Goal: Task Accomplishment & Management: Use online tool/utility

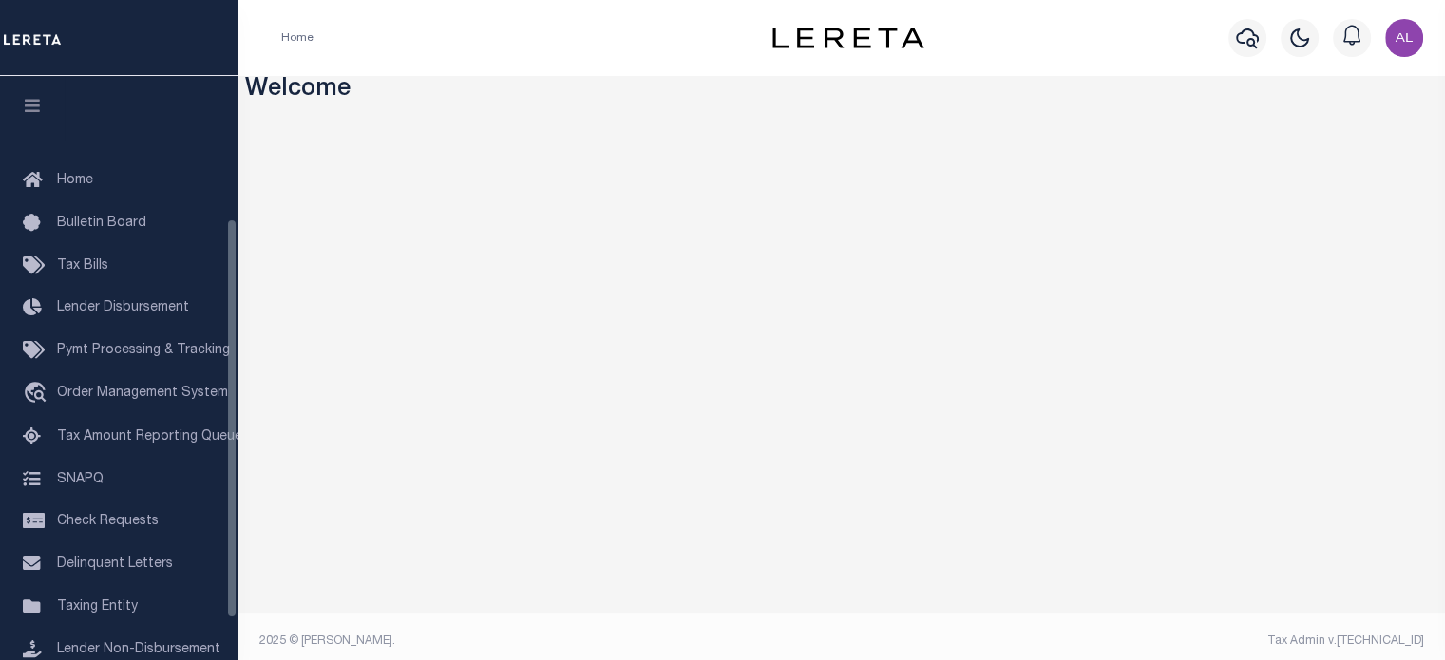
scroll to position [209, 0]
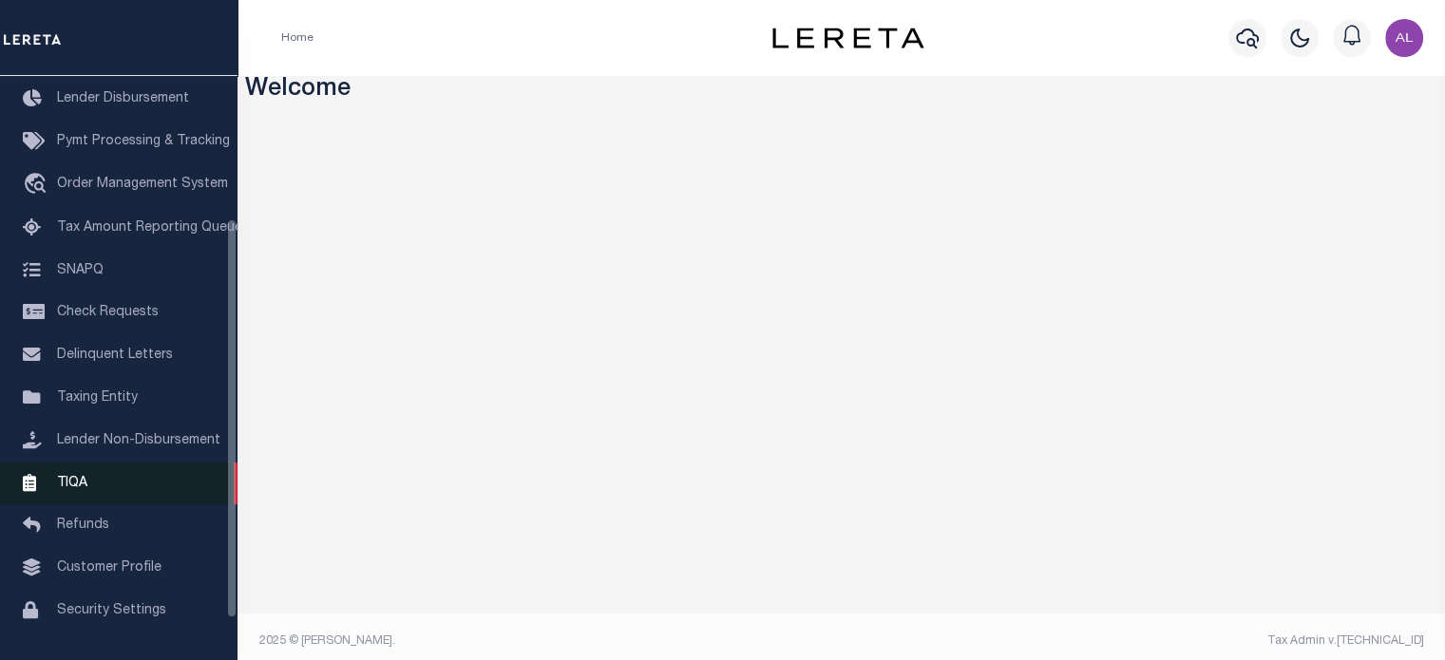
click at [114, 491] on link "TIQA" at bounding box center [119, 484] width 238 height 43
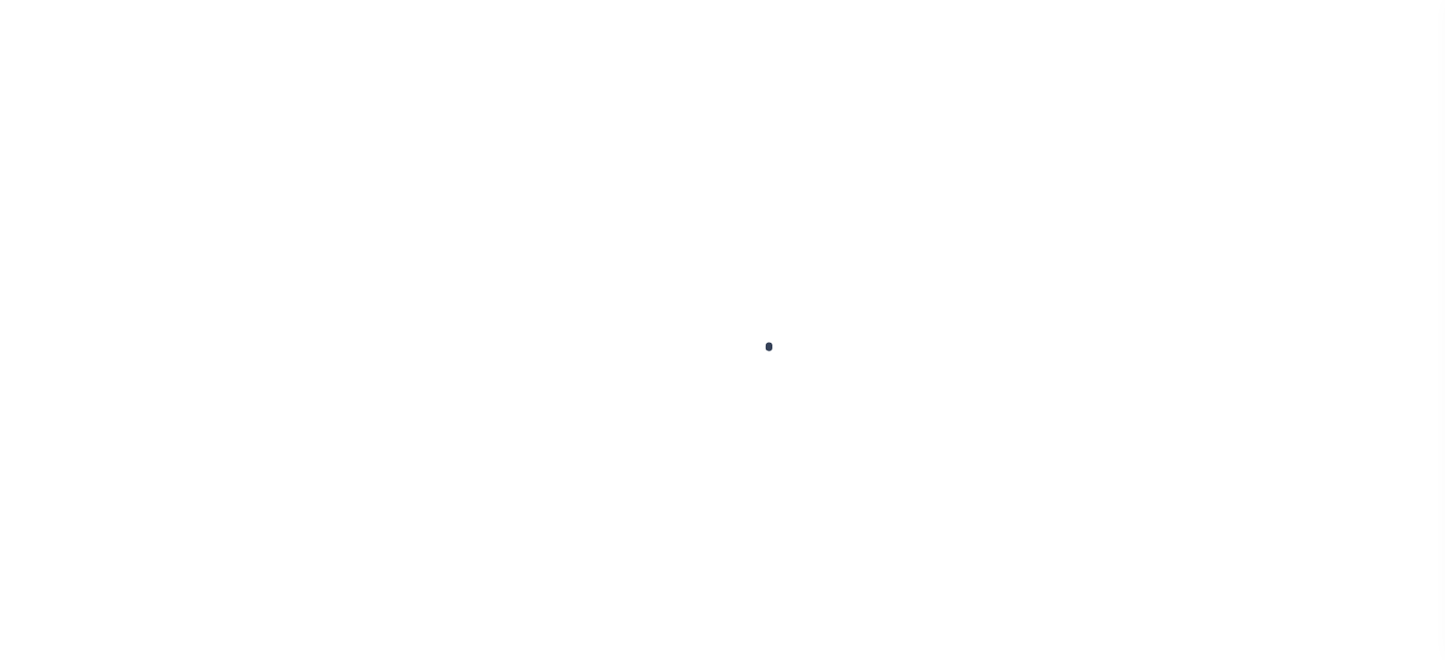
scroll to position [268, 0]
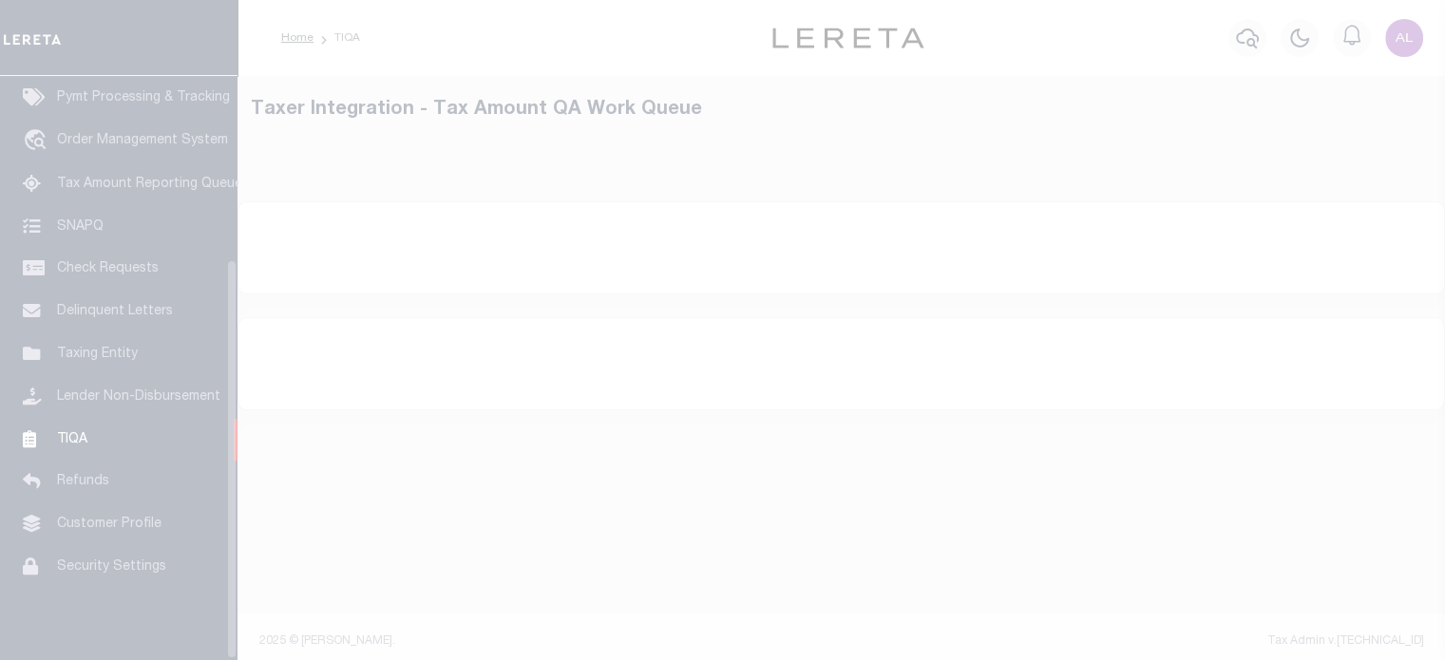
select select "200"
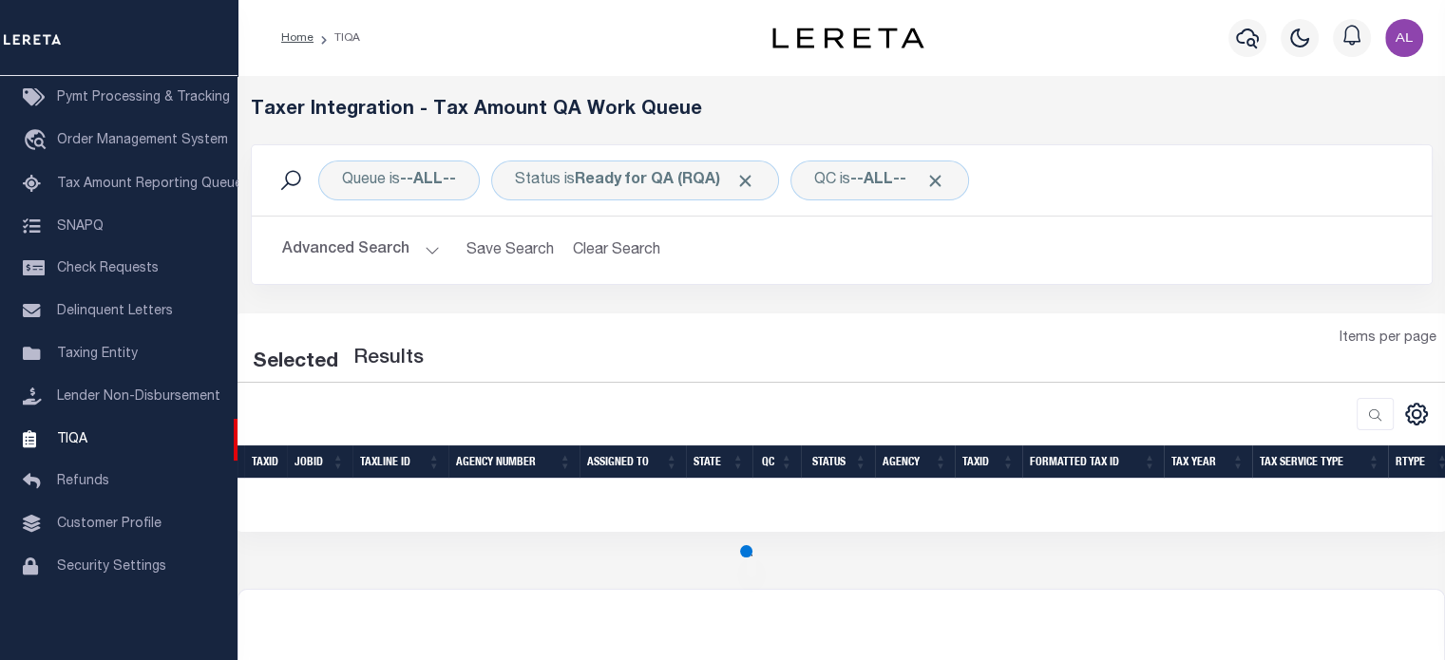
select select "200"
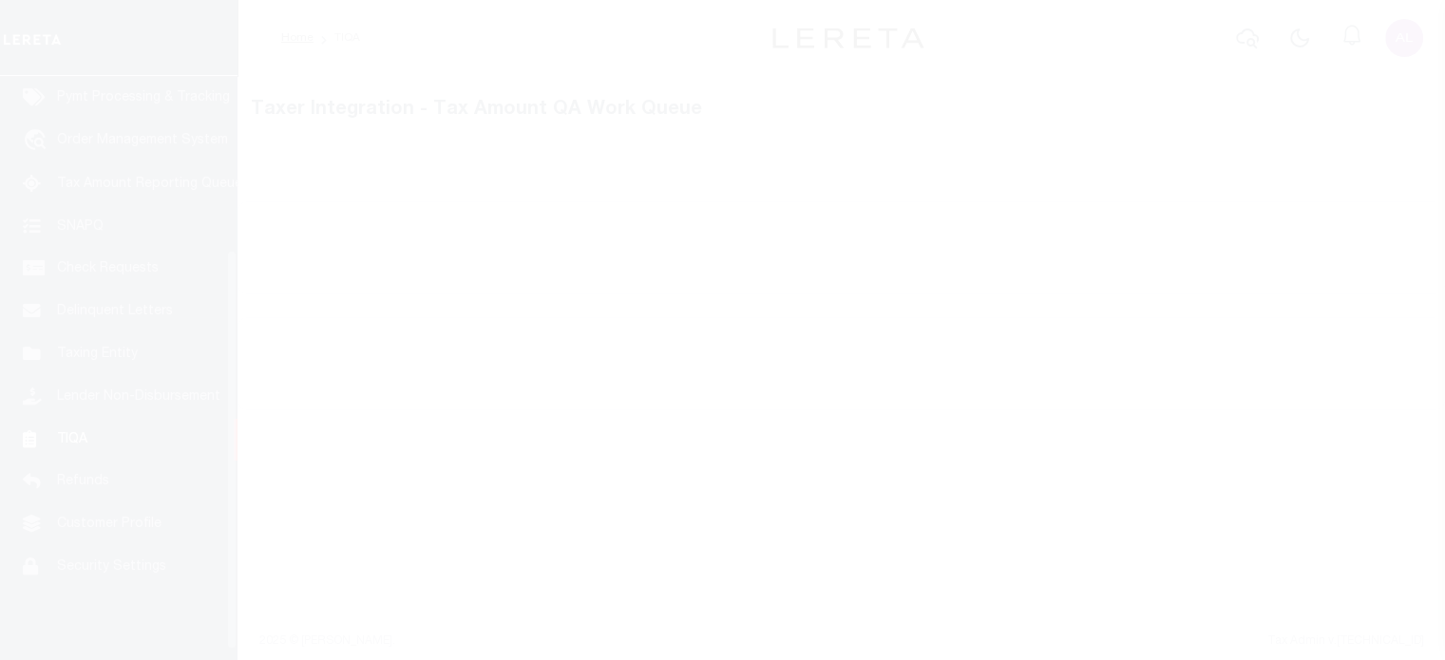
scroll to position [268, 0]
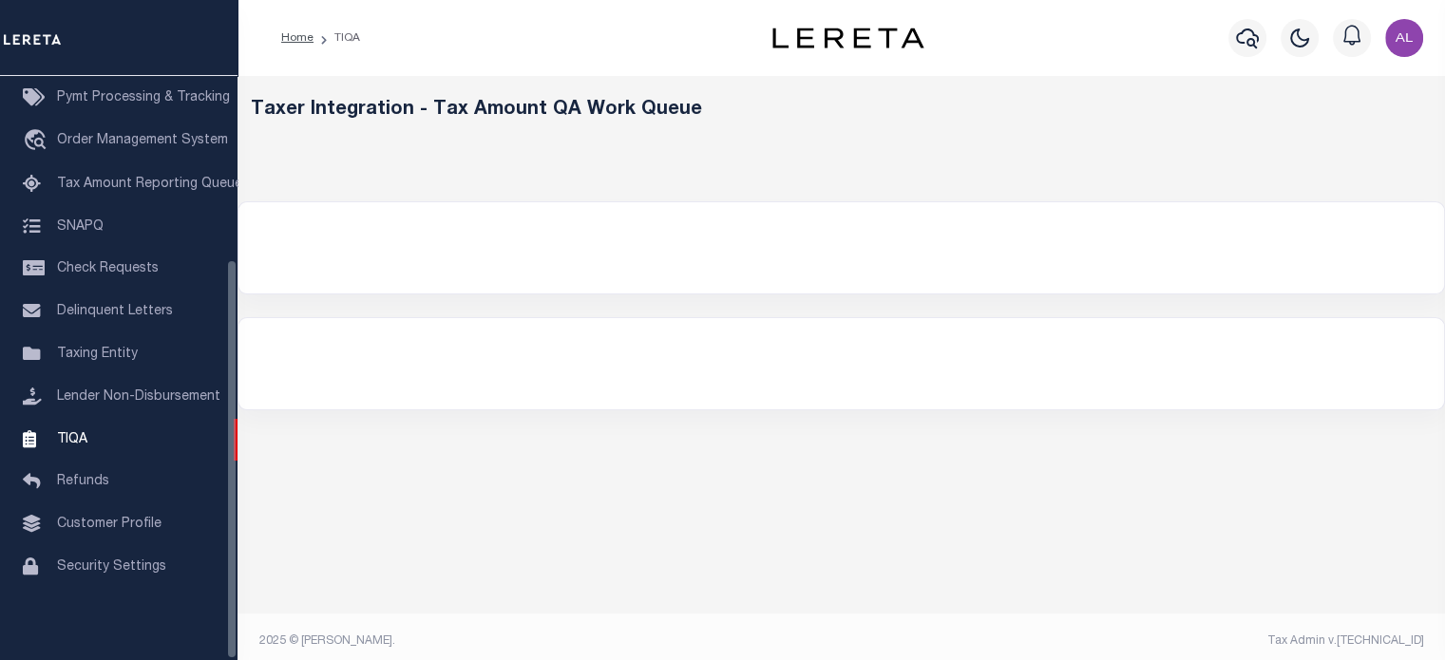
select select "200"
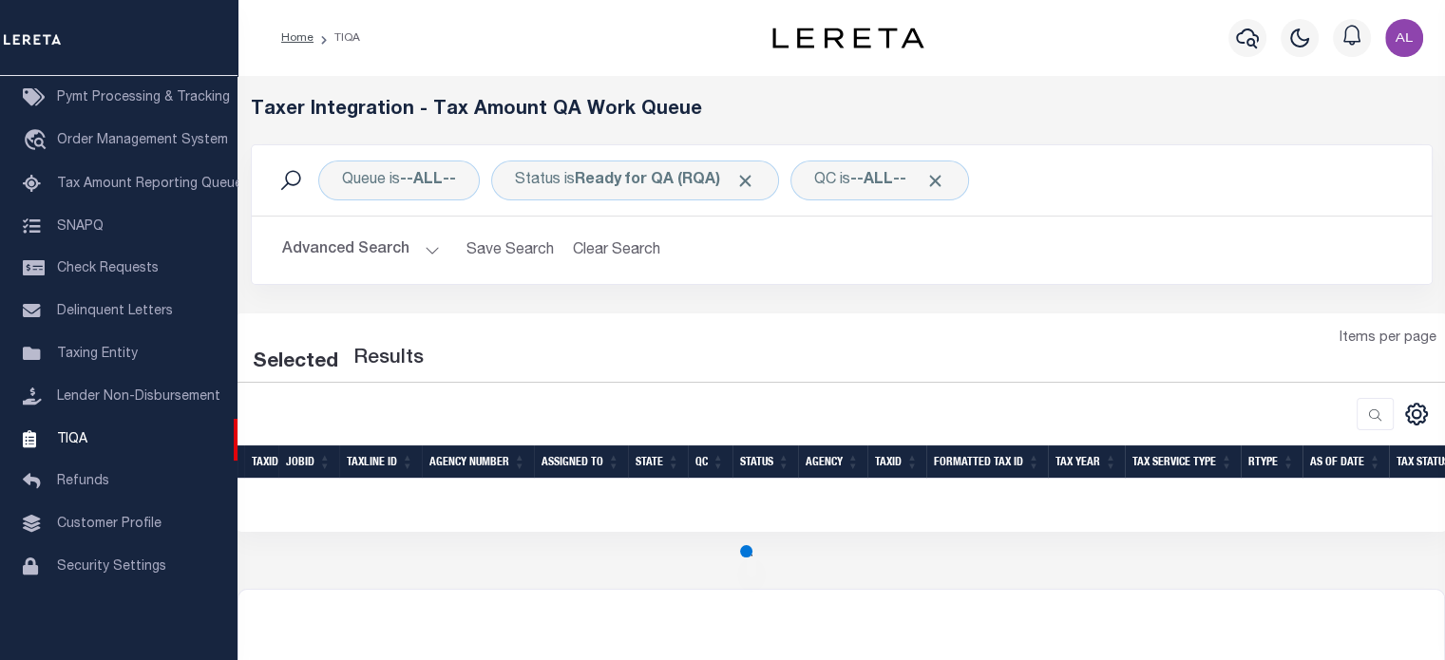
select select "200"
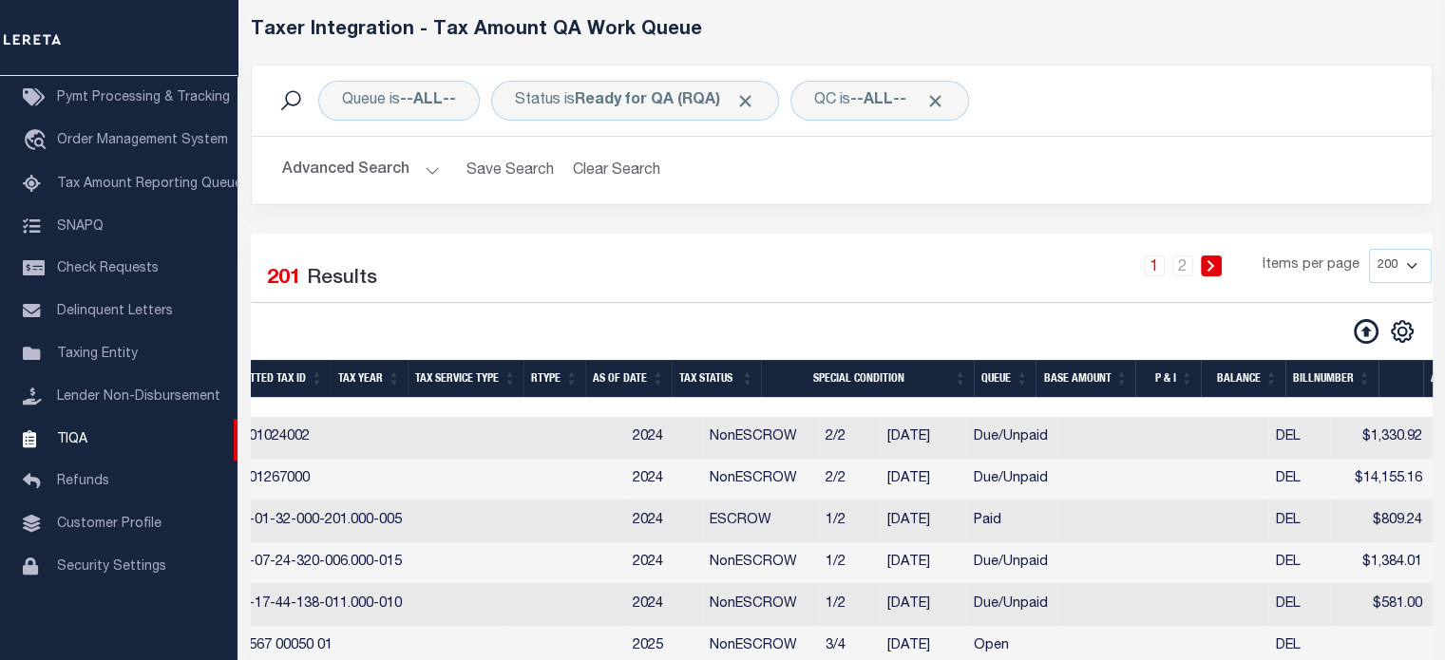
scroll to position [0, 1082]
click at [992, 377] on th "Queue" at bounding box center [1004, 379] width 62 height 39
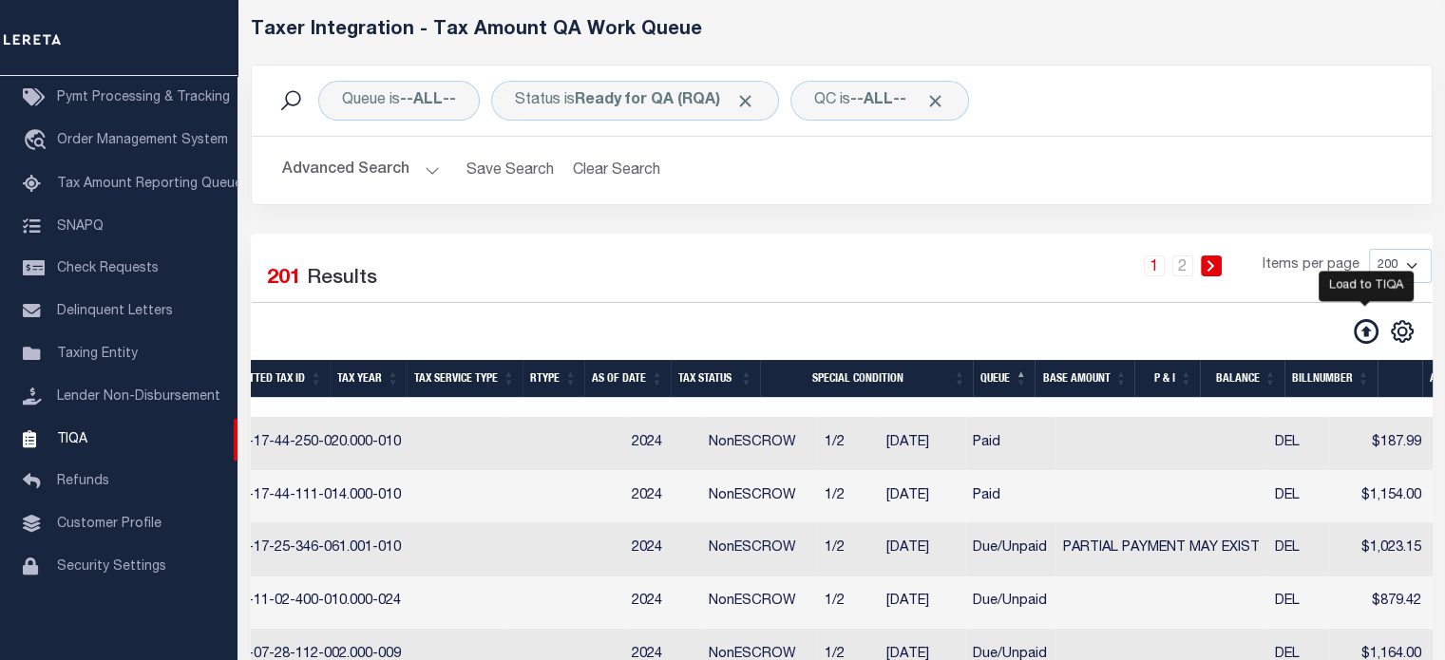
click at [1363, 331] on icon at bounding box center [1366, 331] width 25 height 25
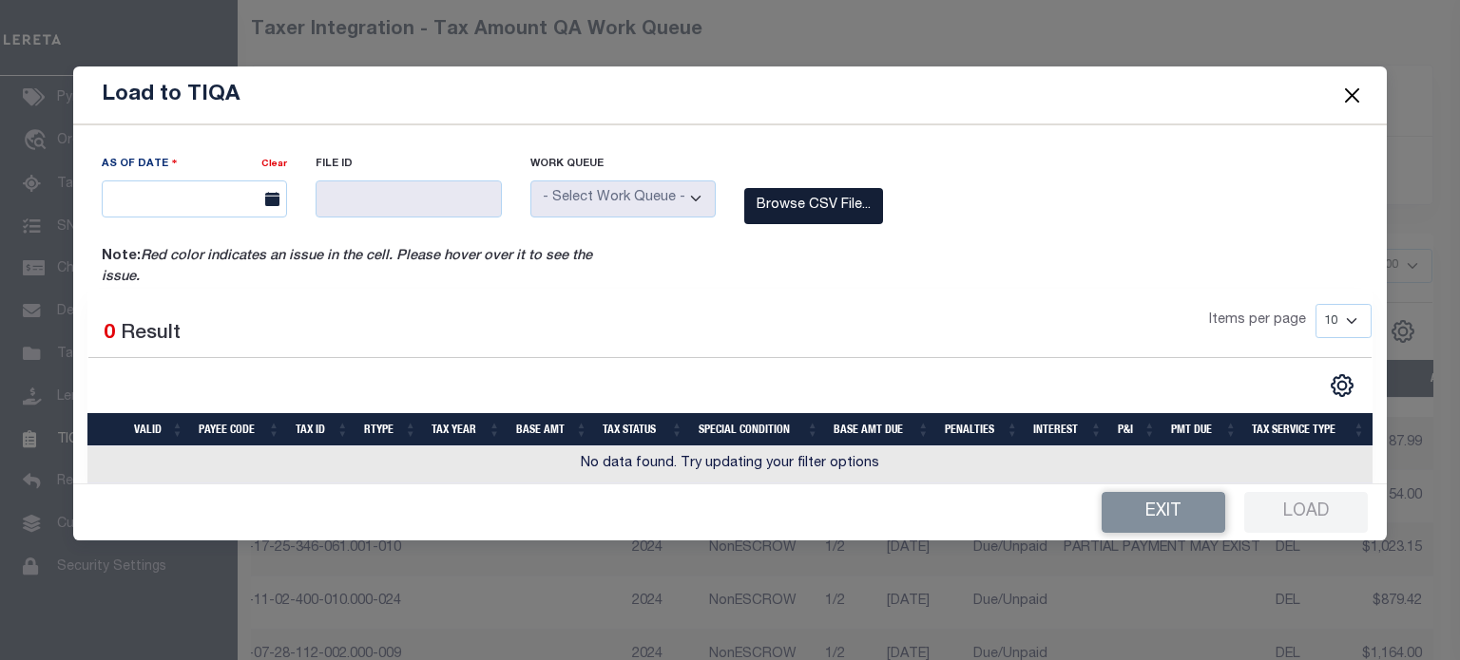
click at [775, 207] on label "Browse CSV File..." at bounding box center [813, 206] width 139 height 37
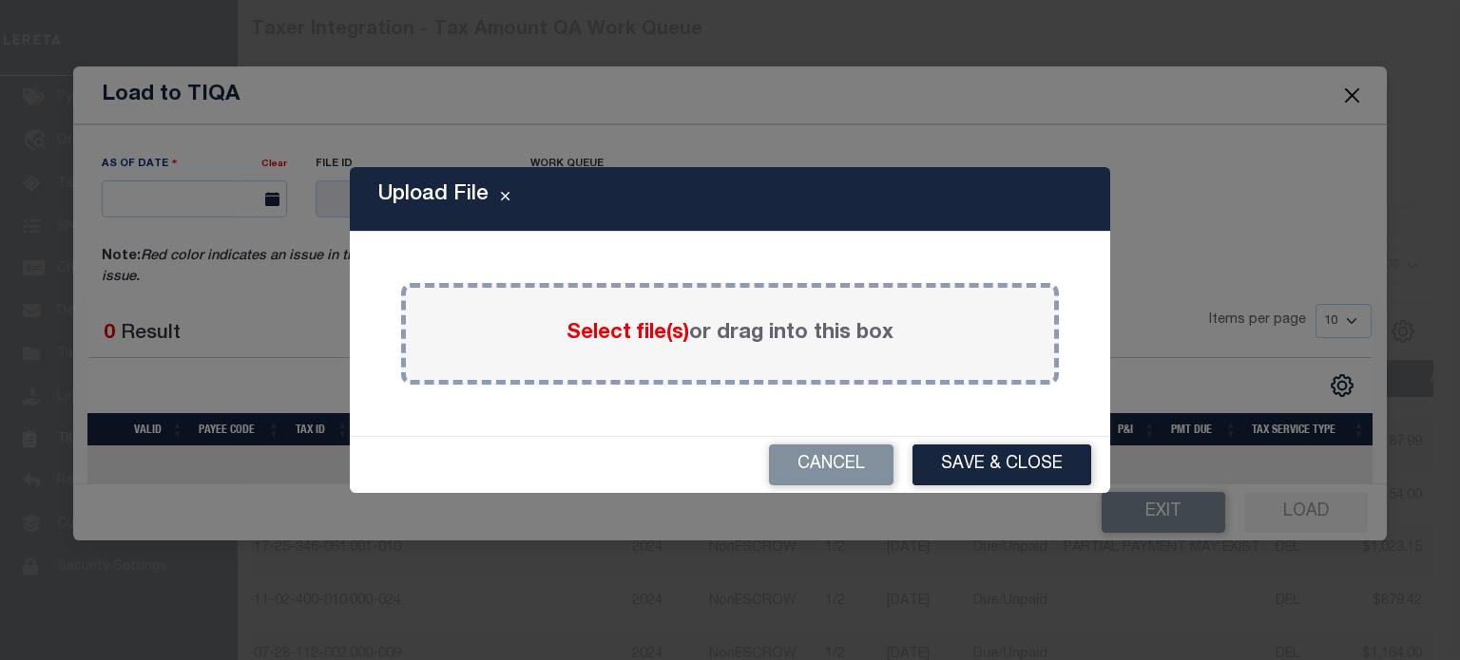
click at [604, 338] on span "Select file(s)" at bounding box center [627, 333] width 123 height 21
click at [0, 0] on input "Select file(s) or drag into this box" at bounding box center [0, 0] width 0 height 0
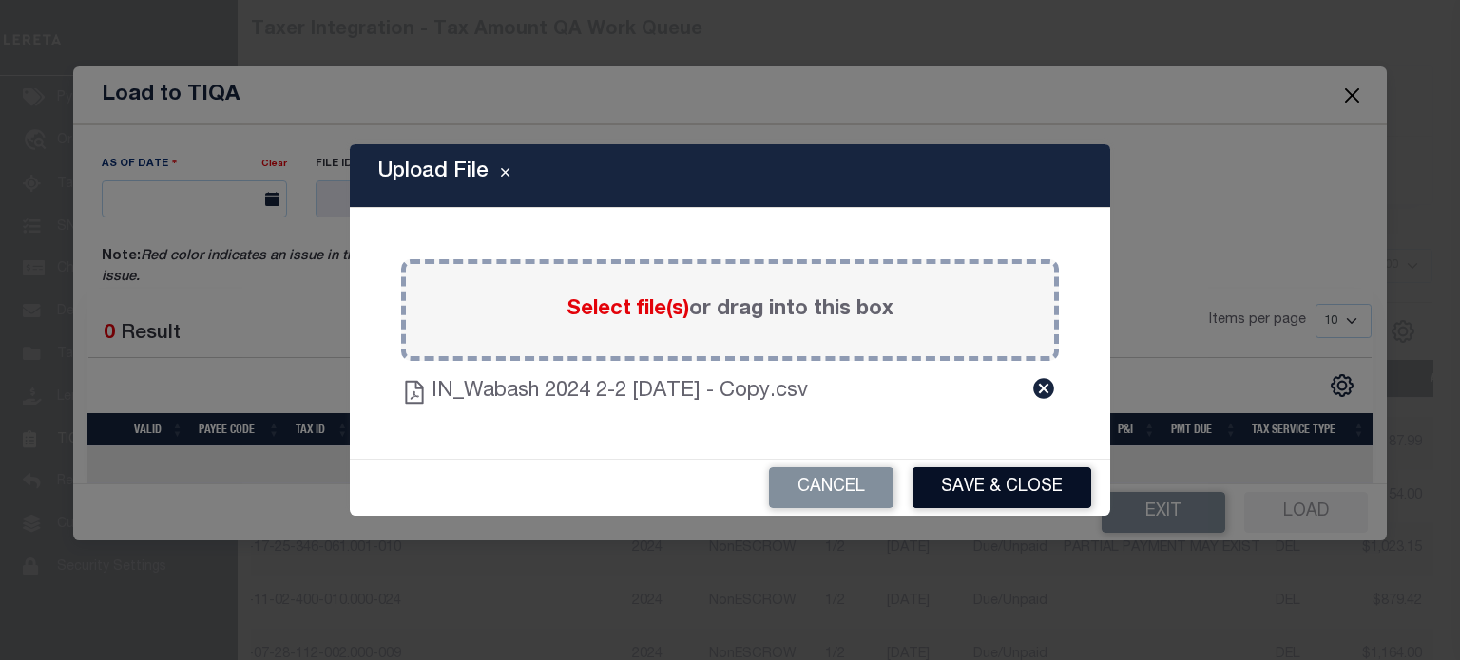
click at [1026, 488] on button "Save & Close" at bounding box center [1001, 488] width 179 height 41
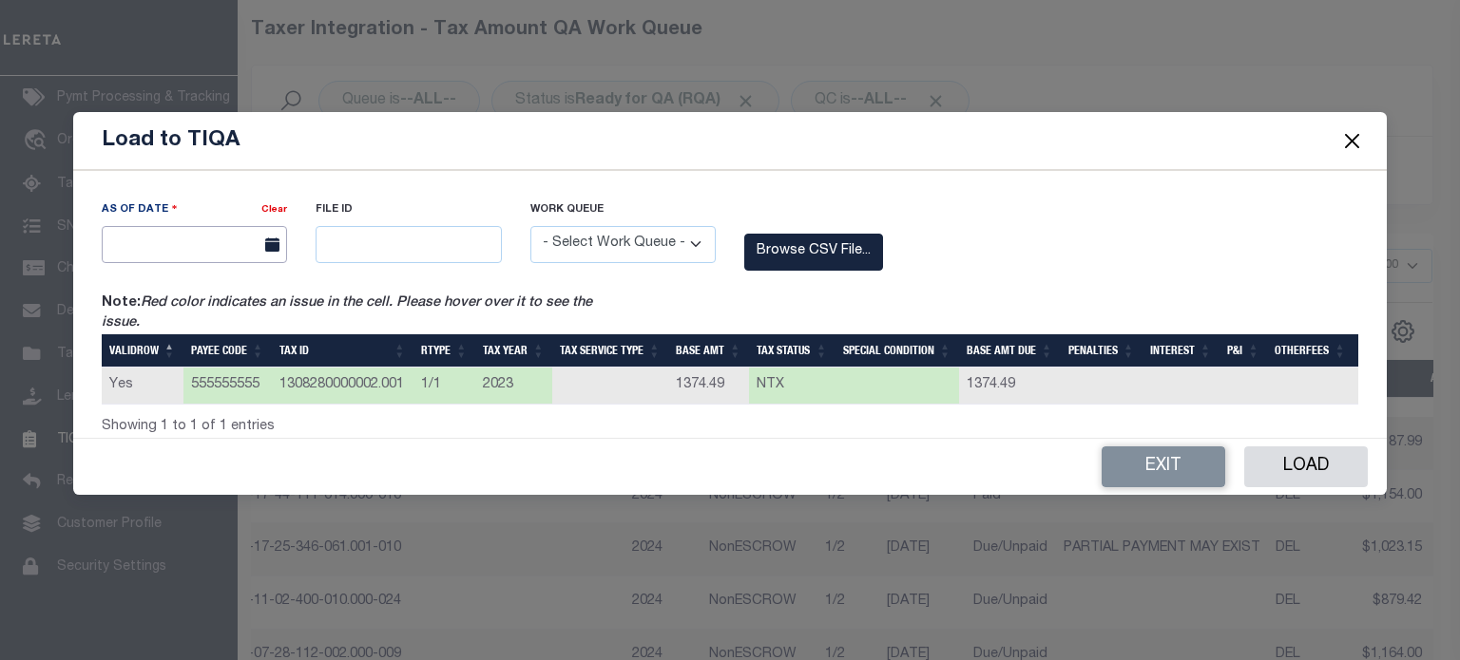
click at [161, 237] on input "text" at bounding box center [194, 244] width 185 height 37
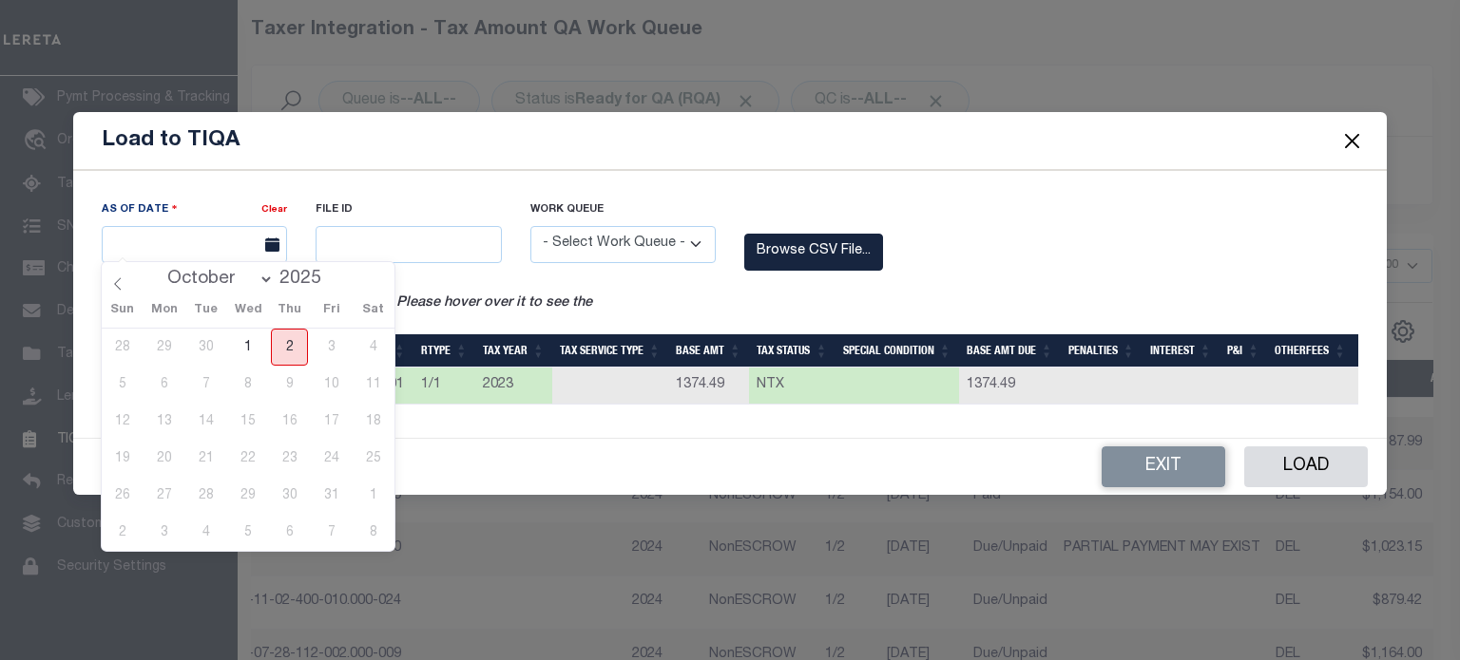
click at [287, 347] on span "2" at bounding box center [289, 347] width 37 height 37
type input "[DATE]"
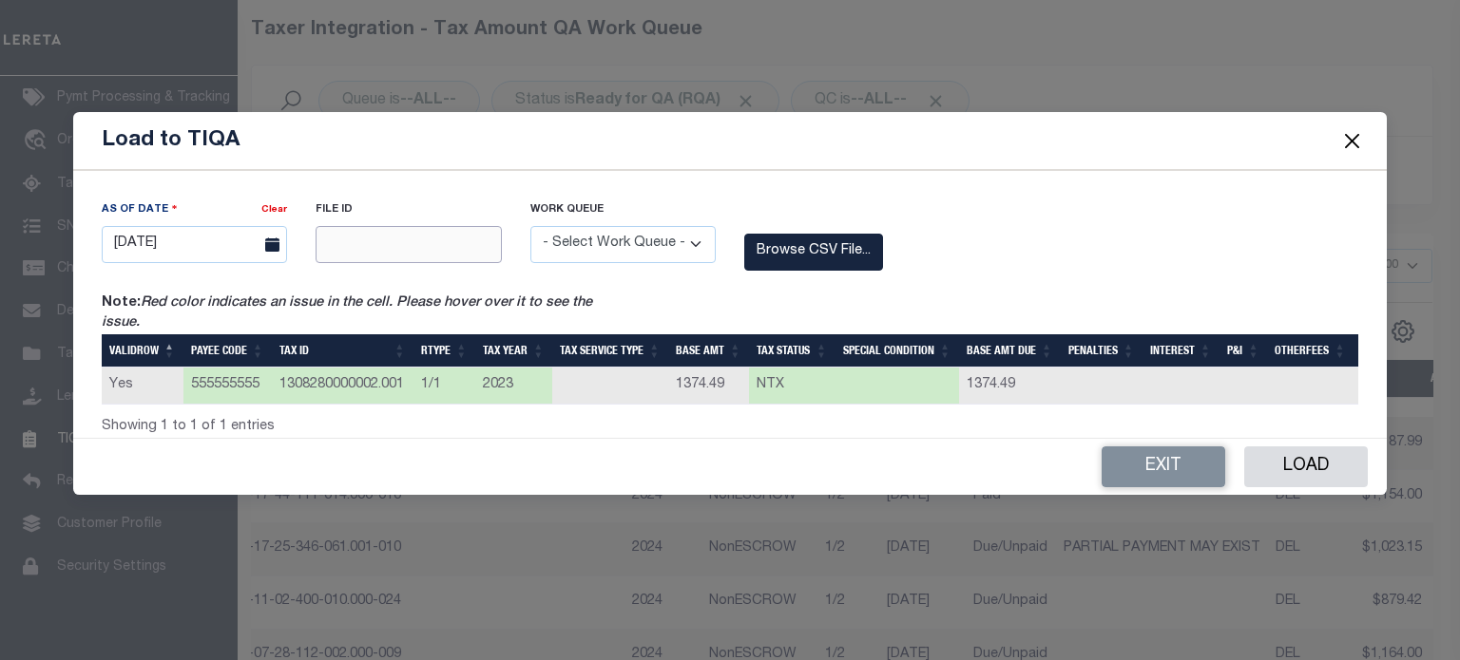
click at [388, 250] on input "text" at bounding box center [408, 244] width 185 height 37
type input "12345"
click at [675, 203] on label "Work Queue" at bounding box center [622, 210] width 185 height 16
click at [649, 234] on select "- Select Work Queue - Delinquent Escrow" at bounding box center [622, 244] width 185 height 37
select select "ESC"
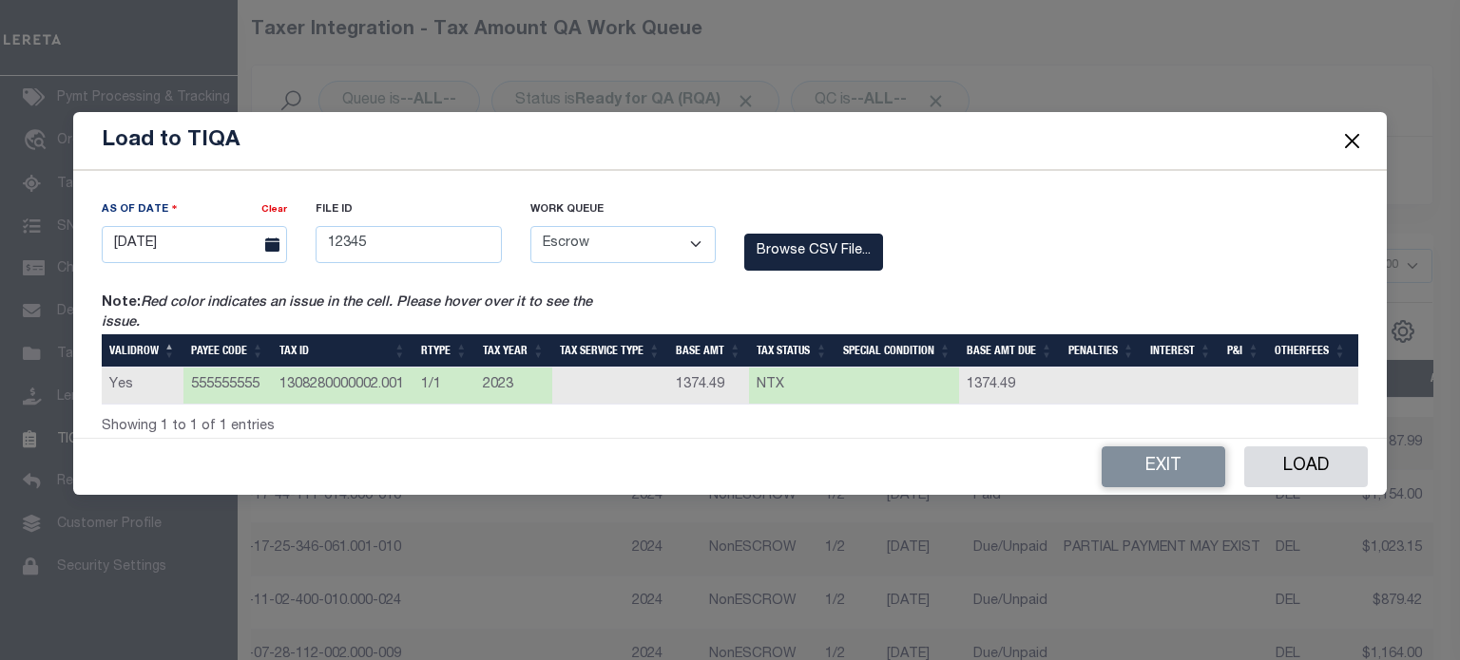
click at [530, 226] on select "- Select Work Queue - Delinquent Escrow" at bounding box center [622, 244] width 185 height 37
click at [1283, 466] on button "Load" at bounding box center [1306, 467] width 124 height 41
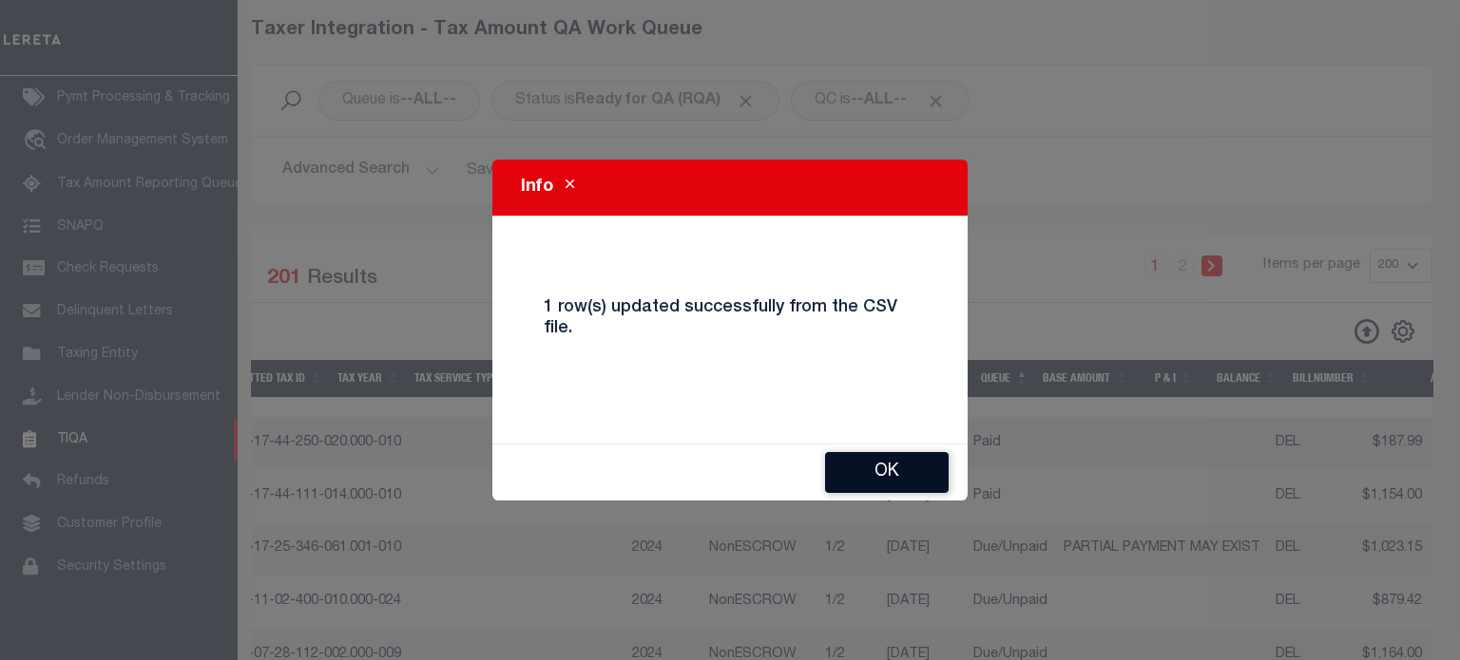
click at [900, 470] on button "Ok" at bounding box center [887, 472] width 124 height 41
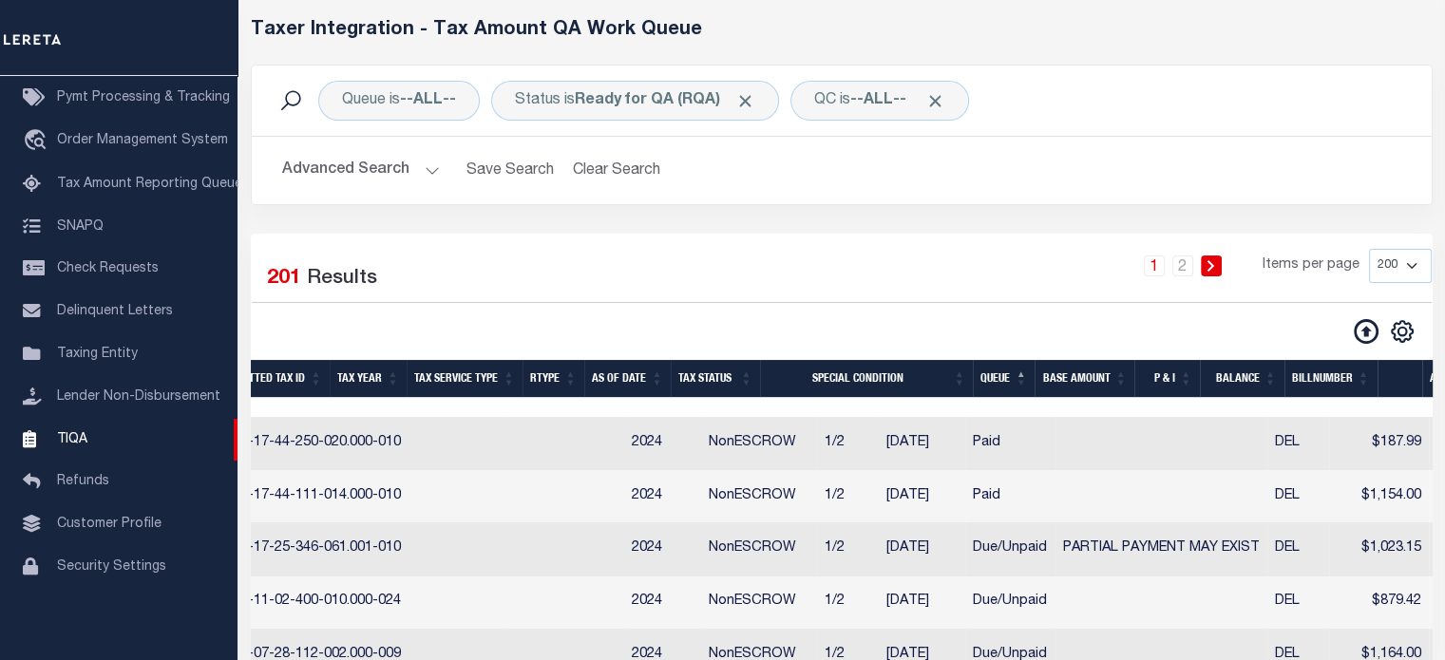
click at [418, 174] on button "Advanced Search" at bounding box center [361, 170] width 158 height 37
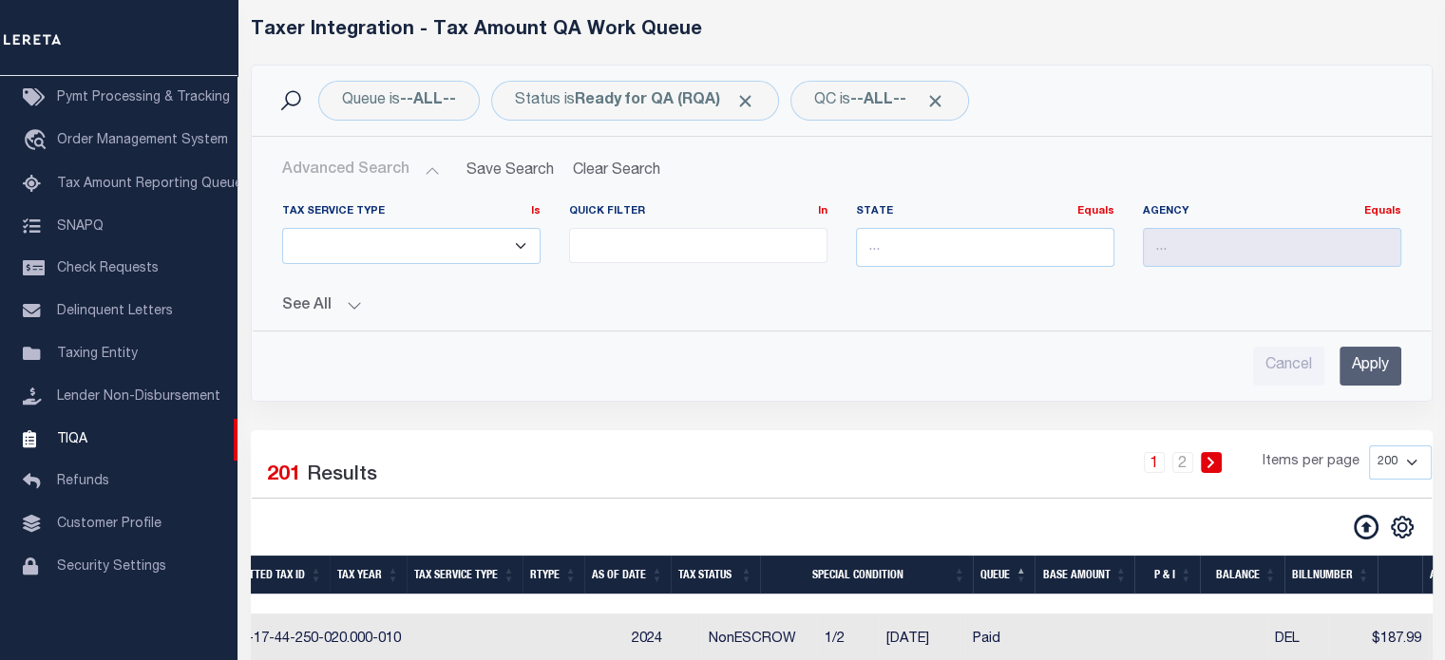
click at [354, 304] on button "See All" at bounding box center [841, 306] width 1119 height 18
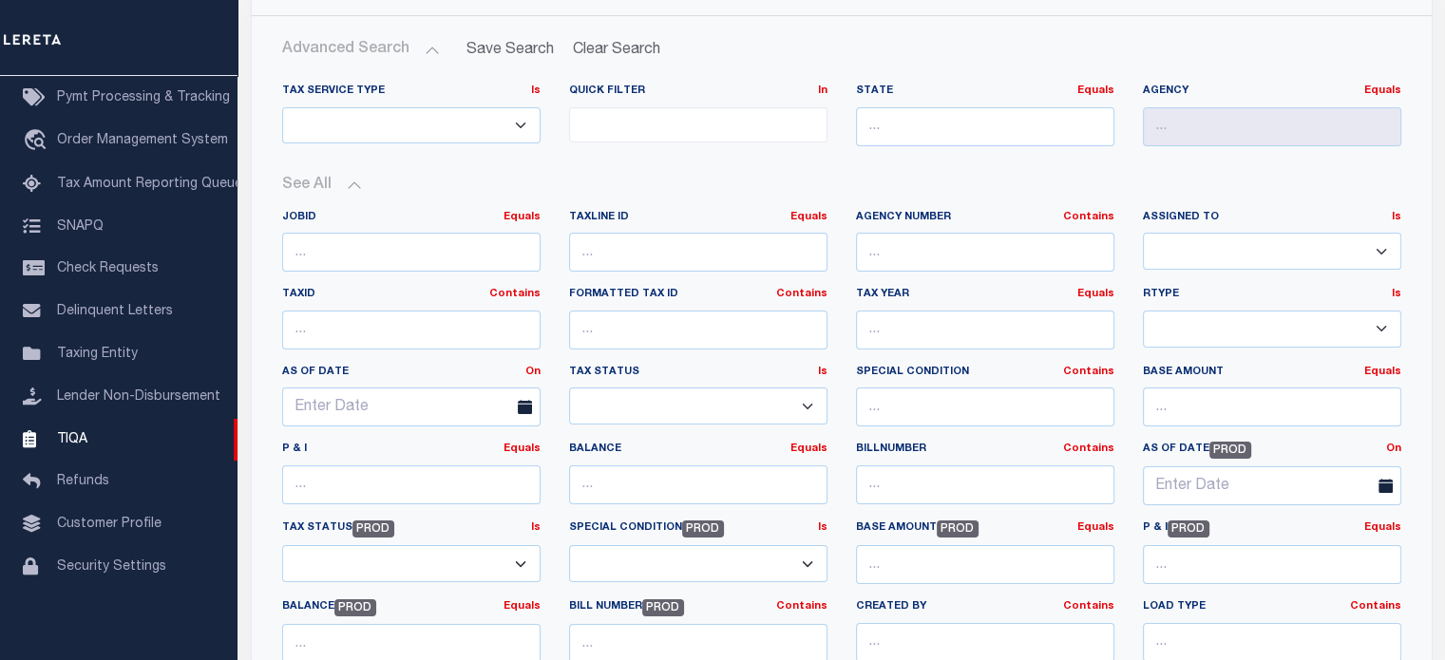
scroll to position [204, 0]
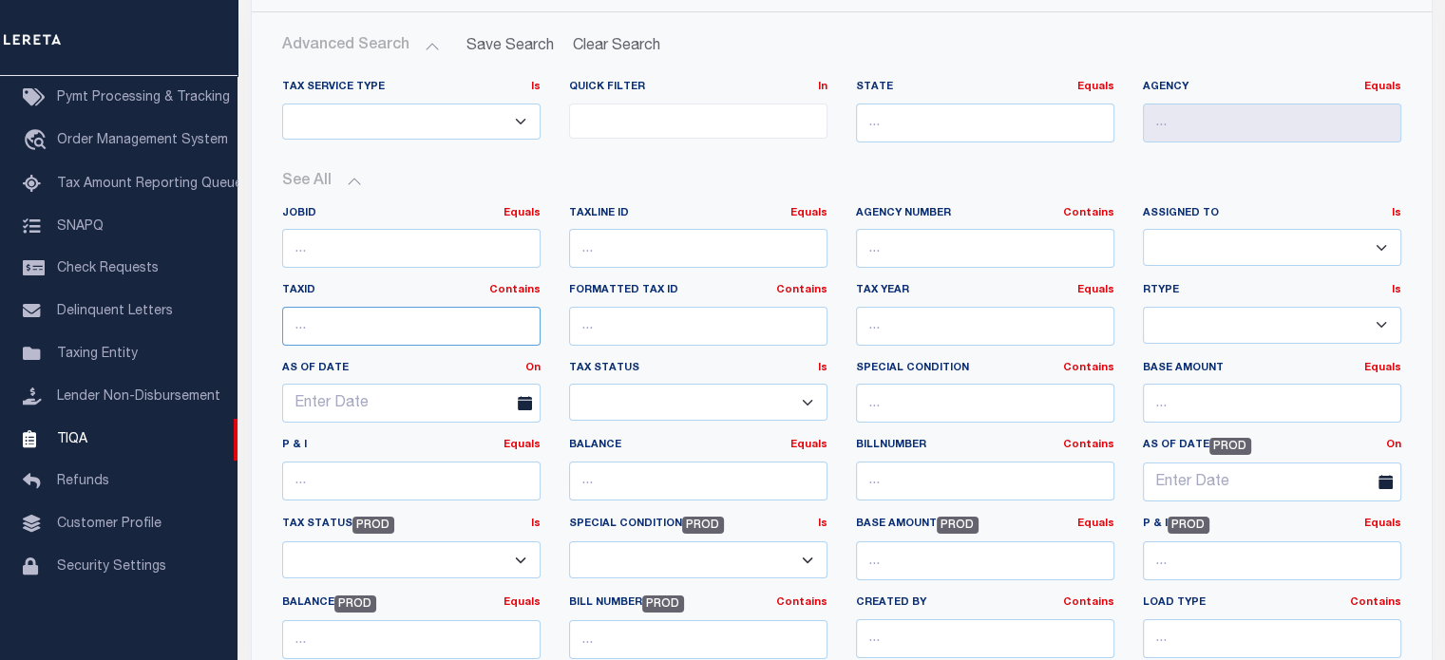
click at [402, 323] on input "text" at bounding box center [411, 326] width 258 height 39
paste input "1308280000002.001"
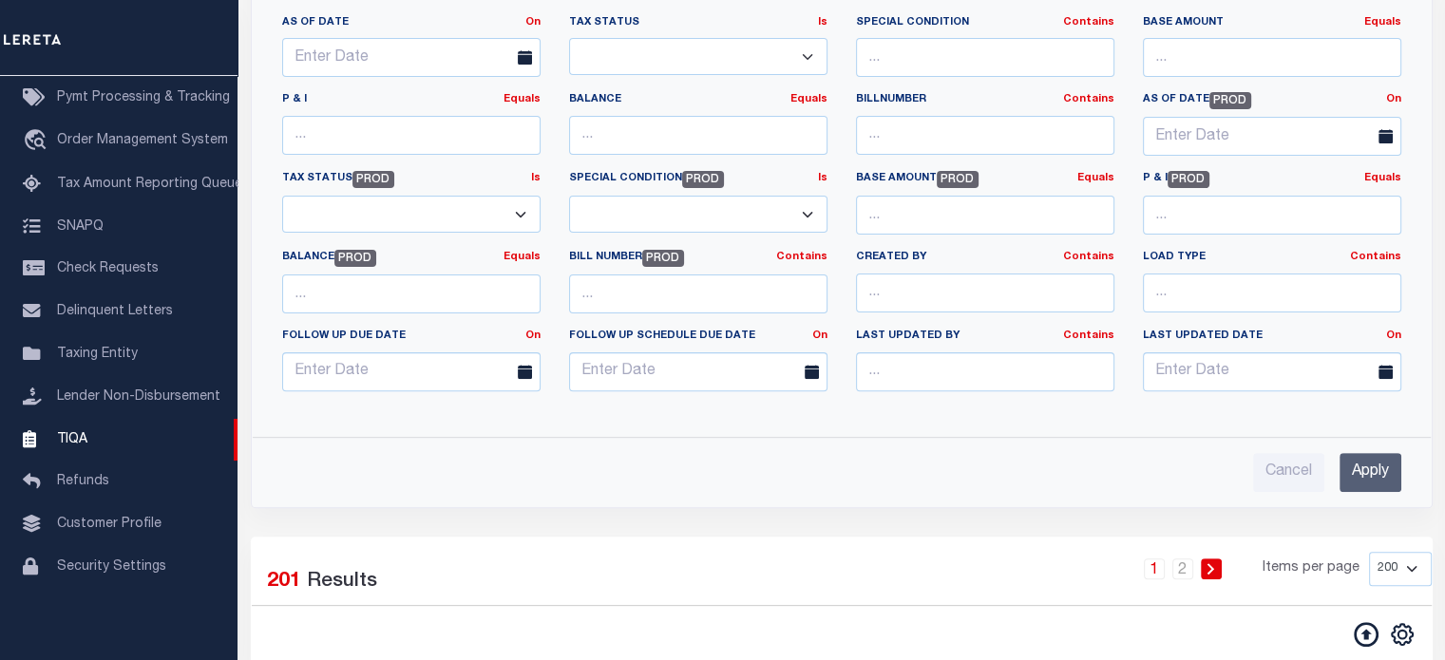
scroll to position [582, 0]
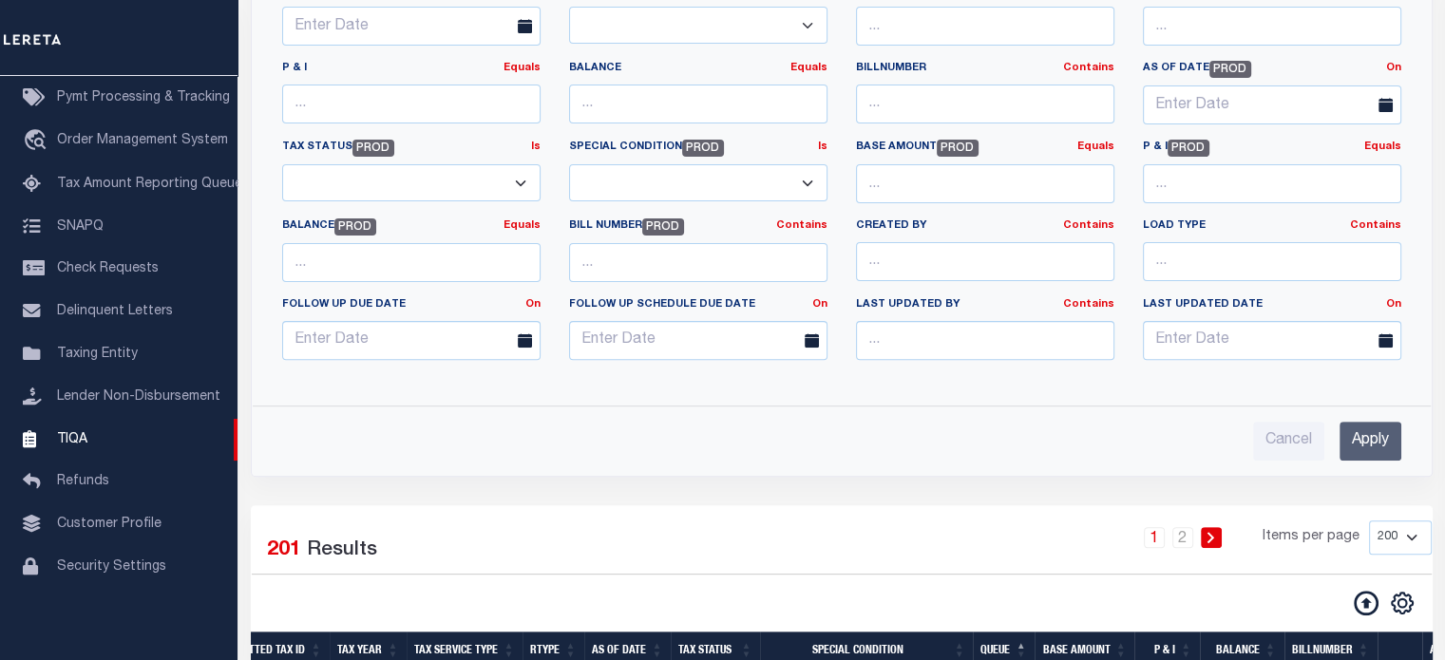
type input "1308280000002.001"
click at [1365, 429] on input "Apply" at bounding box center [1371, 441] width 62 height 39
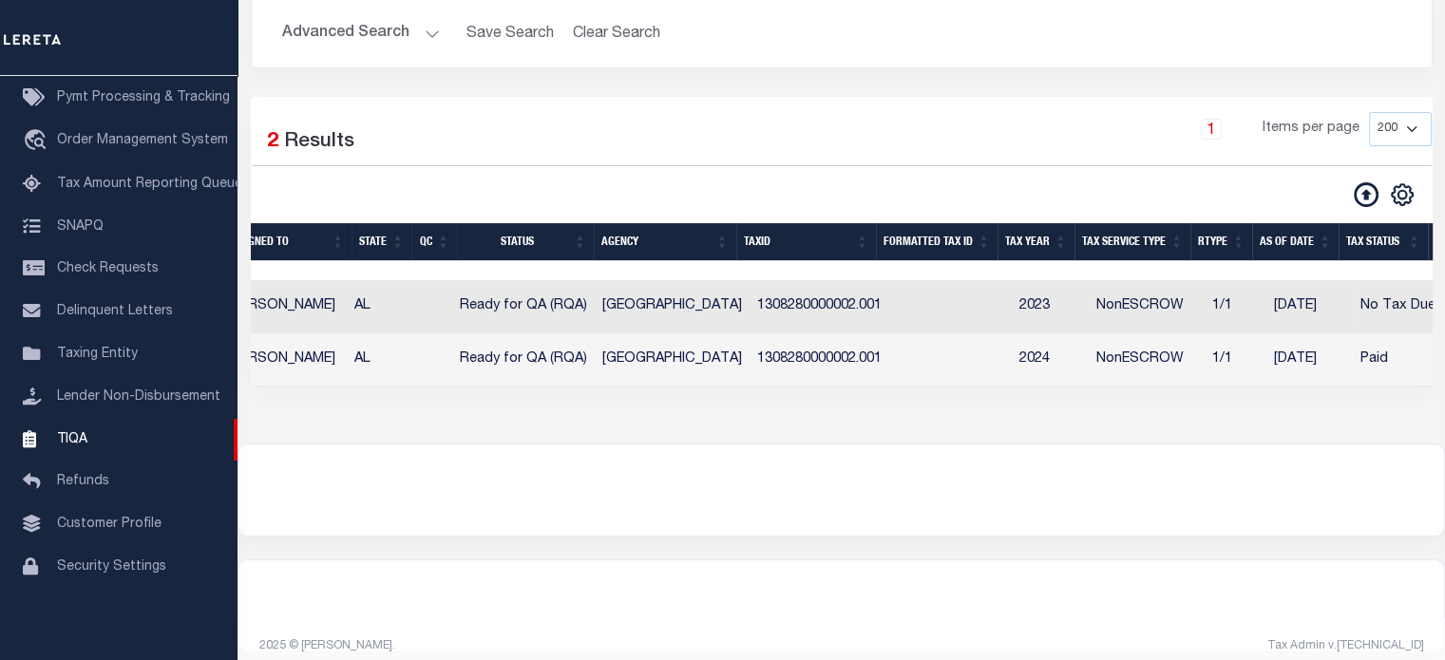
scroll to position [0, 0]
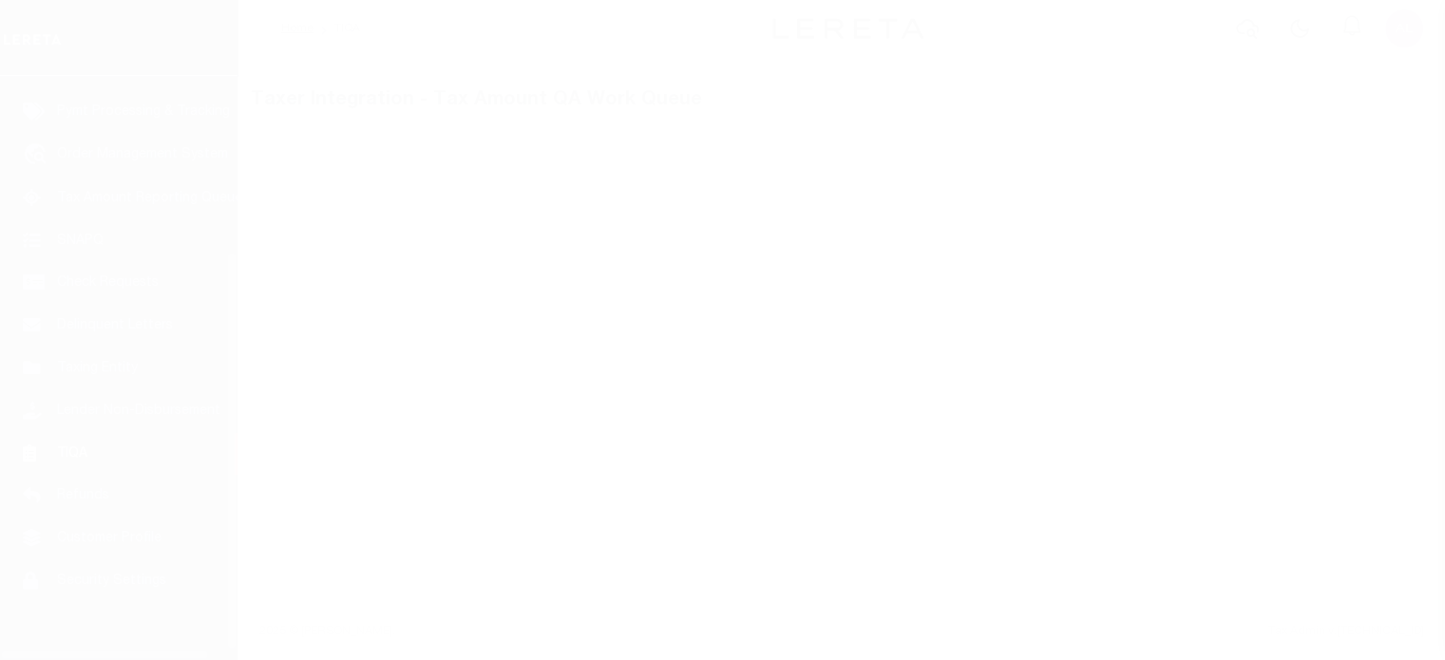
scroll to position [268, 0]
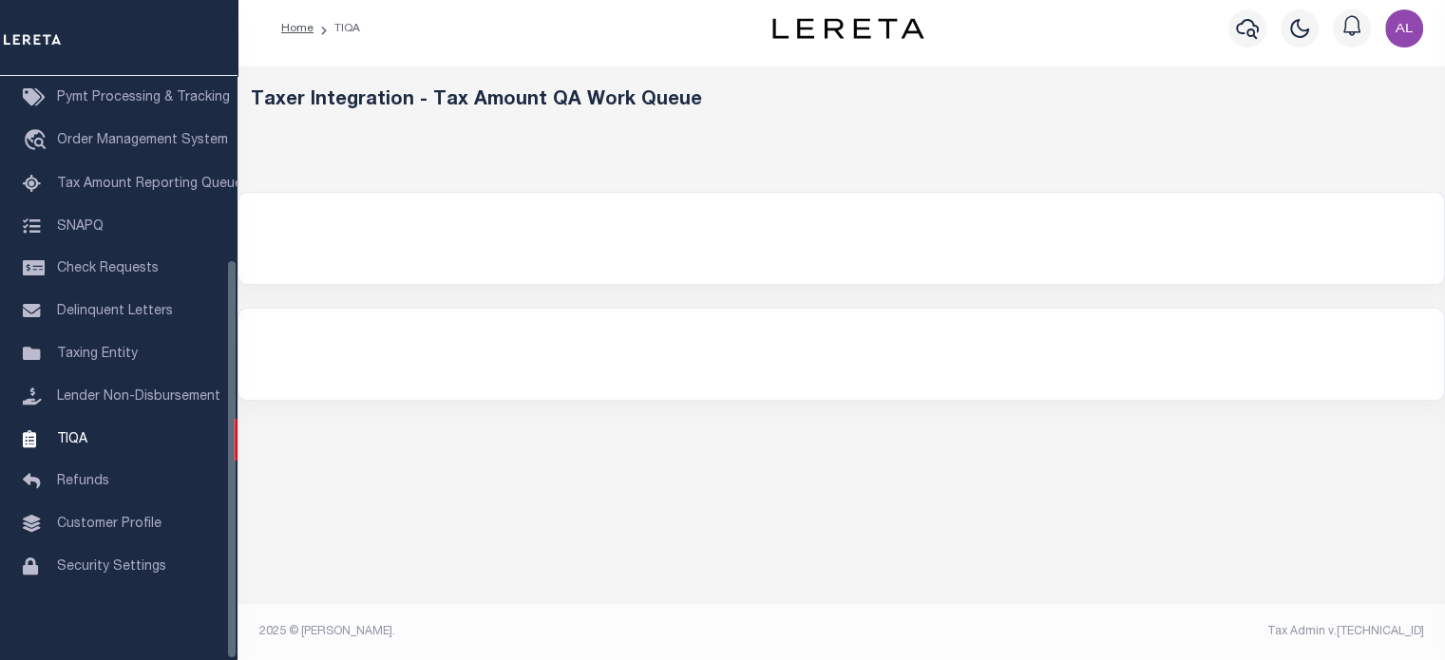
select select "200"
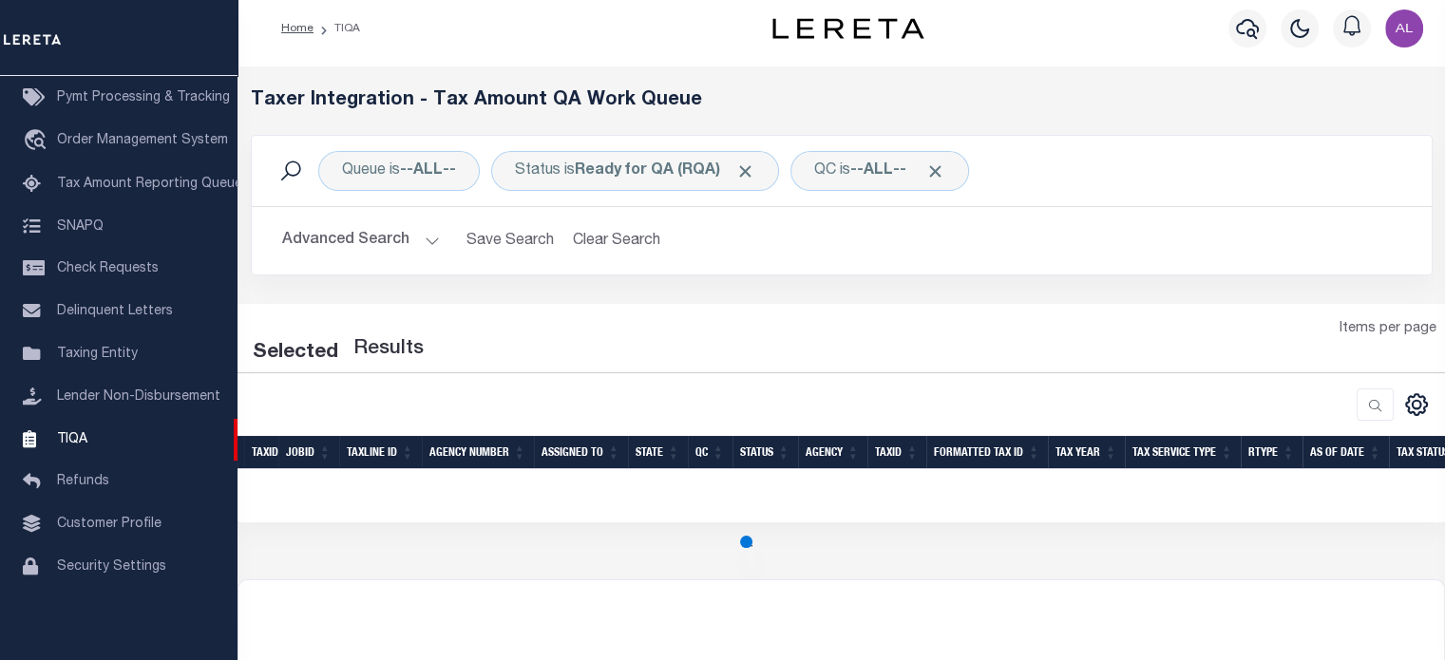
select select "200"
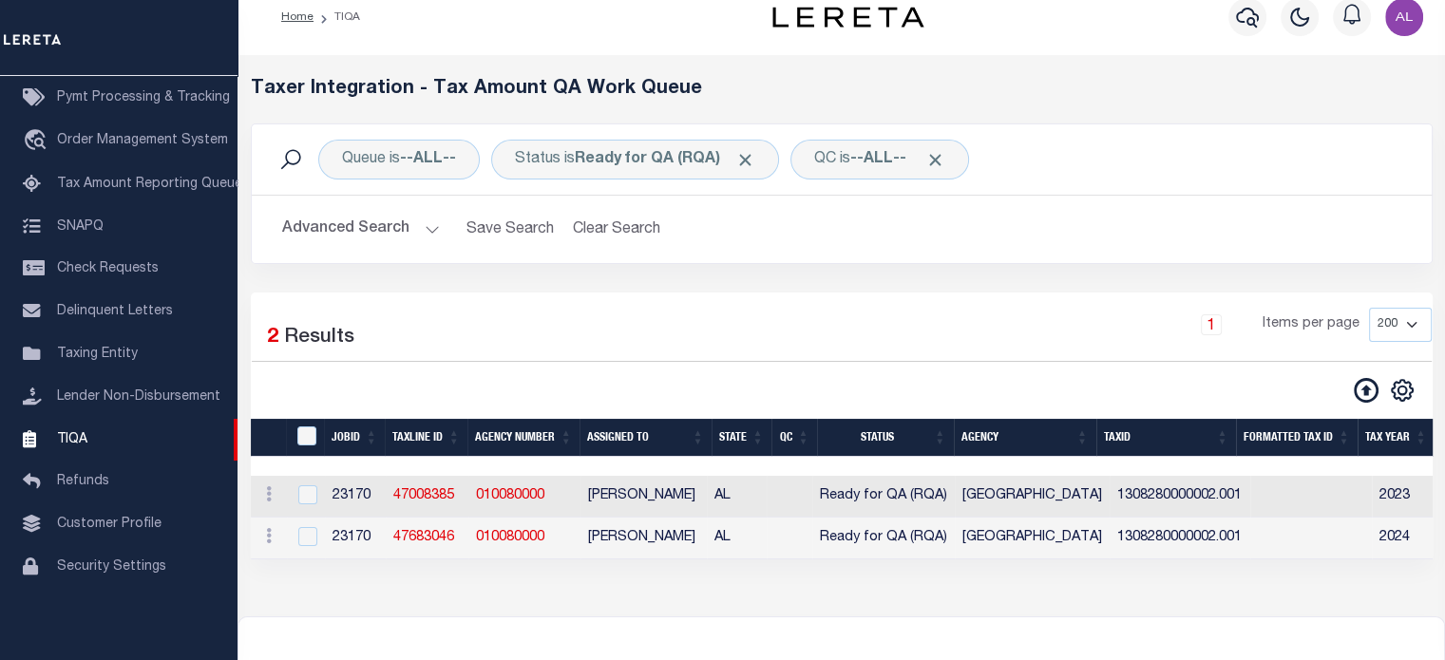
scroll to position [20, 0]
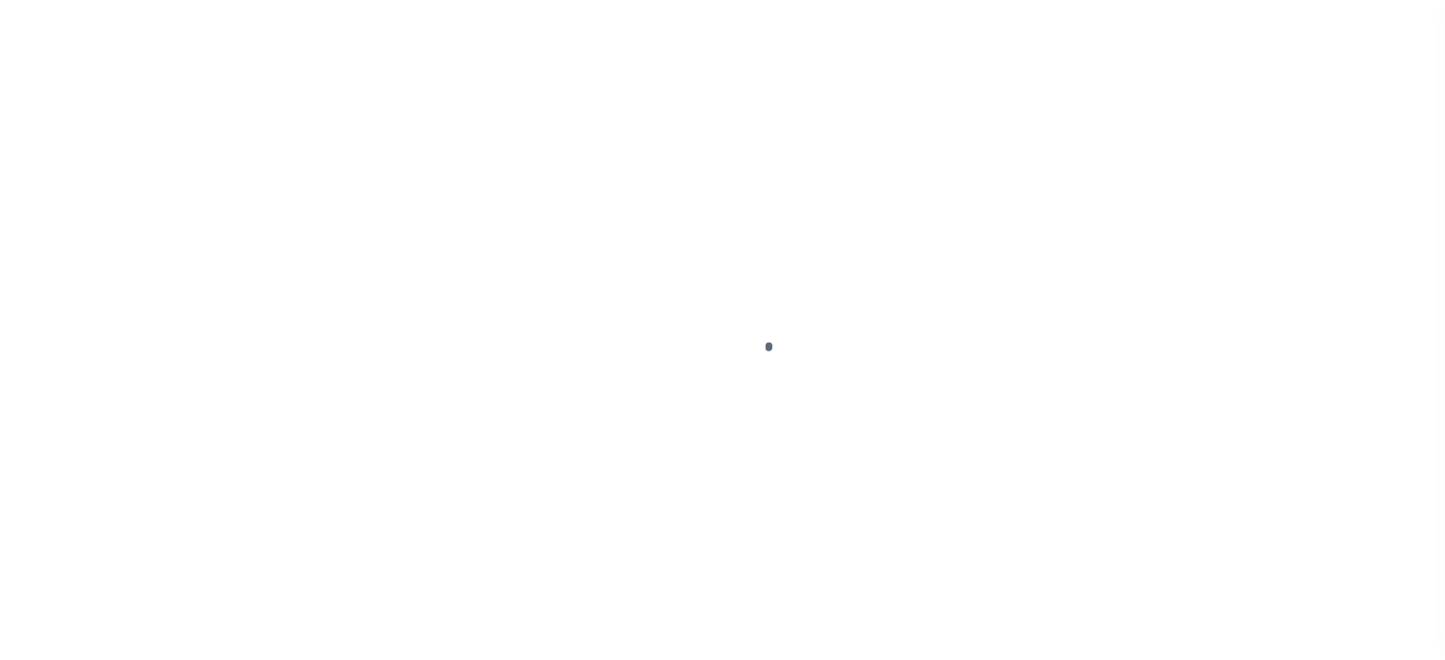
scroll to position [10, 0]
select select "200"
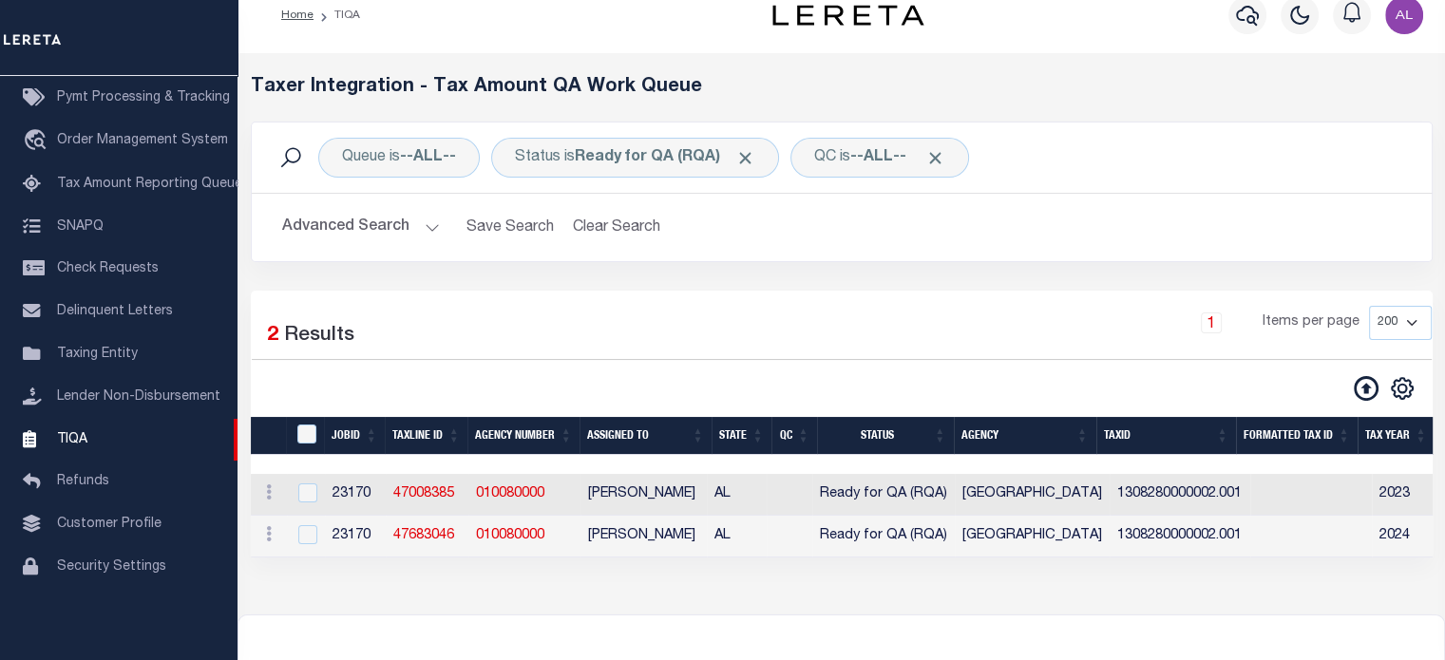
scroll to position [19, 0]
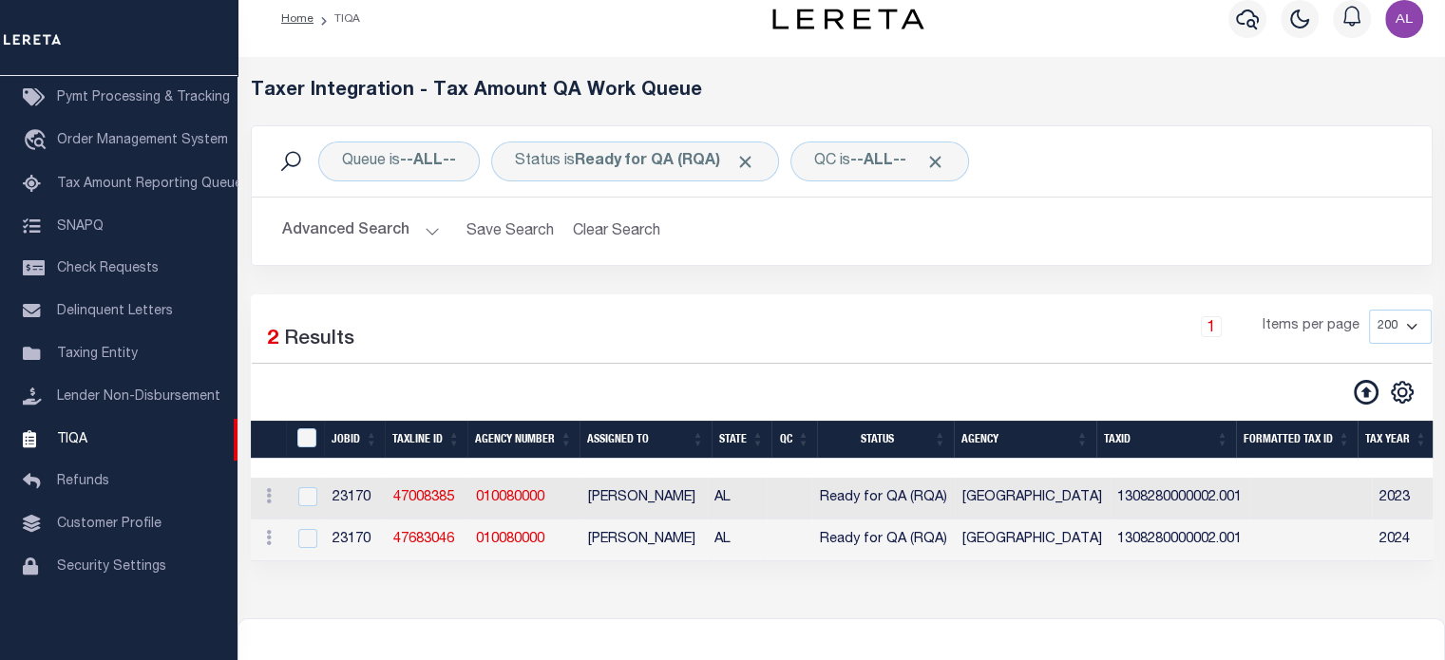
click at [424, 231] on button "Advanced Search" at bounding box center [361, 231] width 158 height 37
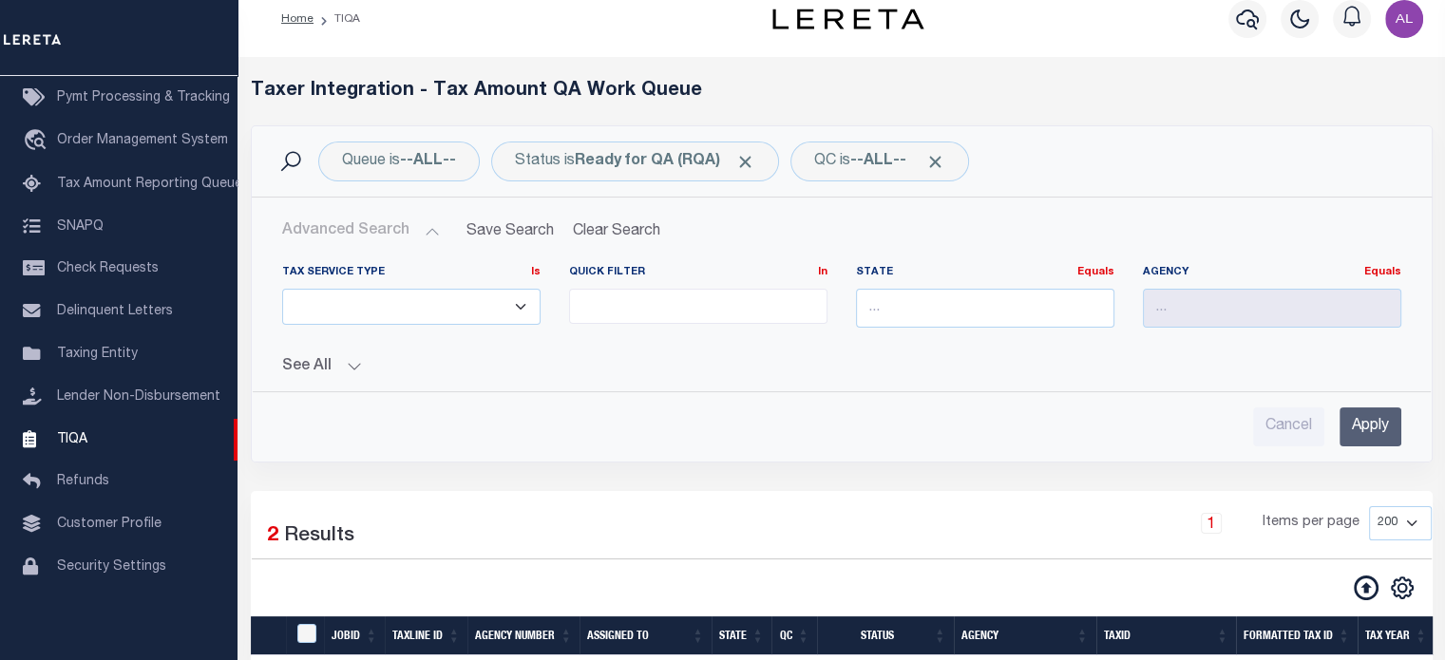
click at [356, 372] on button "See All" at bounding box center [841, 367] width 1119 height 18
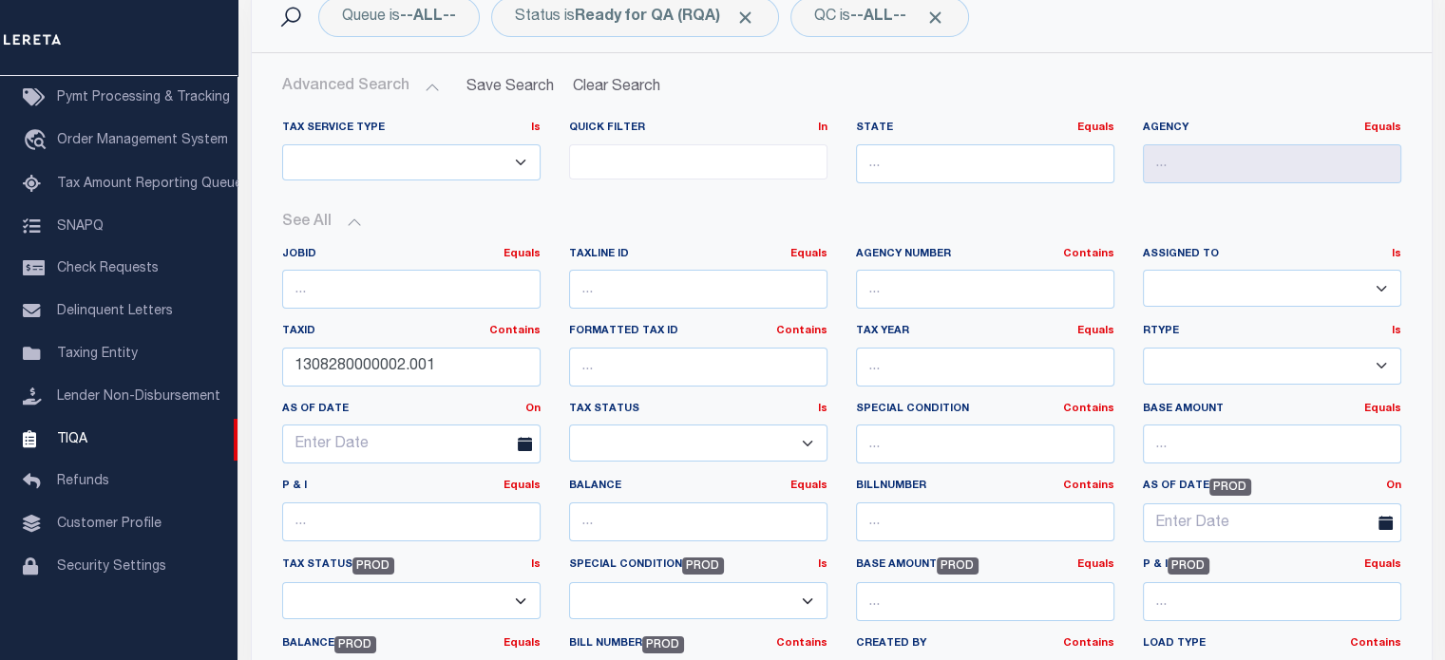
scroll to position [174, 0]
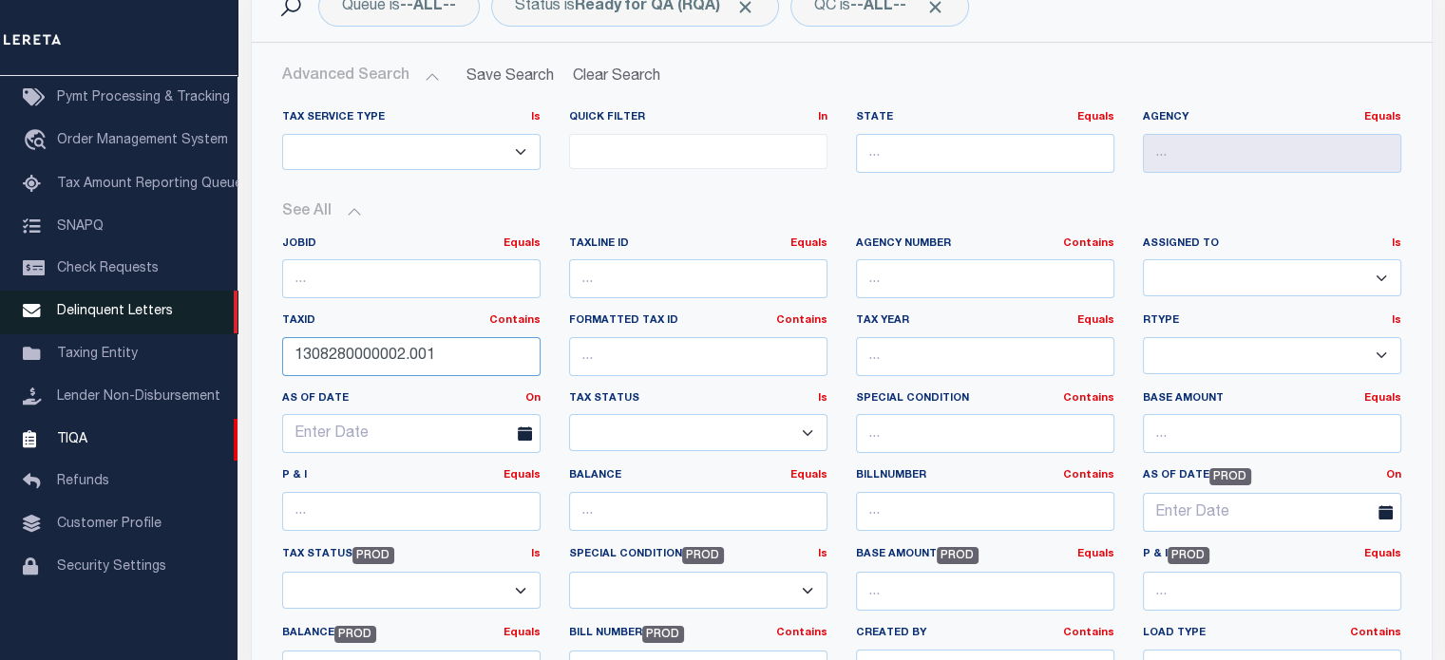
drag, startPoint x: 463, startPoint y: 352, endPoint x: 105, endPoint y: 300, distance: 361.0
click at [105, 300] on div "Home TIQA Profile" at bounding box center [722, 647] width 1445 height 1643
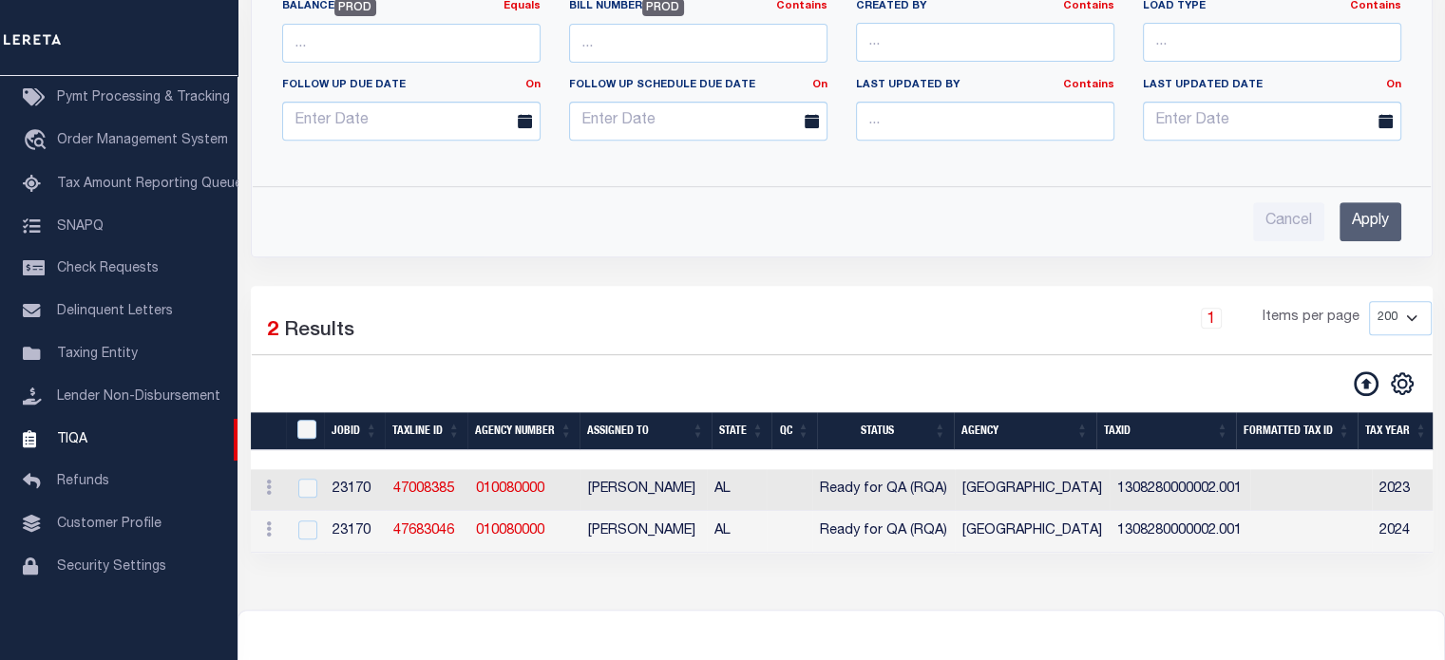
click at [1369, 217] on input "Apply" at bounding box center [1371, 221] width 62 height 39
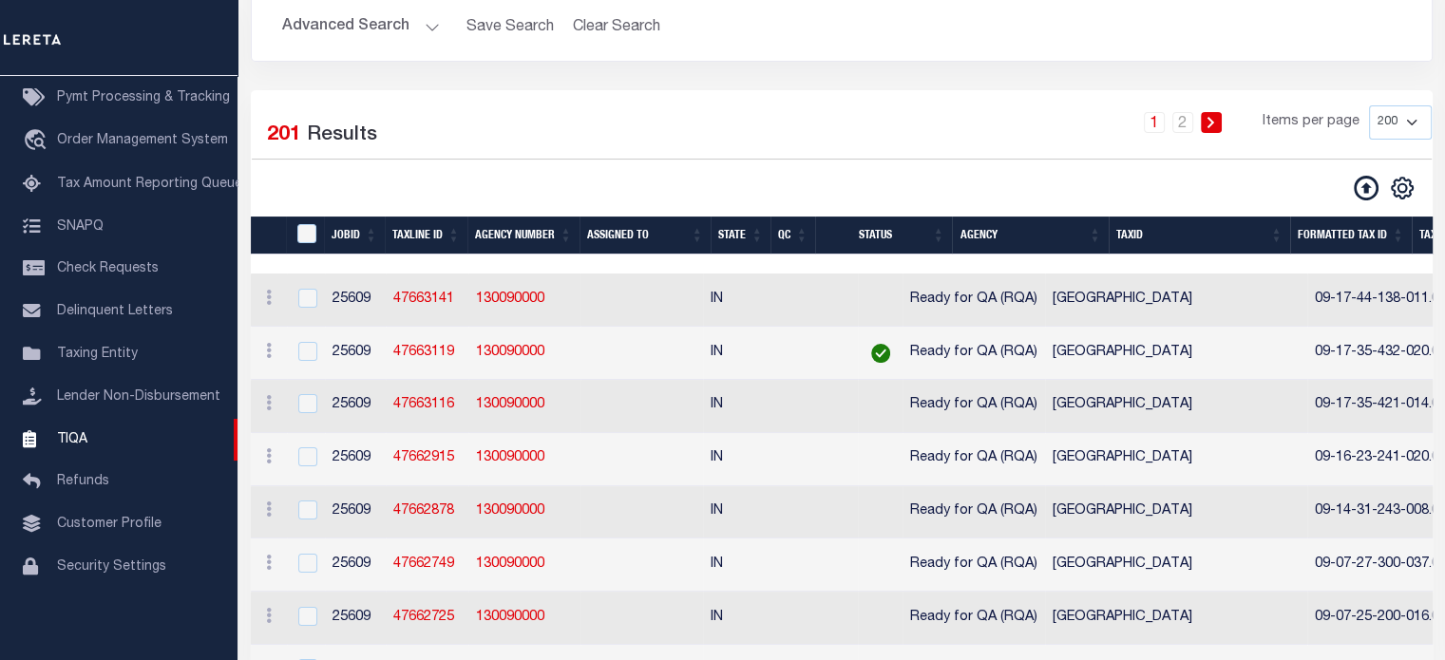
scroll to position [63, 0]
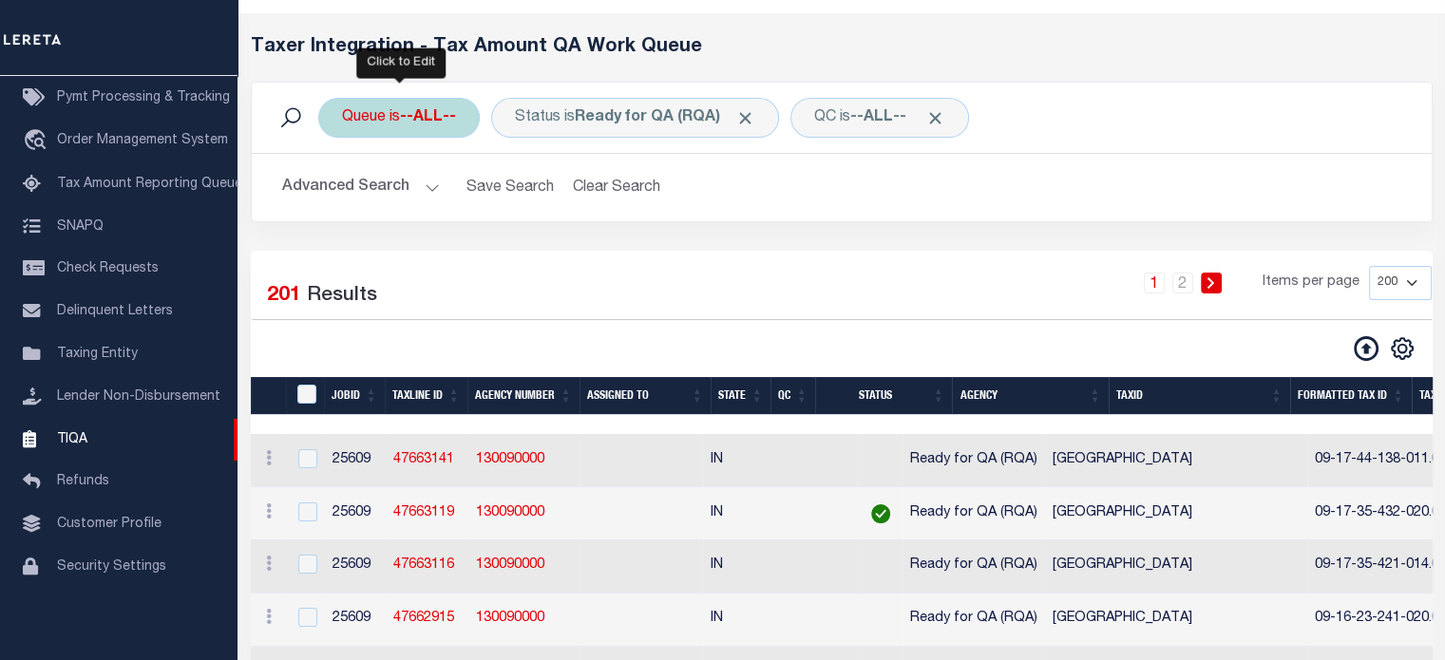
click at [445, 132] on div "Queue is --ALL--" at bounding box center [399, 118] width 162 height 40
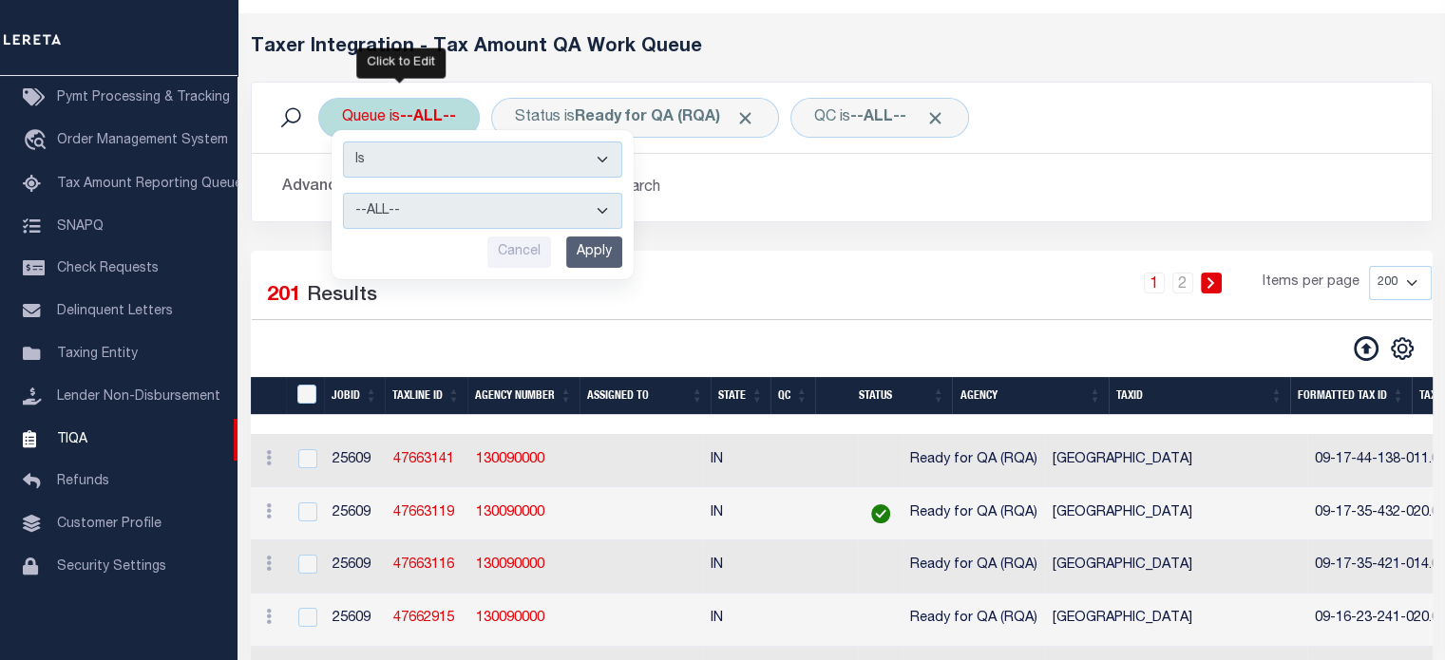
click at [482, 209] on select "--ALL-- Delinquent Escrow" at bounding box center [482, 211] width 279 height 36
select select "ESC"
click at [343, 193] on select "--ALL-- Delinquent Escrow" at bounding box center [482, 211] width 279 height 36
click at [573, 242] on input "Apply" at bounding box center [594, 252] width 56 height 31
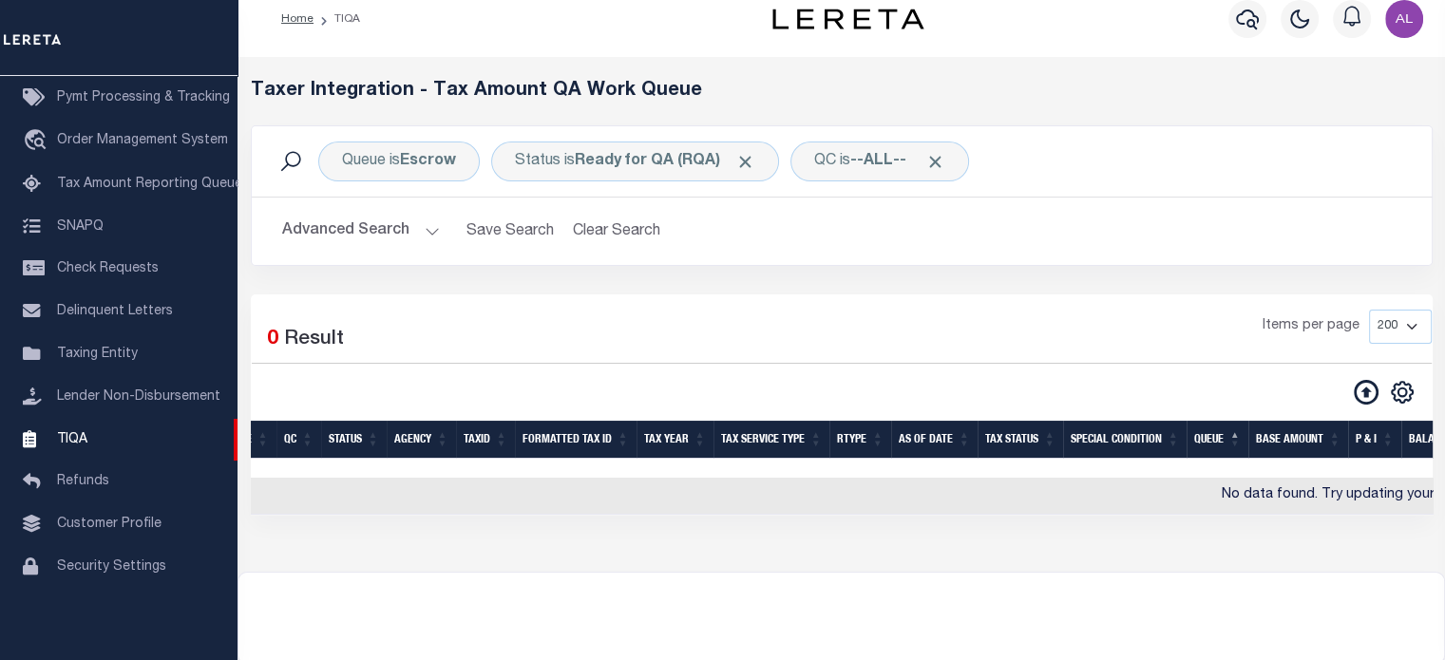
scroll to position [0, 429]
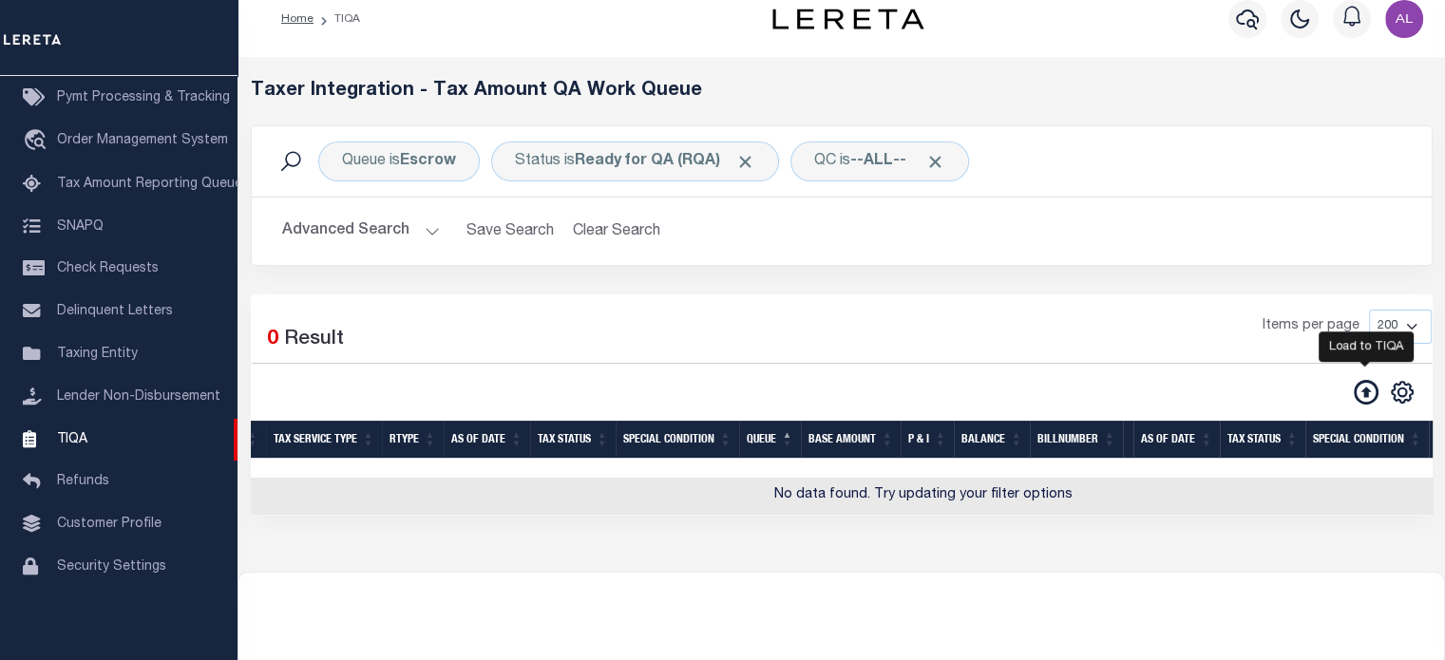
click at [1368, 391] on icon at bounding box center [1366, 392] width 25 height 25
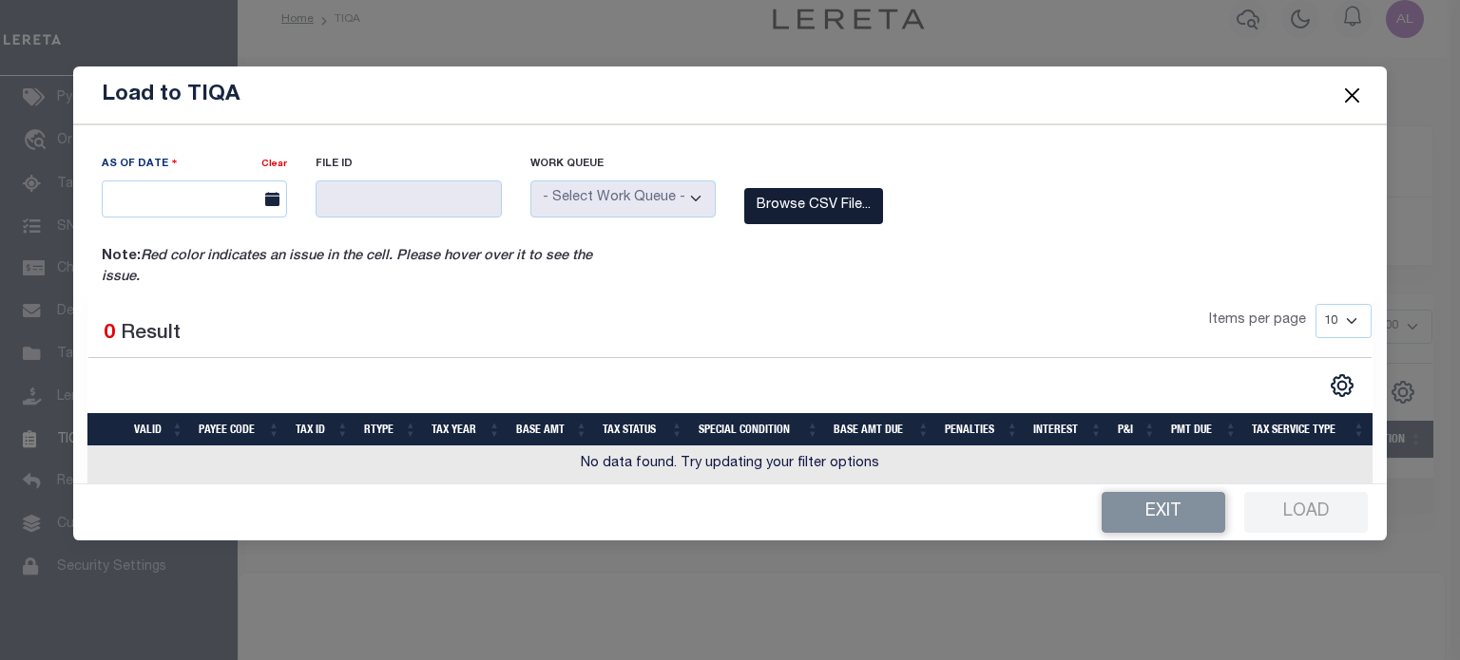
click at [761, 219] on label "Browse CSV File..." at bounding box center [813, 206] width 139 height 37
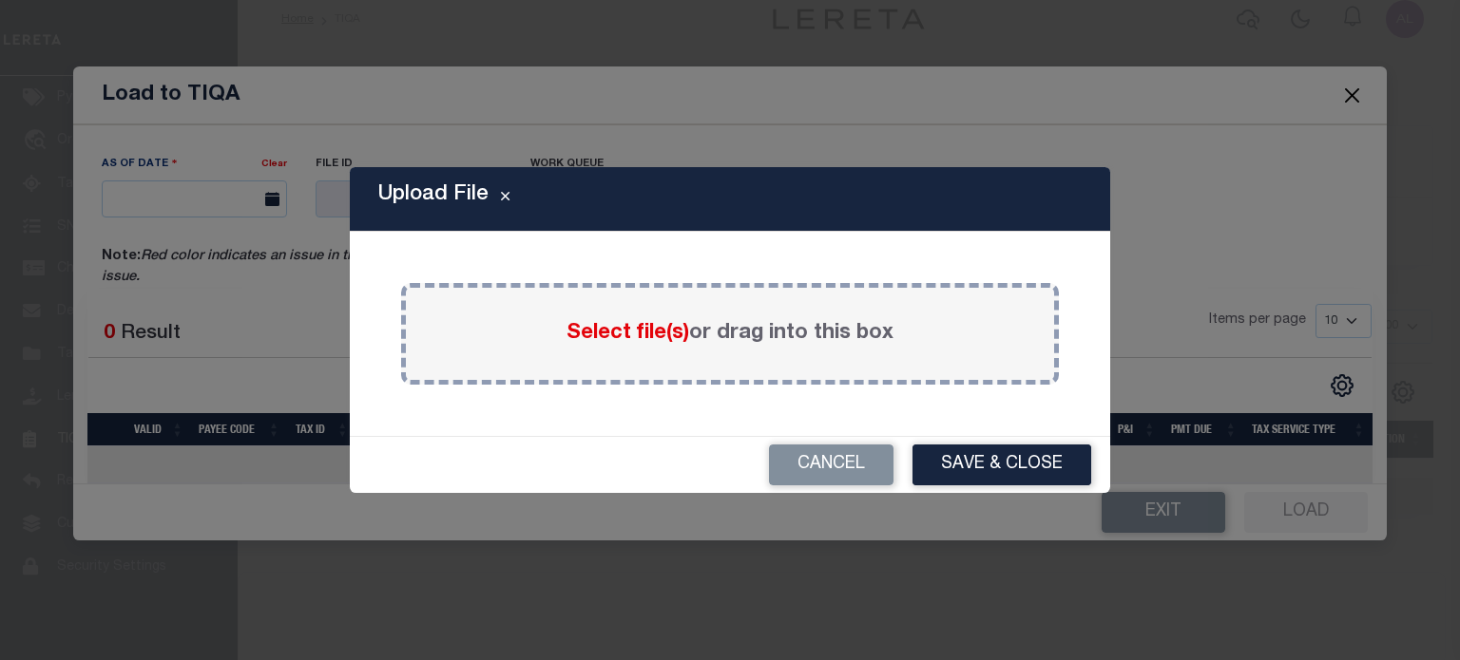
click at [620, 332] on span "Select file(s)" at bounding box center [627, 333] width 123 height 21
click at [0, 0] on input "Select file(s) or drag into this box" at bounding box center [0, 0] width 0 height 0
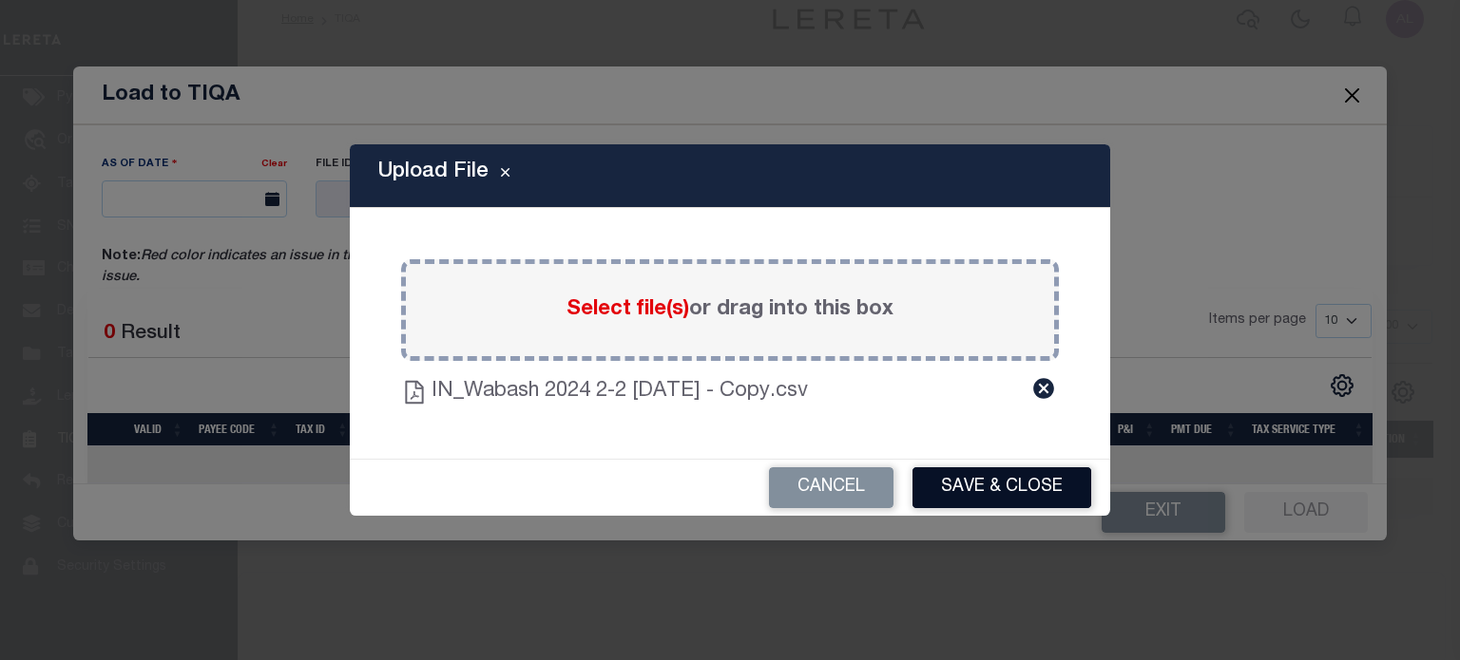
click at [981, 475] on button "Save & Close" at bounding box center [1001, 488] width 179 height 41
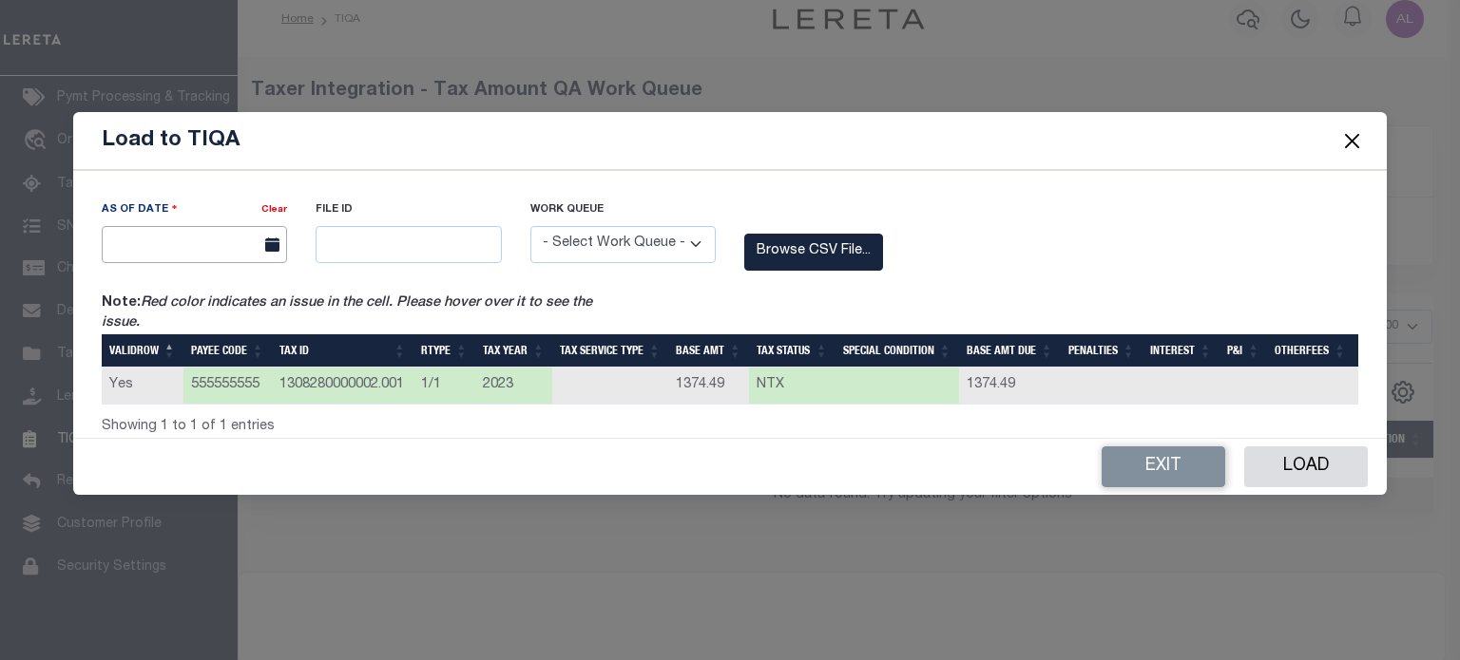
click at [232, 236] on input "text" at bounding box center [194, 244] width 185 height 37
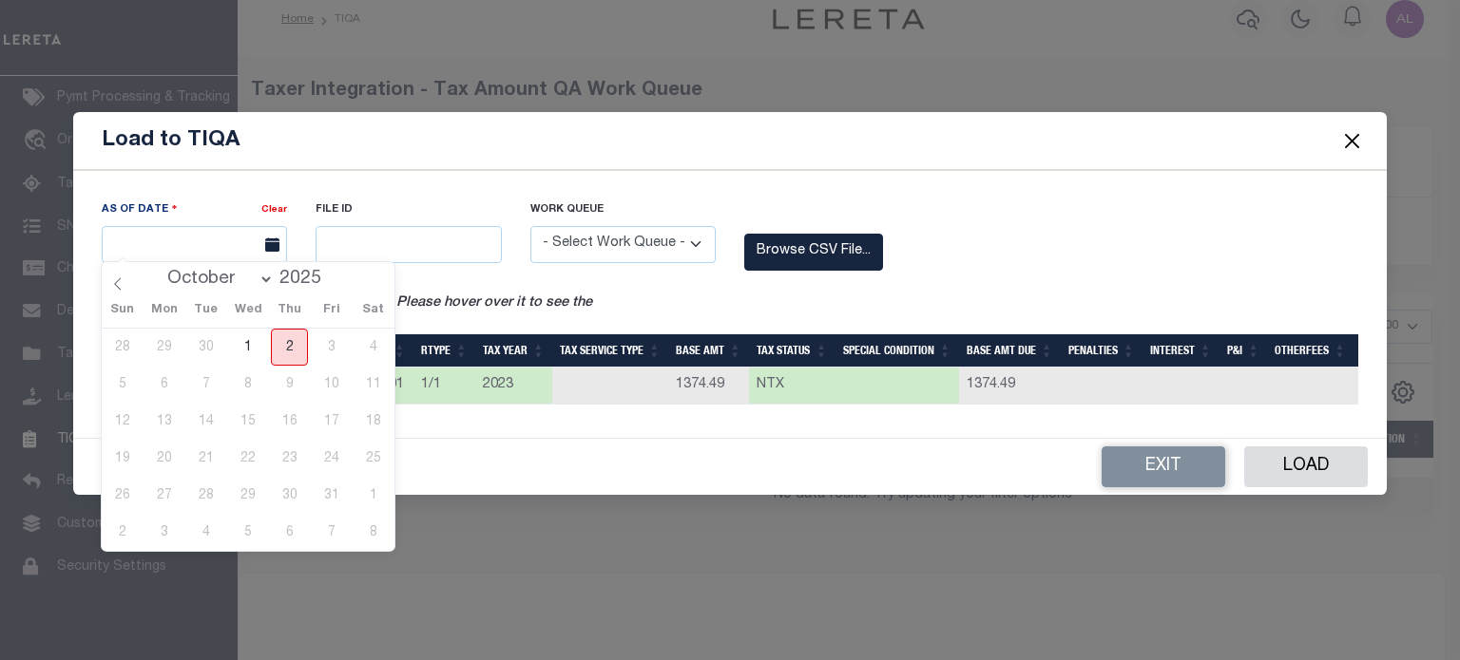
click at [296, 344] on span "2" at bounding box center [289, 347] width 37 height 37
type input "[DATE]"
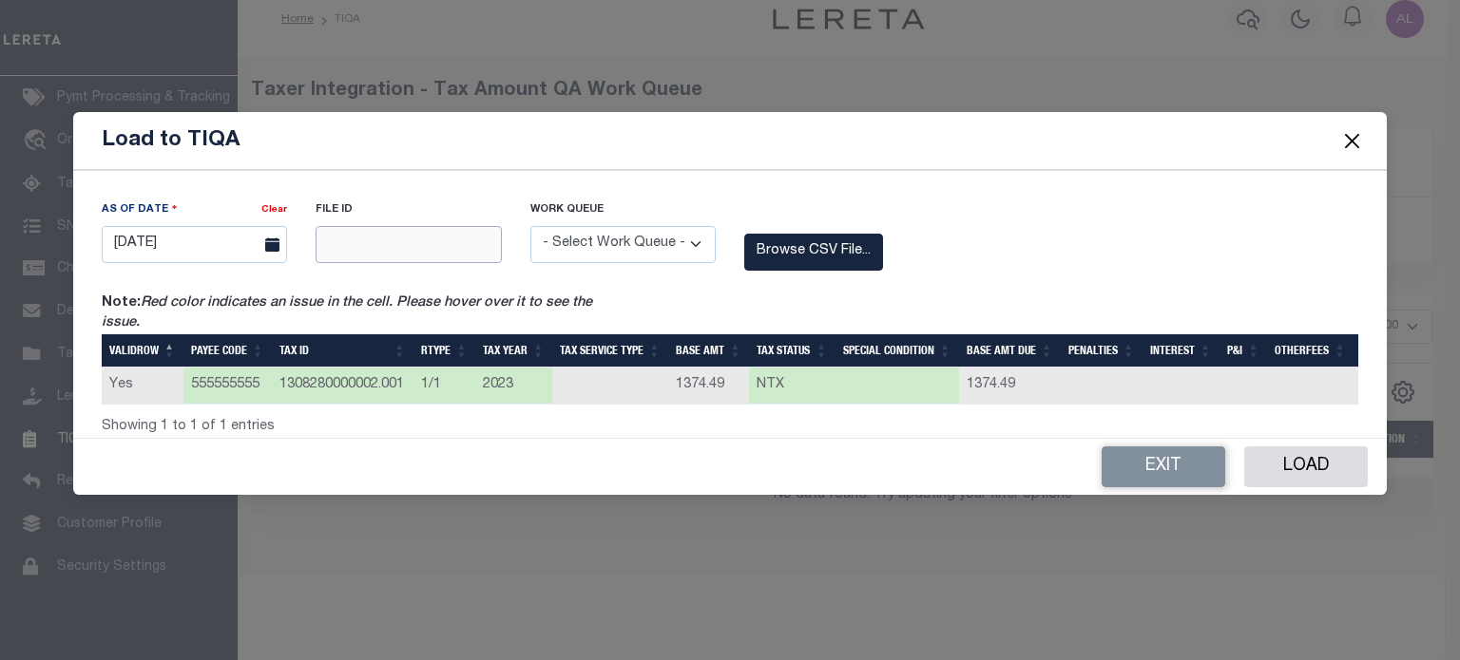
click at [378, 243] on input "text" at bounding box center [408, 244] width 185 height 37
type input "12345"
click at [606, 239] on select "- Select Work Queue - Delinquent Escrow" at bounding box center [622, 244] width 185 height 37
select select "ESC"
click at [530, 226] on select "- Select Work Queue - Delinquent Escrow" at bounding box center [622, 244] width 185 height 37
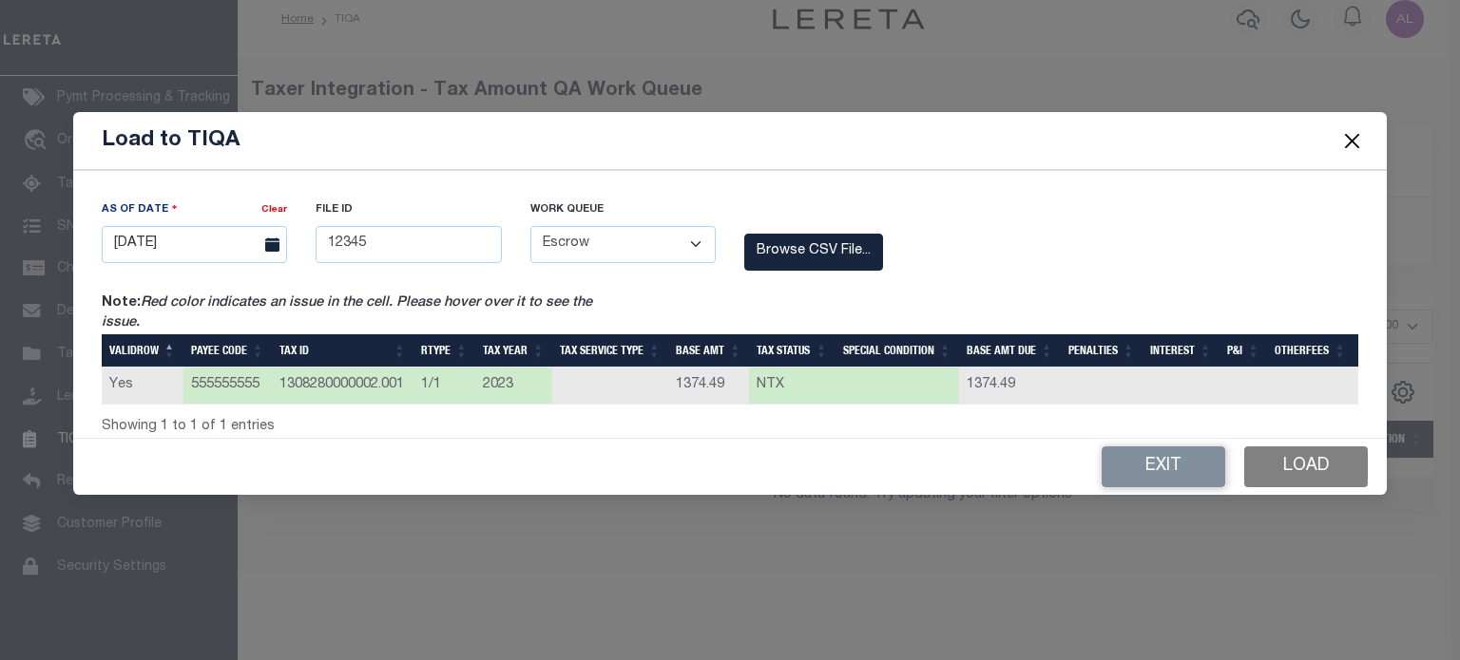
click at [1285, 487] on button "Load" at bounding box center [1306, 467] width 124 height 41
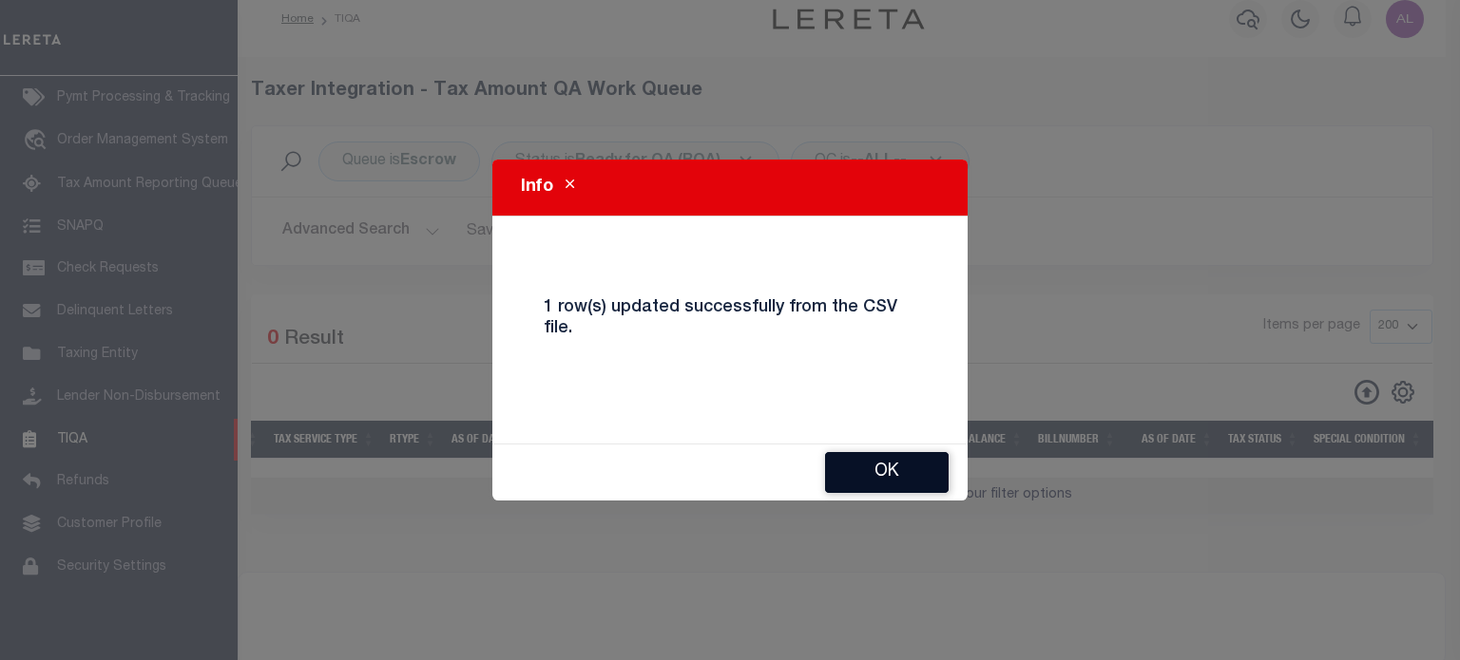
click at [893, 464] on button "Ok" at bounding box center [887, 472] width 124 height 41
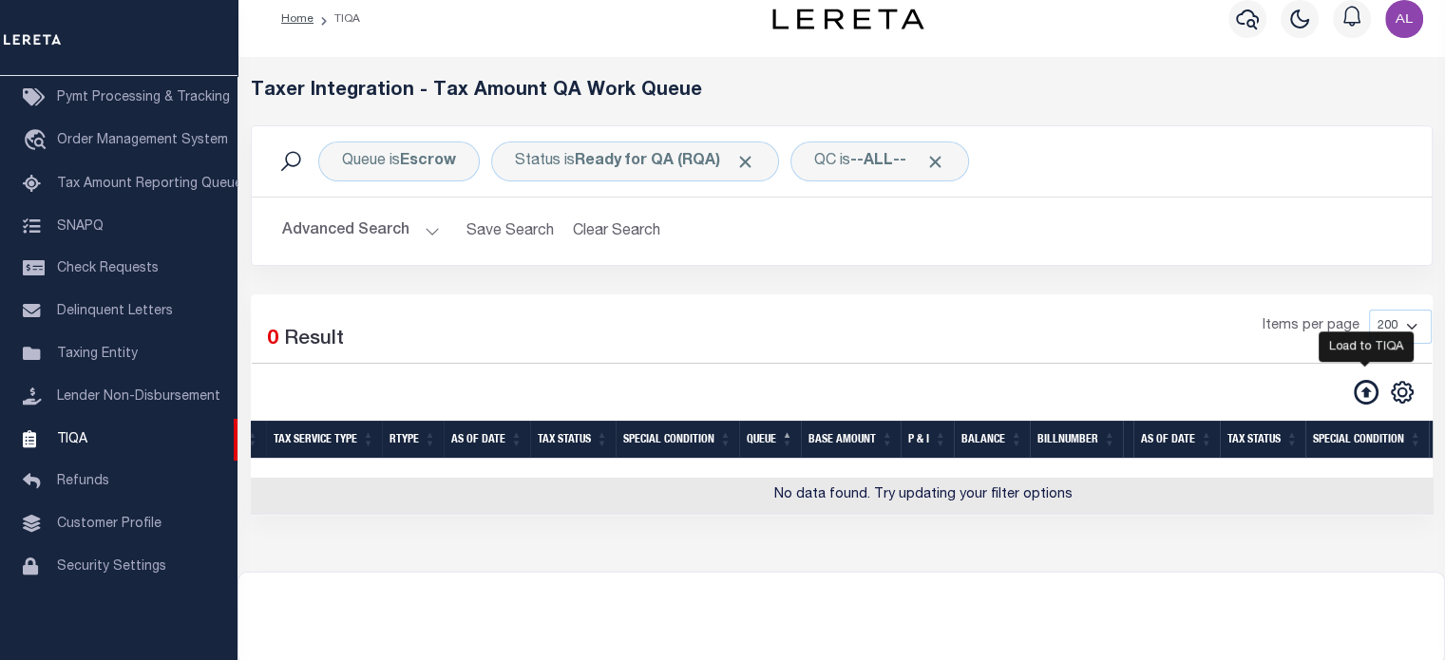
click at [1364, 394] on icon at bounding box center [1366, 392] width 25 height 25
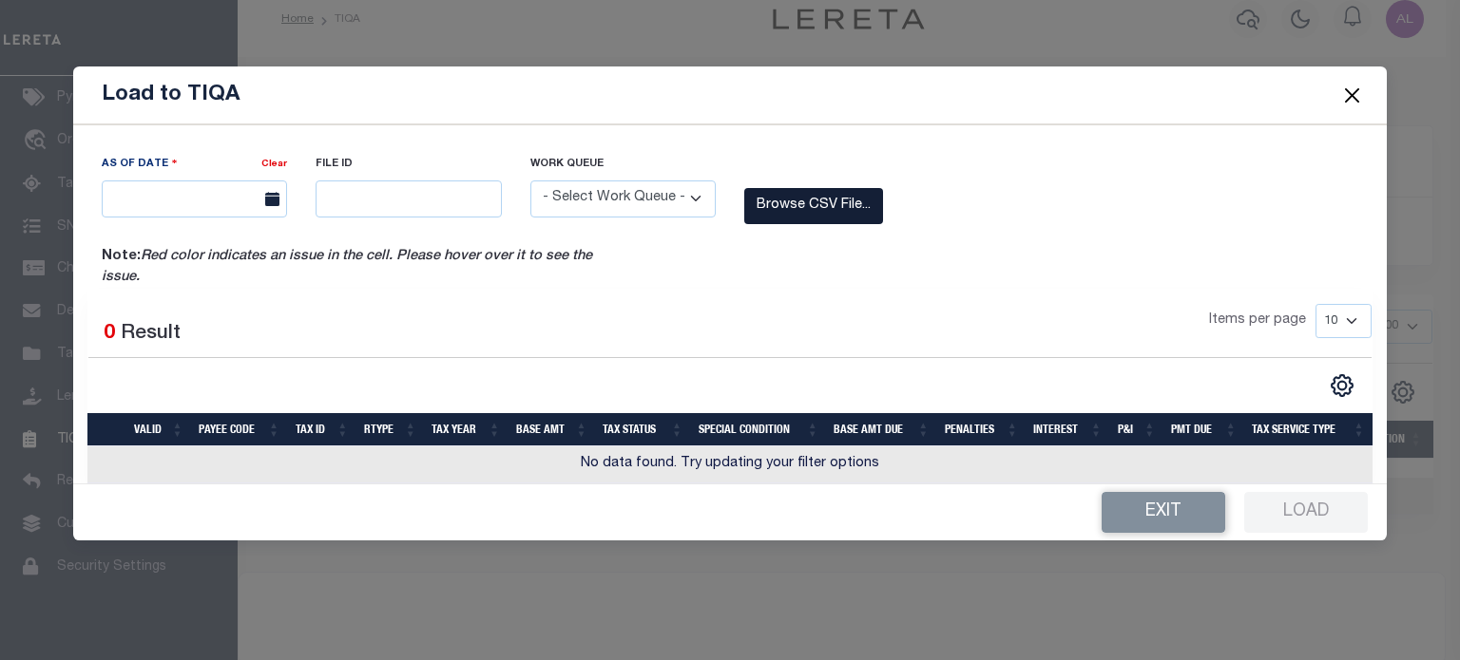
click at [821, 199] on label "Browse CSV File..." at bounding box center [813, 206] width 139 height 37
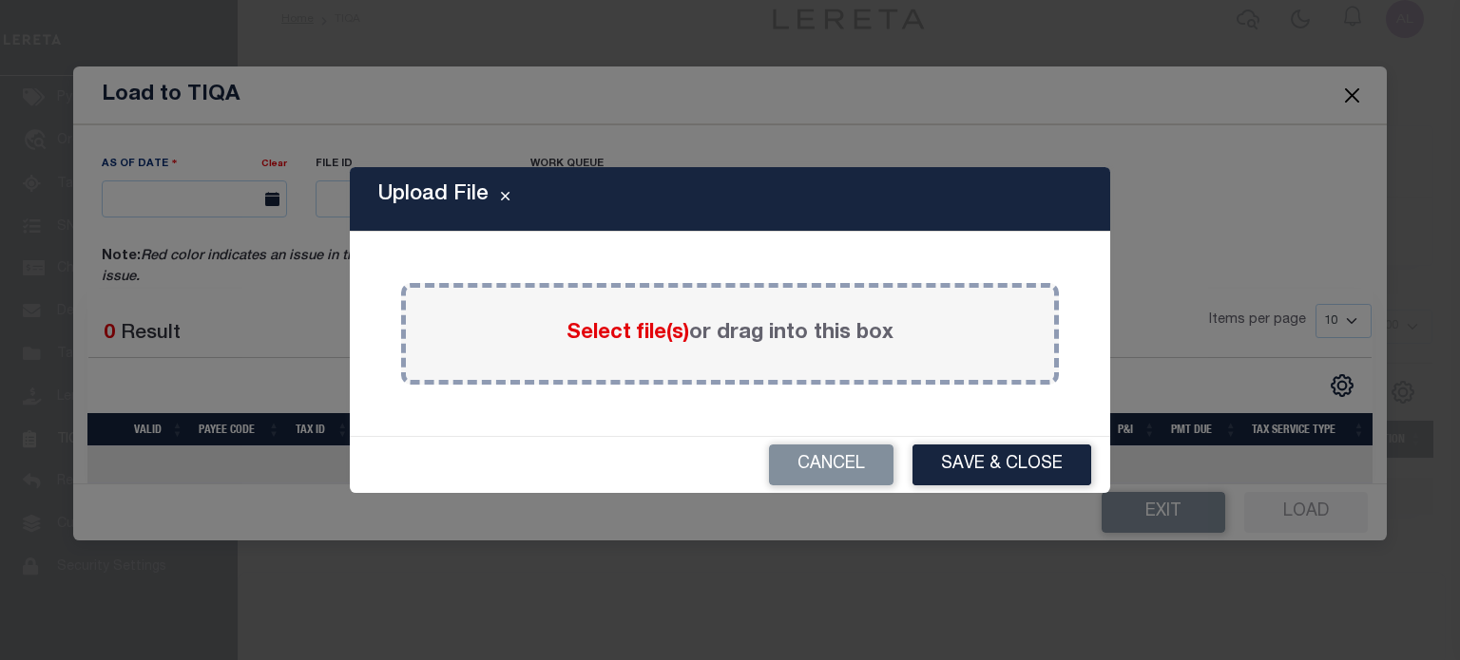
click at [621, 334] on span "Select file(s)" at bounding box center [627, 333] width 123 height 21
click at [0, 0] on input "Select file(s) or drag into this box" at bounding box center [0, 0] width 0 height 0
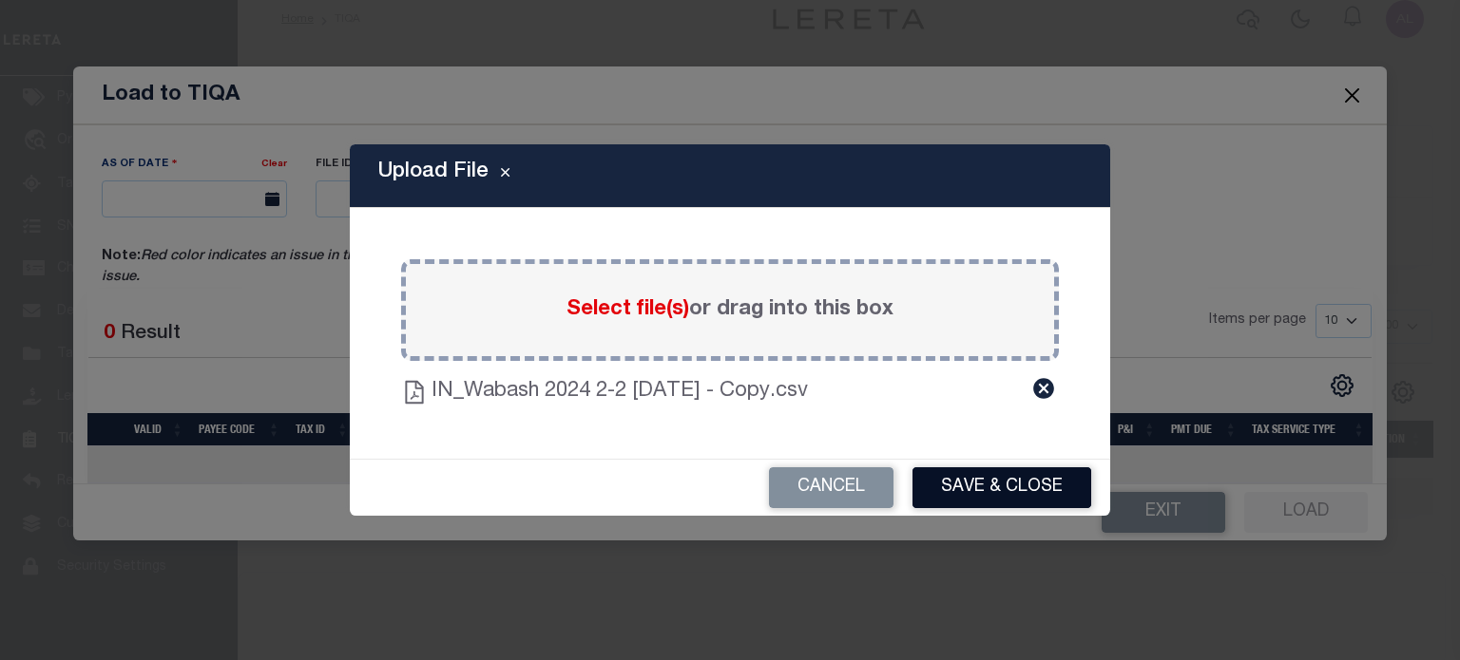
click at [995, 484] on button "Save & Close" at bounding box center [1001, 488] width 179 height 41
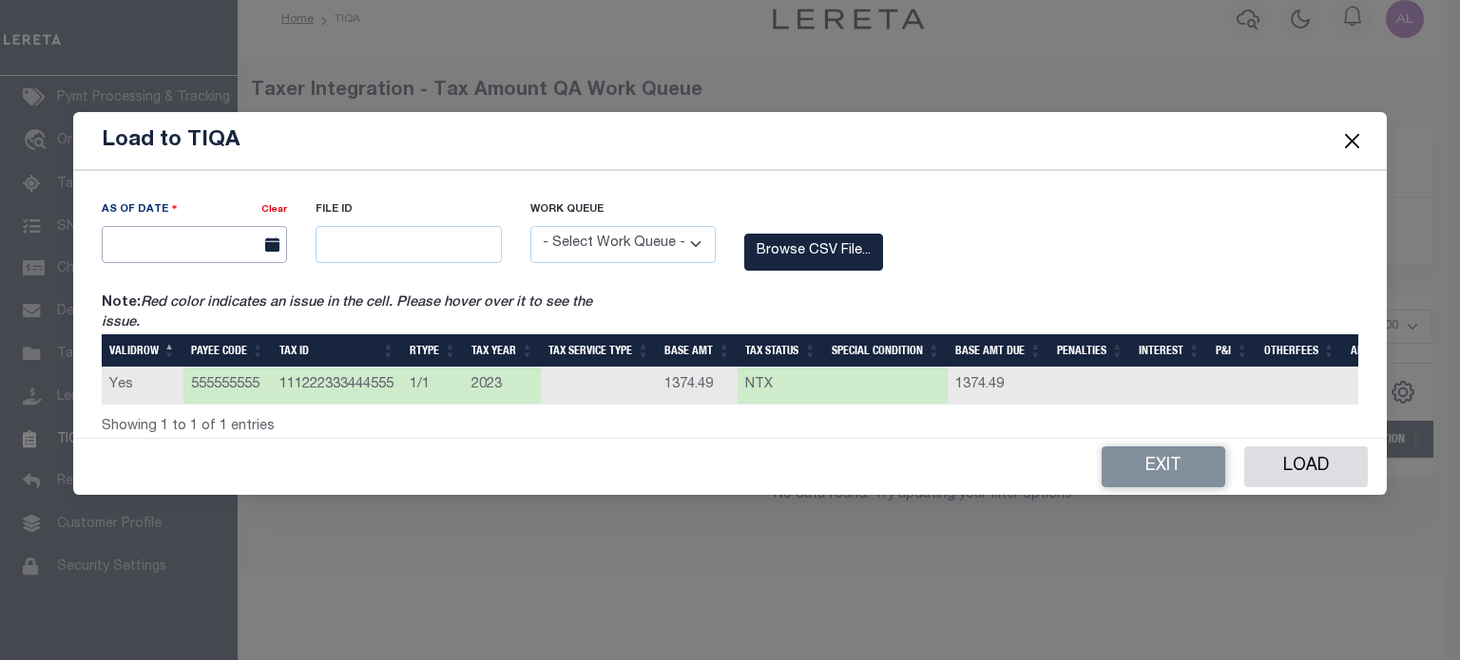
click at [191, 226] on input "text" at bounding box center [194, 244] width 185 height 37
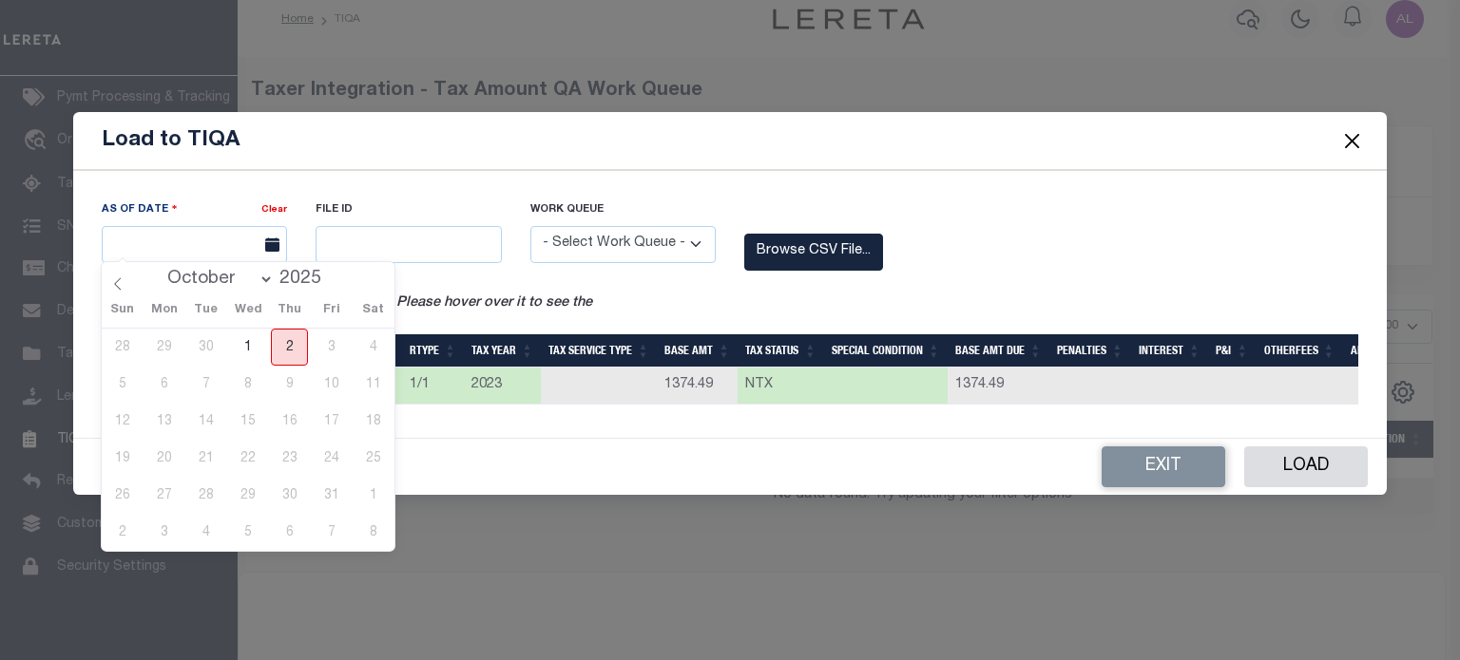
click at [289, 353] on span "2" at bounding box center [289, 347] width 37 height 37
type input "[DATE]"
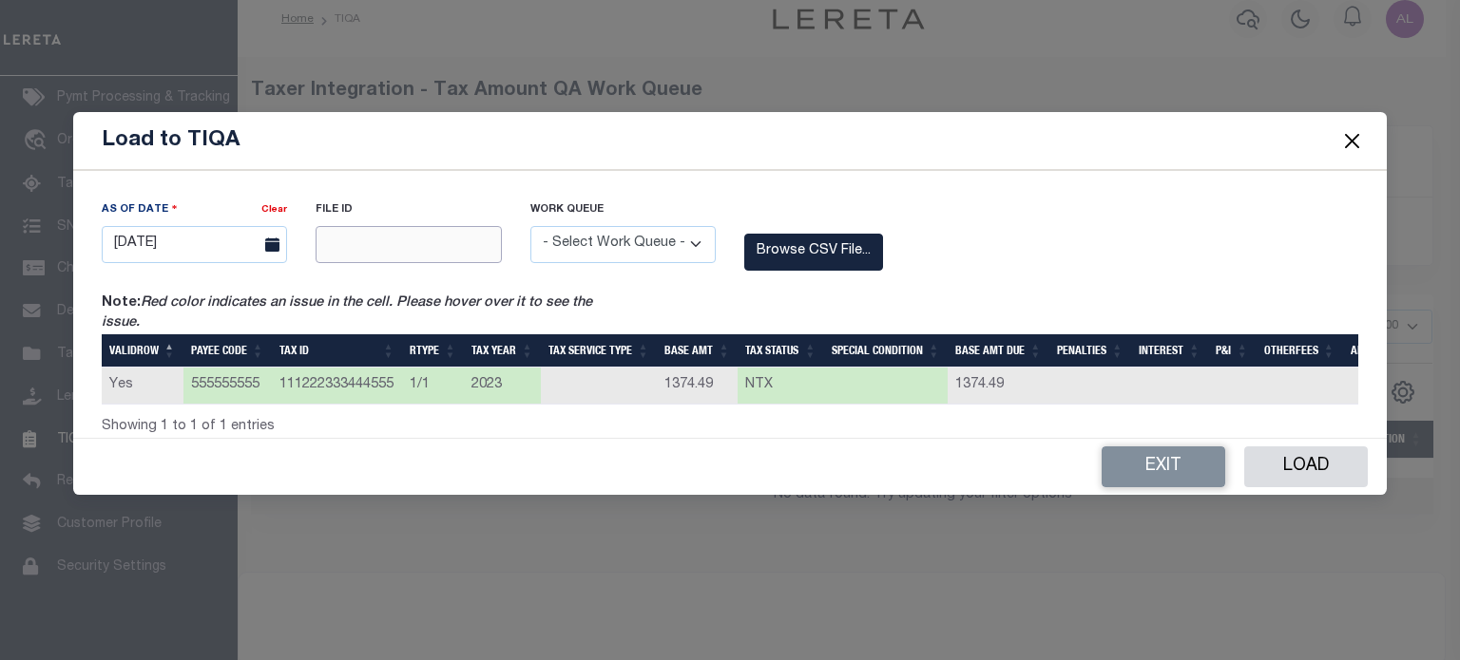
click at [420, 254] on input "text" at bounding box center [408, 244] width 185 height 37
type input "12345"
click at [639, 239] on select "- Select Work Queue - Delinquent Escrow" at bounding box center [622, 244] width 185 height 37
select select "ESC"
click at [530, 226] on select "- Select Work Queue - Delinquent Escrow" at bounding box center [622, 244] width 185 height 37
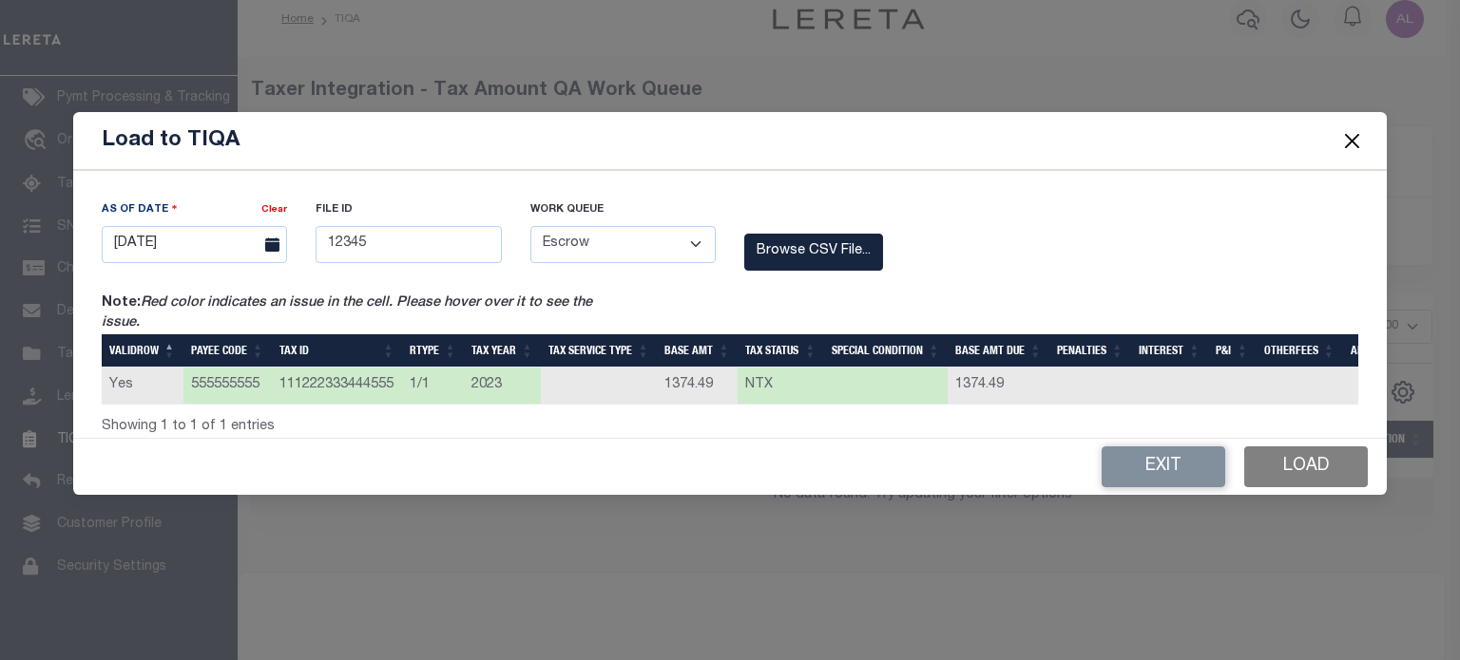
click at [1304, 476] on button "Load" at bounding box center [1306, 467] width 124 height 41
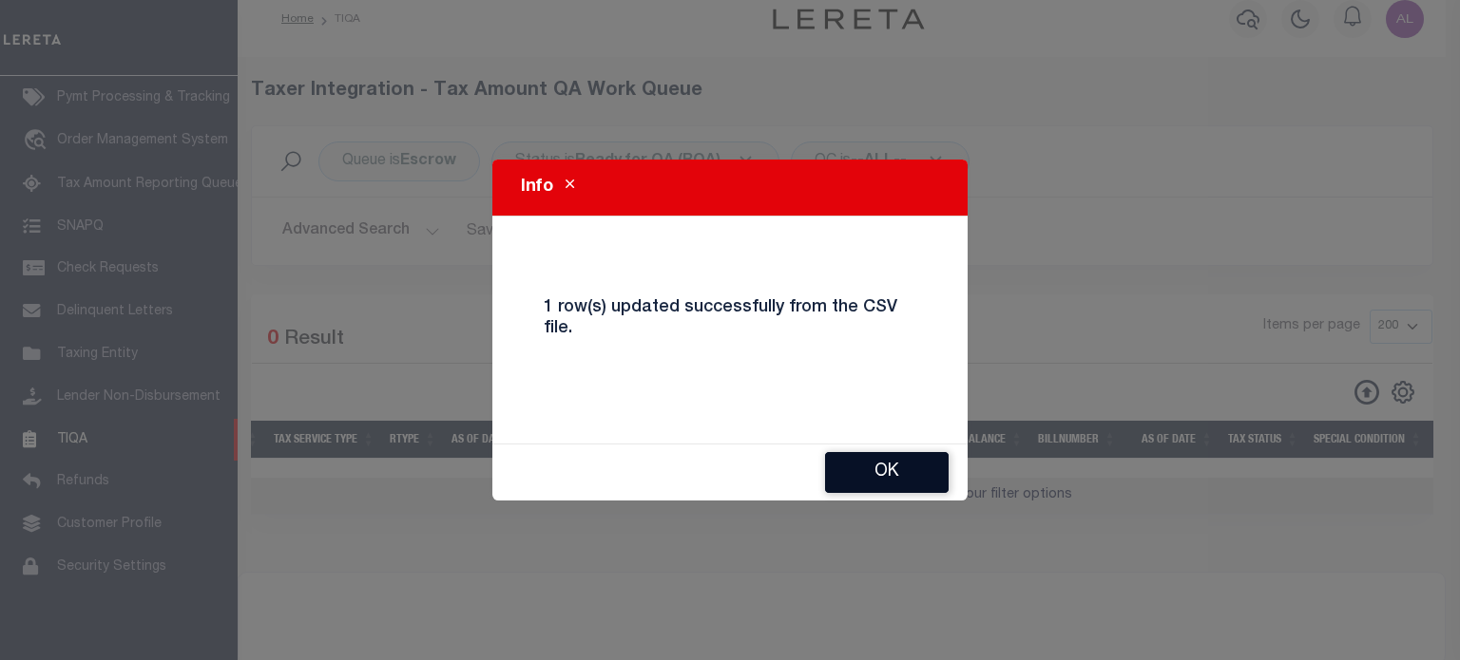
click at [893, 474] on button "Ok" at bounding box center [887, 472] width 124 height 41
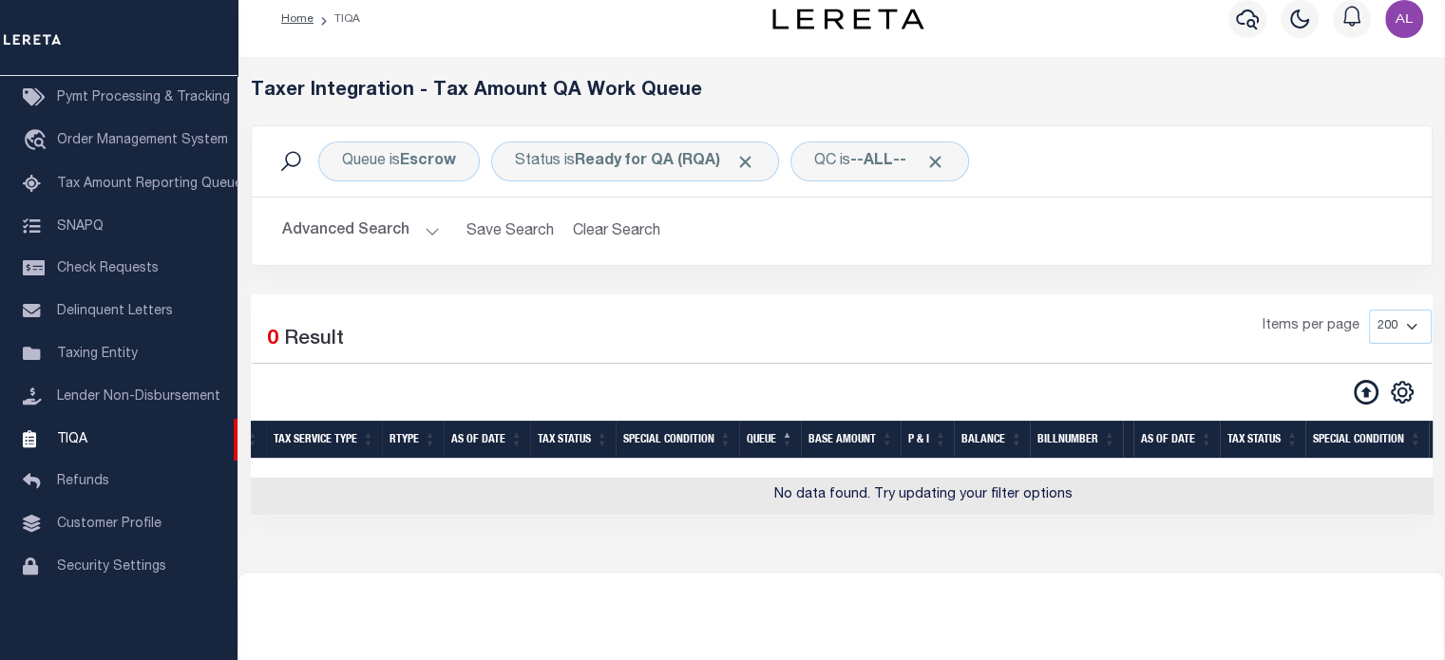
scroll to position [0, 870]
click at [1372, 398] on icon at bounding box center [1366, 392] width 25 height 25
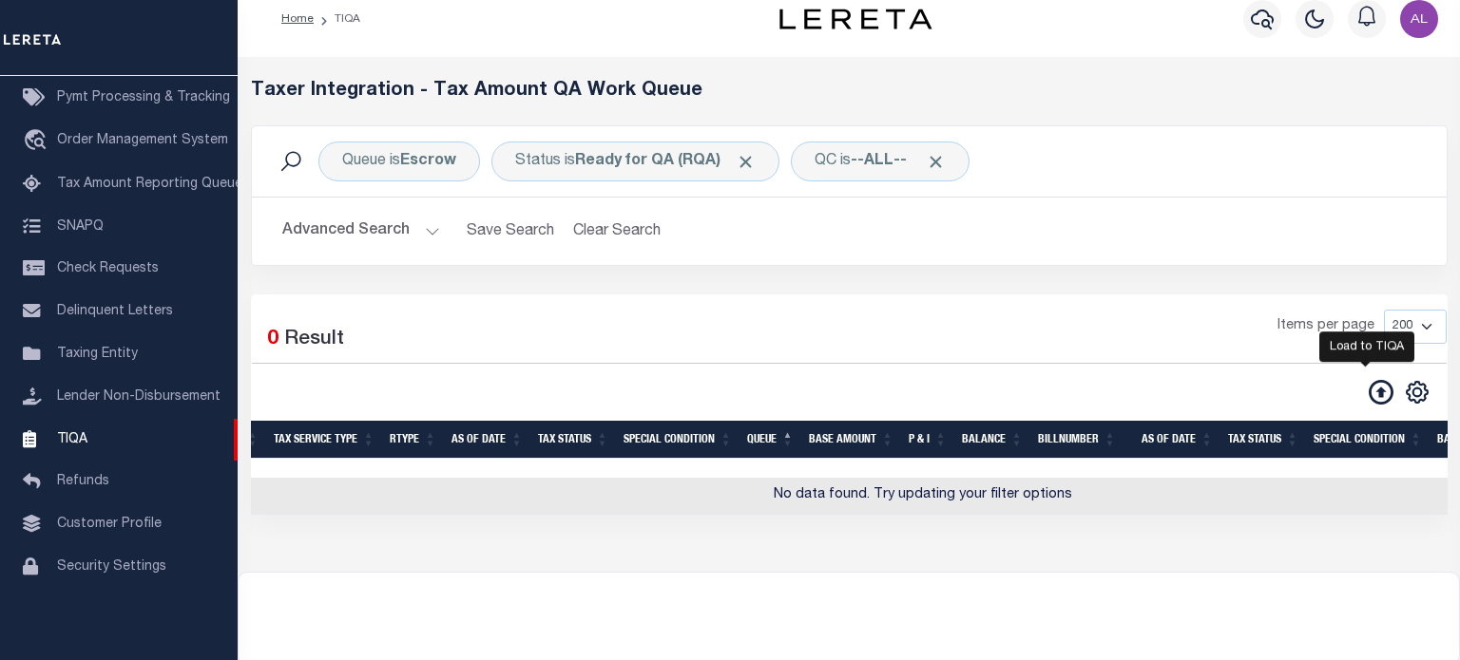
select select "9"
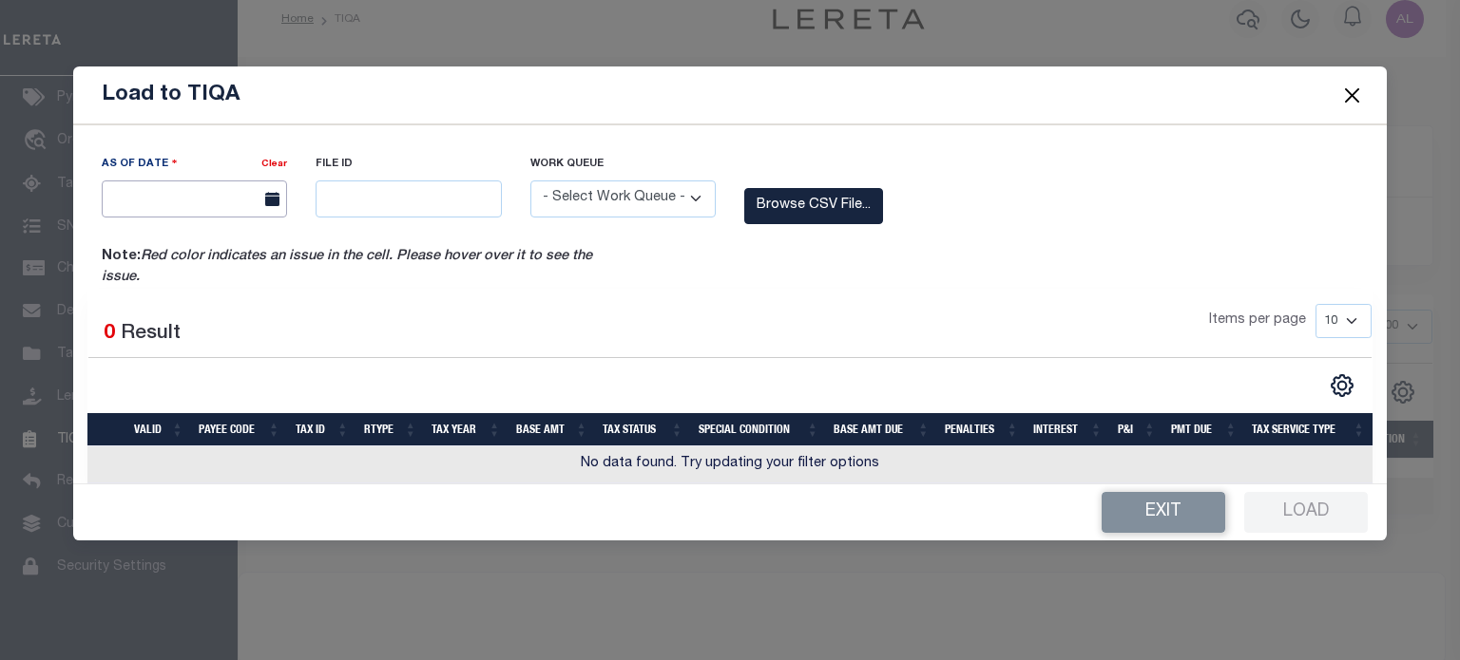
click at [224, 206] on input "text" at bounding box center [194, 199] width 185 height 37
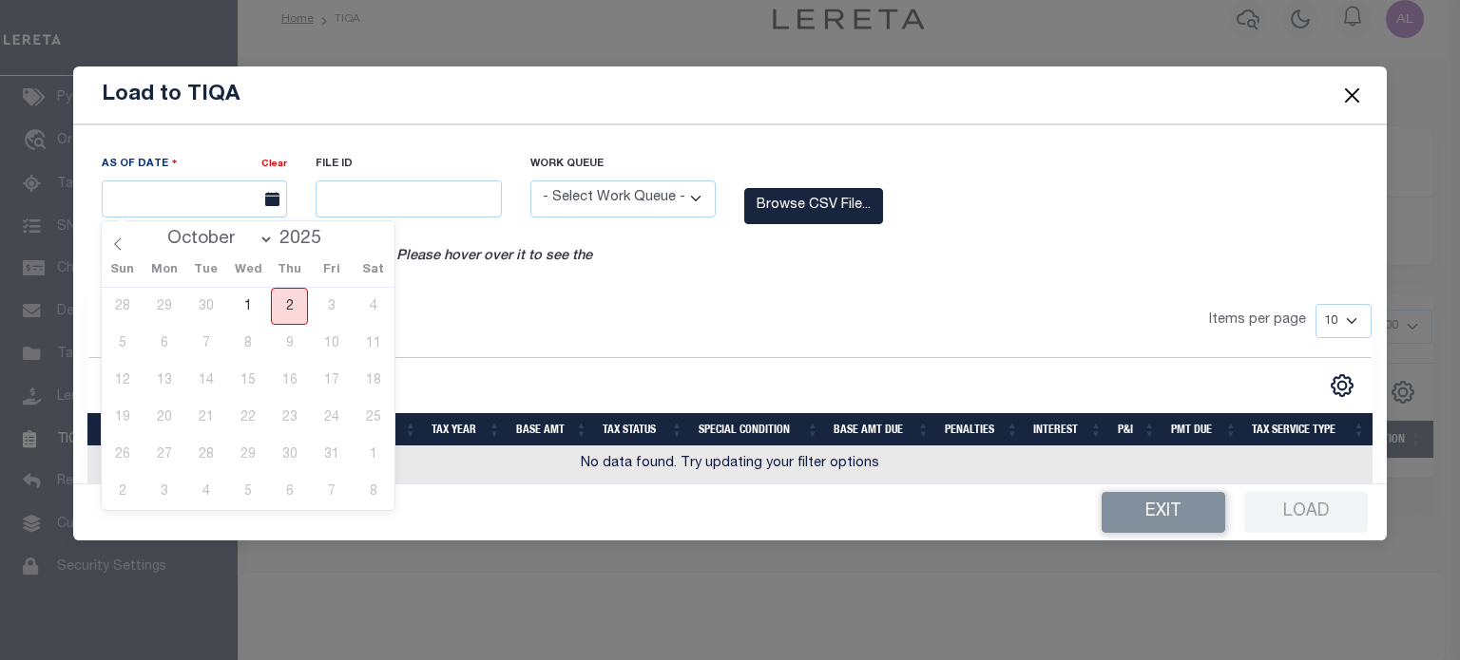
click at [281, 300] on span "2" at bounding box center [289, 306] width 37 height 37
type input "[DATE]"
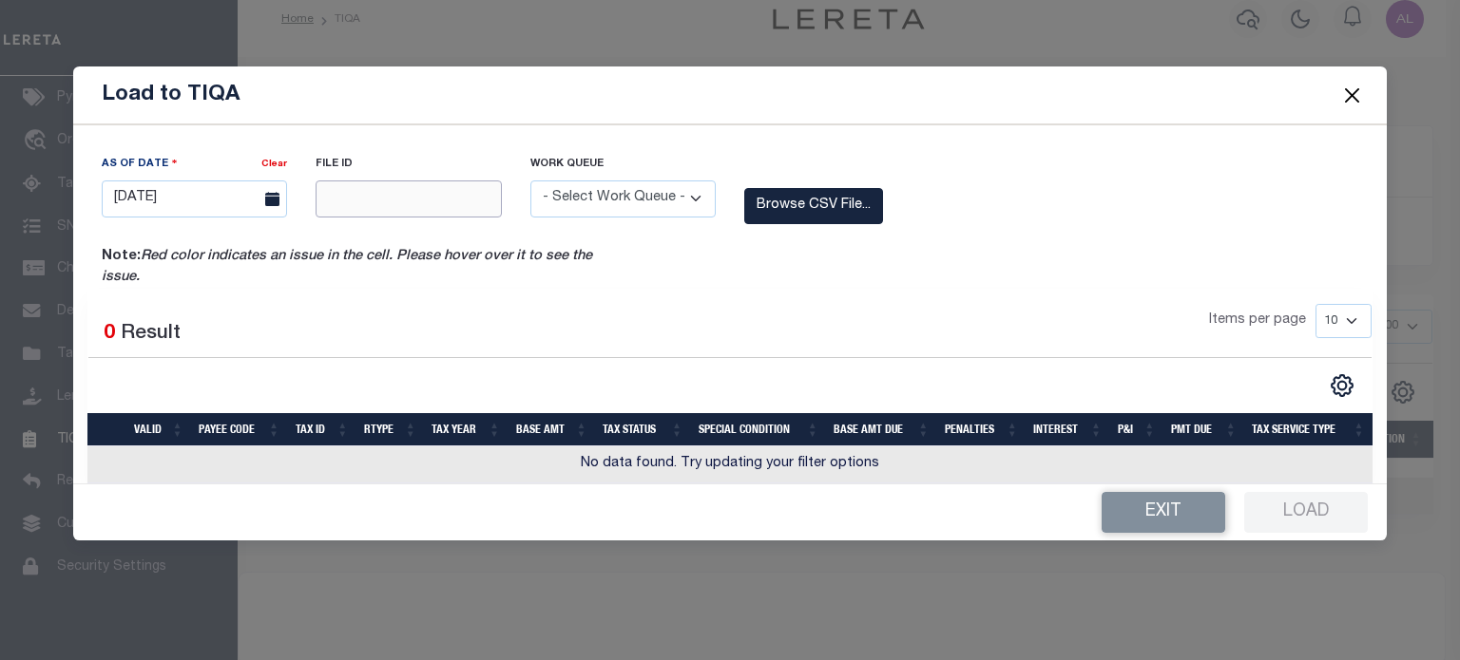
click at [365, 214] on input "text" at bounding box center [408, 199] width 185 height 37
type input "12345"
click at [593, 190] on select "- Select Work Queue - Delinquent Escrow" at bounding box center [622, 199] width 185 height 37
select select "ESC"
click at [530, 181] on select "- Select Work Queue - Delinquent Escrow" at bounding box center [622, 199] width 185 height 37
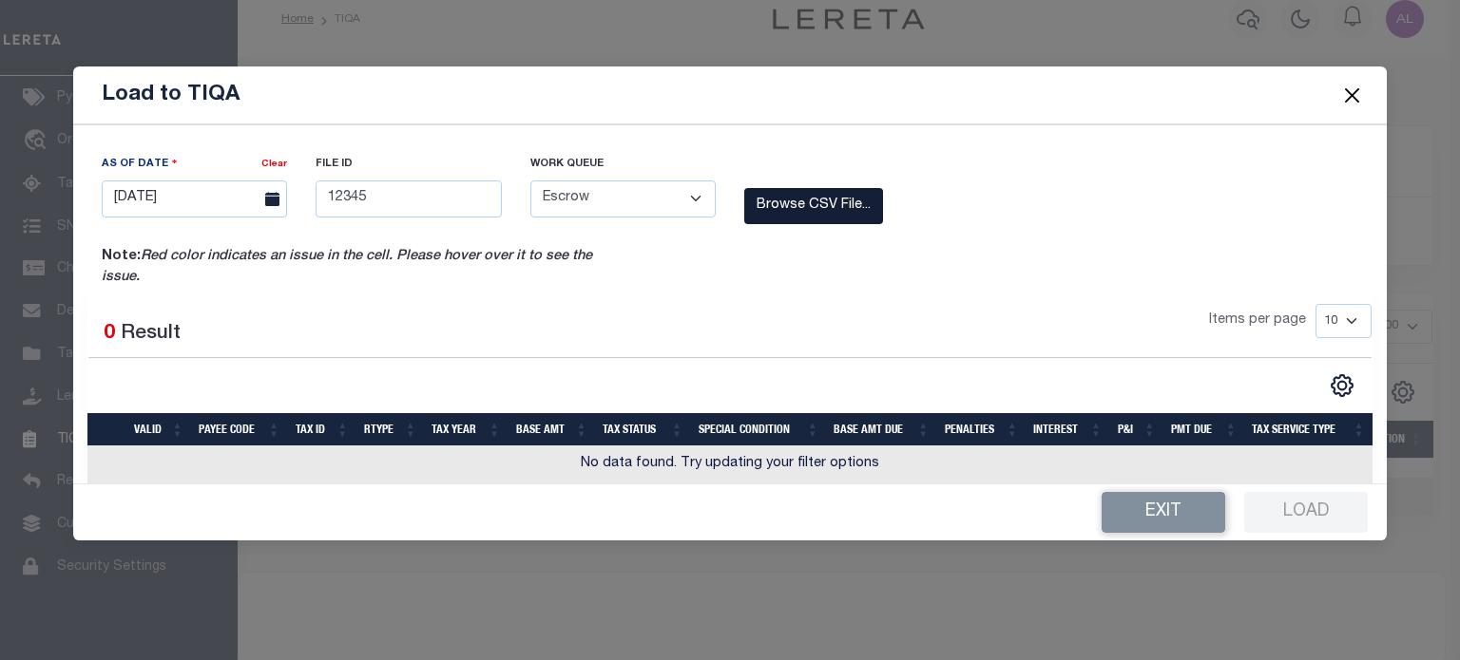
click at [831, 206] on label "Browse CSV File..." at bounding box center [813, 206] width 139 height 37
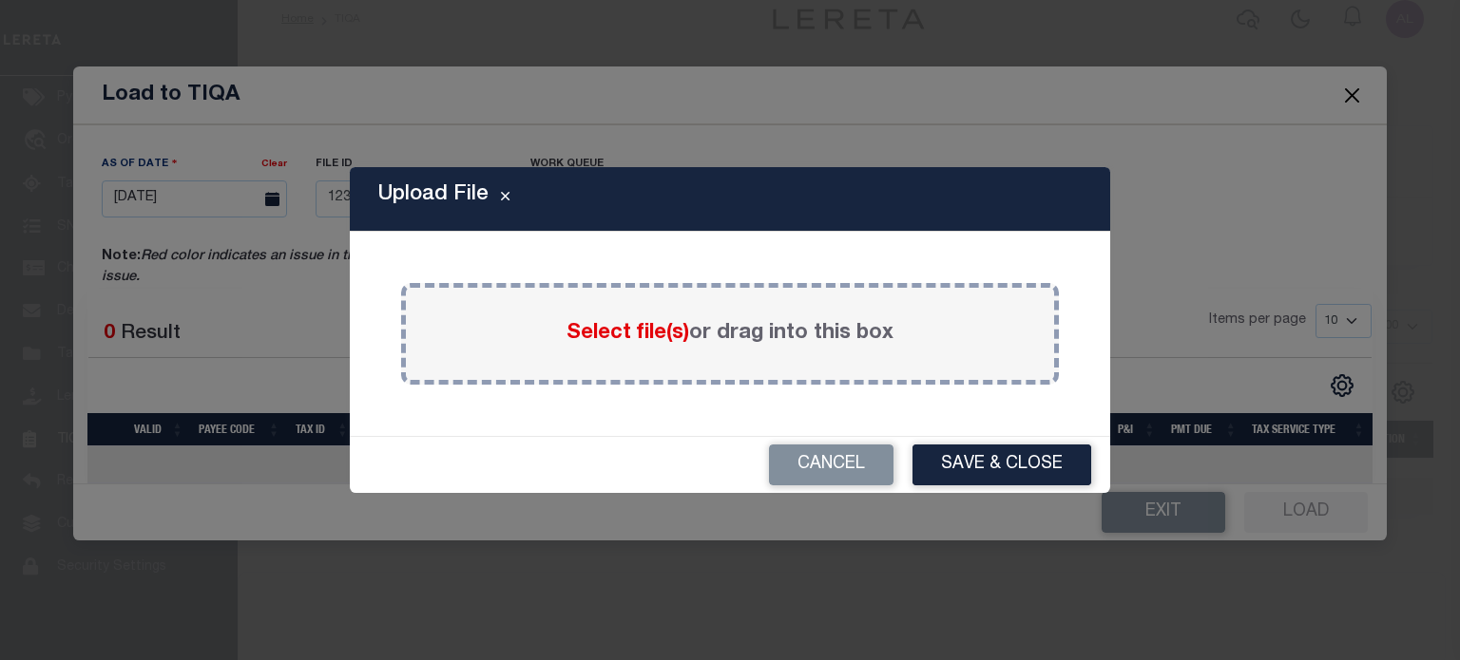
click at [637, 316] on div "Select file(s) or drag into this box" at bounding box center [730, 334] width 658 height 102
click at [605, 334] on span "Select file(s)" at bounding box center [627, 333] width 123 height 21
click at [0, 0] on input "Select file(s) or drag into this box" at bounding box center [0, 0] width 0 height 0
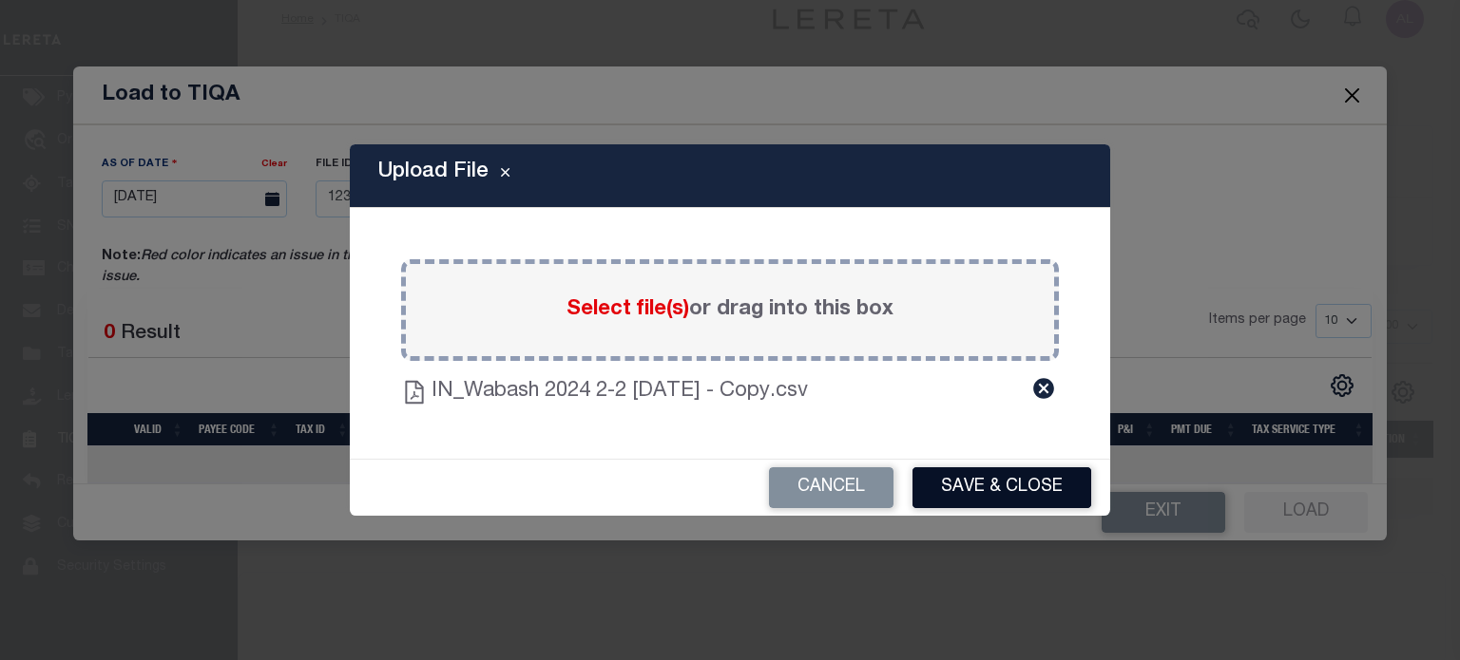
click at [1004, 478] on button "Save & Close" at bounding box center [1001, 488] width 179 height 41
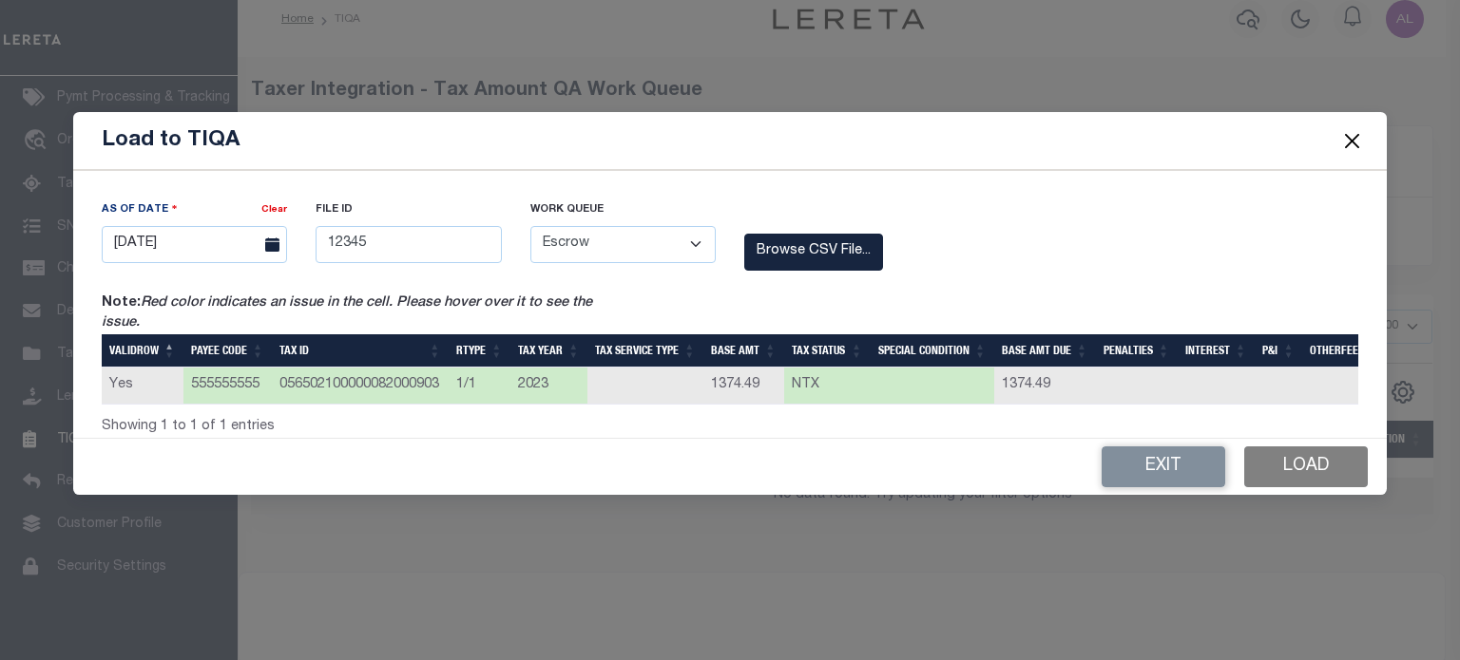
click at [1323, 472] on button "Load" at bounding box center [1306, 467] width 124 height 41
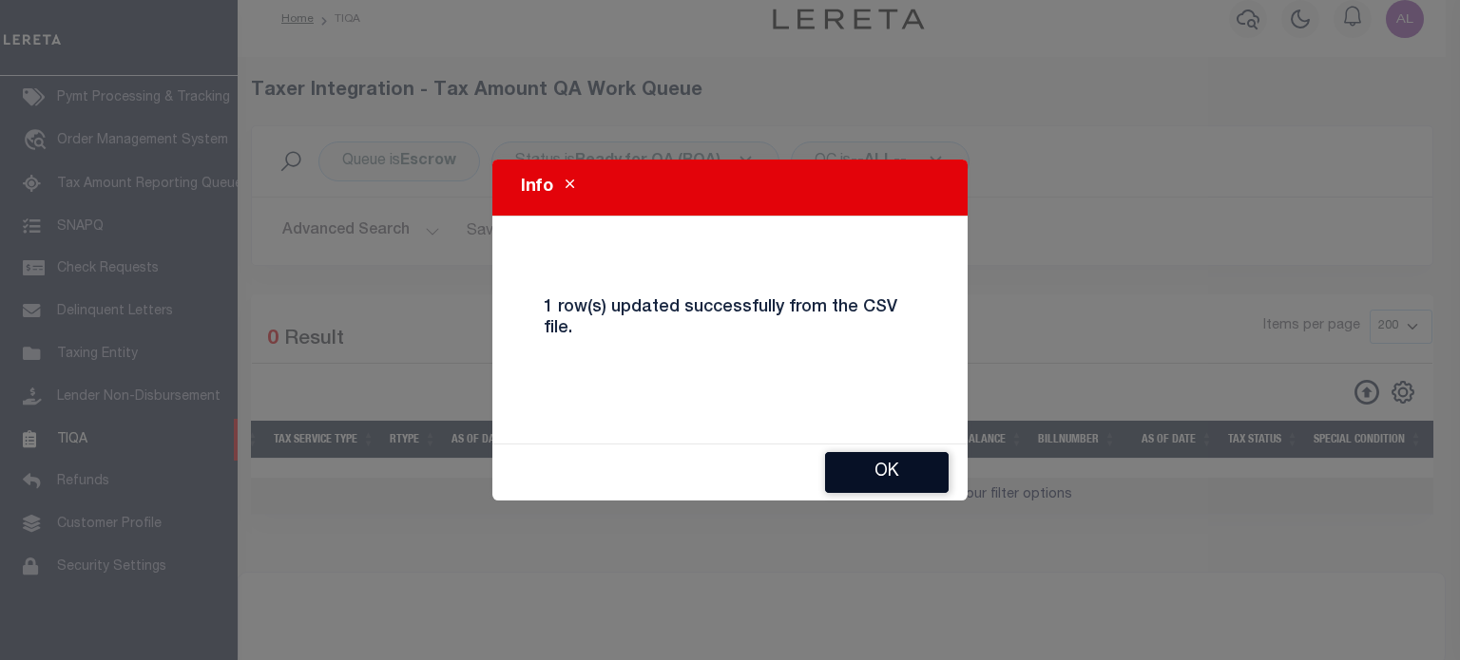
click at [893, 481] on button "Ok" at bounding box center [887, 472] width 124 height 41
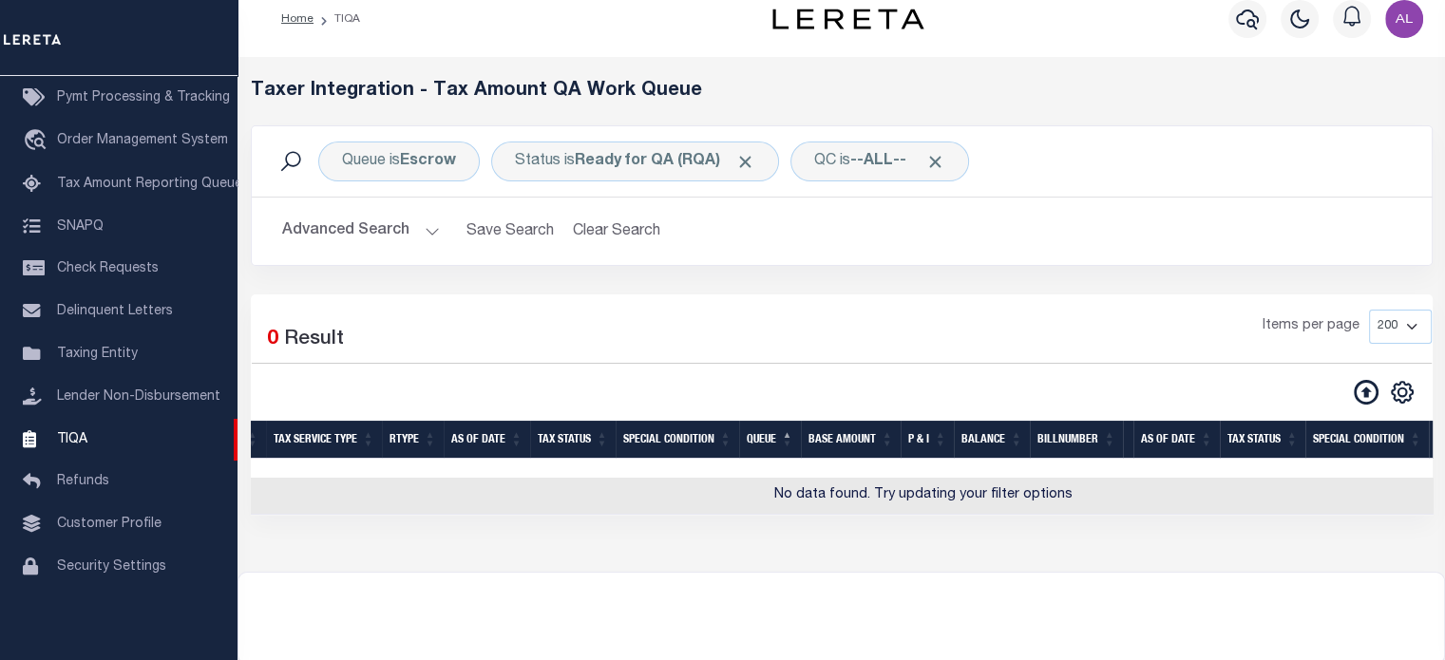
click at [421, 228] on button "Advanced Search" at bounding box center [361, 231] width 158 height 37
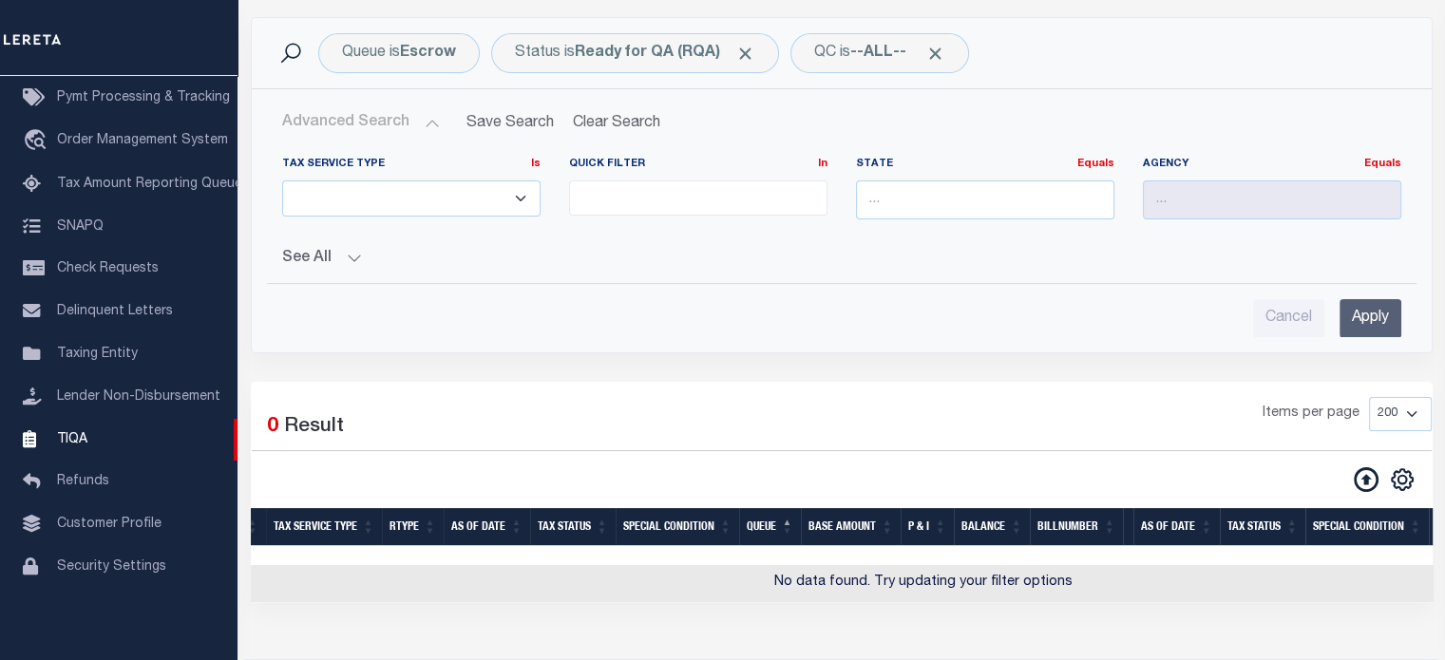
scroll to position [137, 0]
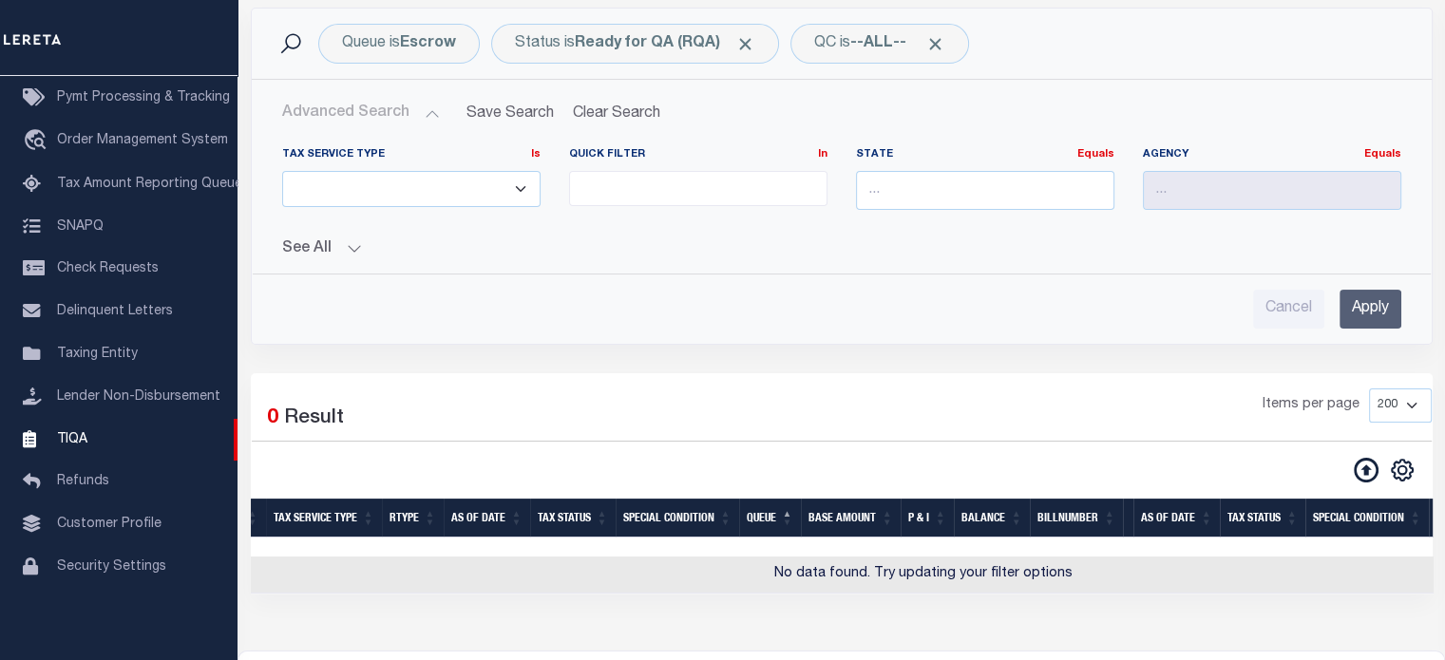
click at [346, 242] on button "See All" at bounding box center [841, 249] width 1119 height 18
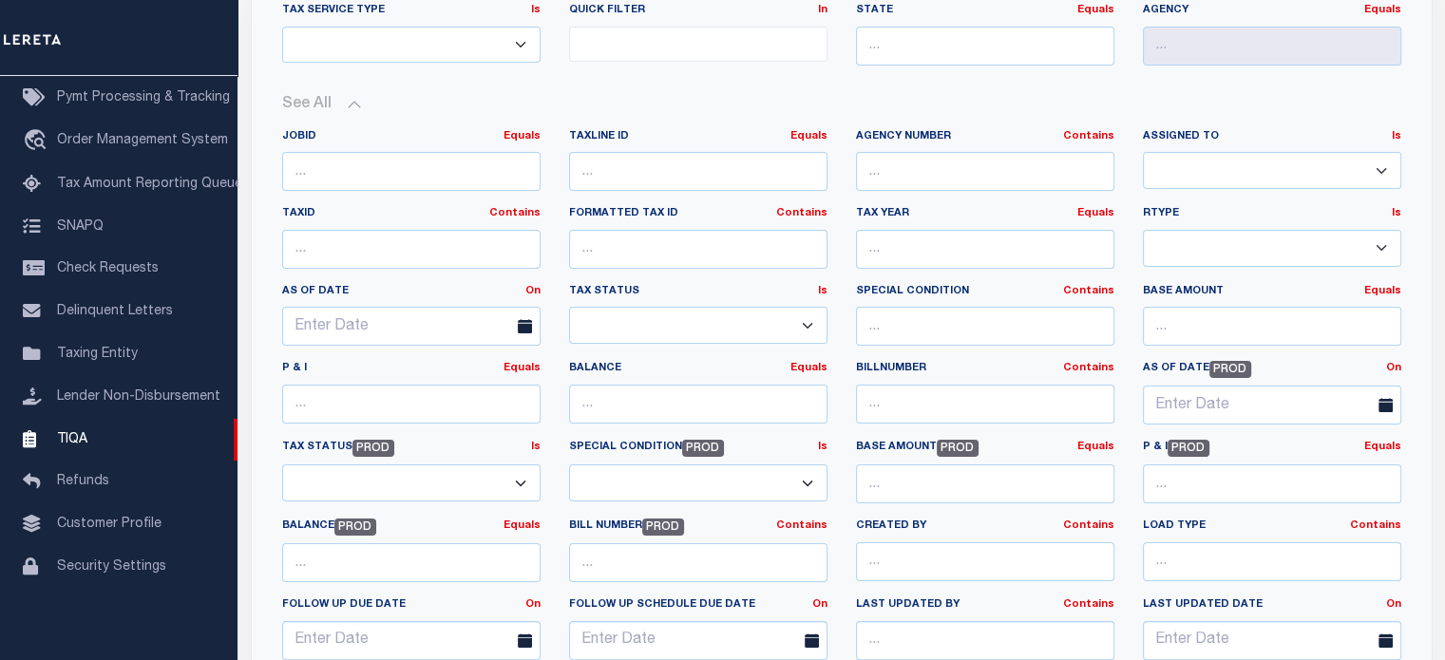
scroll to position [270, 0]
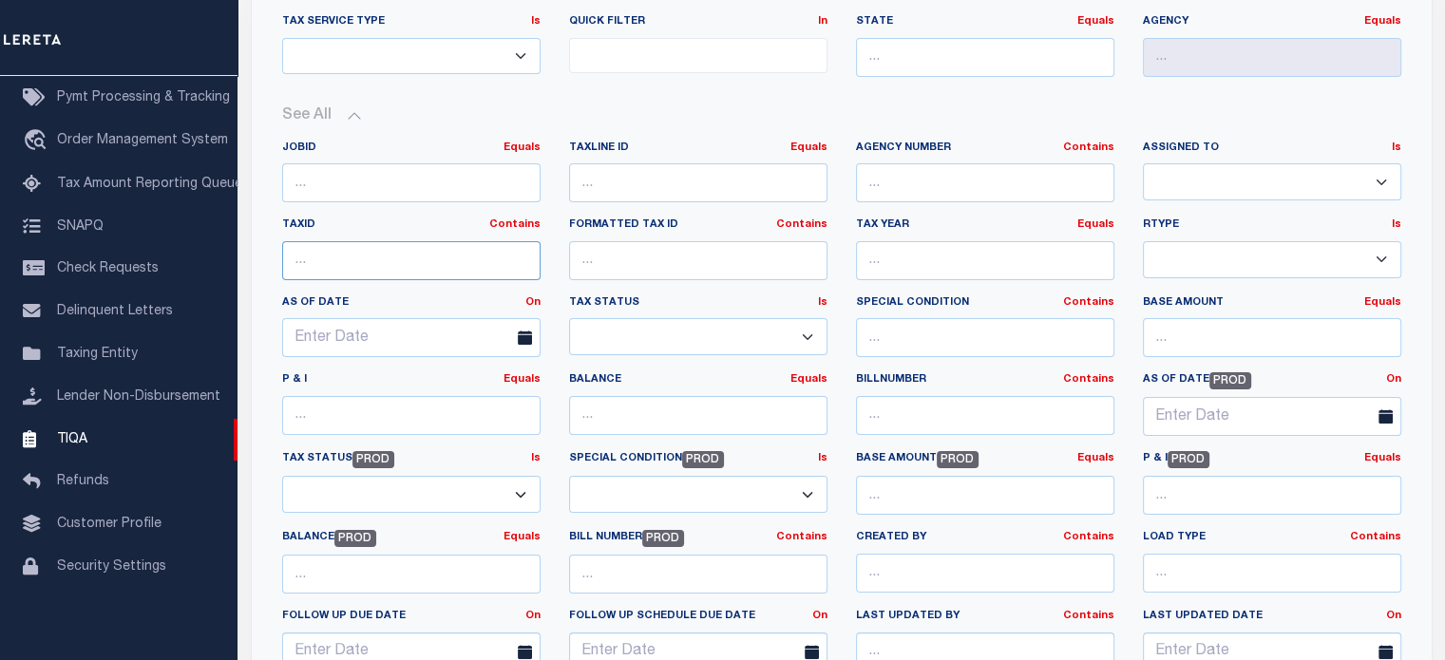
click at [367, 244] on input "text" at bounding box center [411, 260] width 258 height 39
paste input "056502100000082000903"
type input "056502100000082000903"
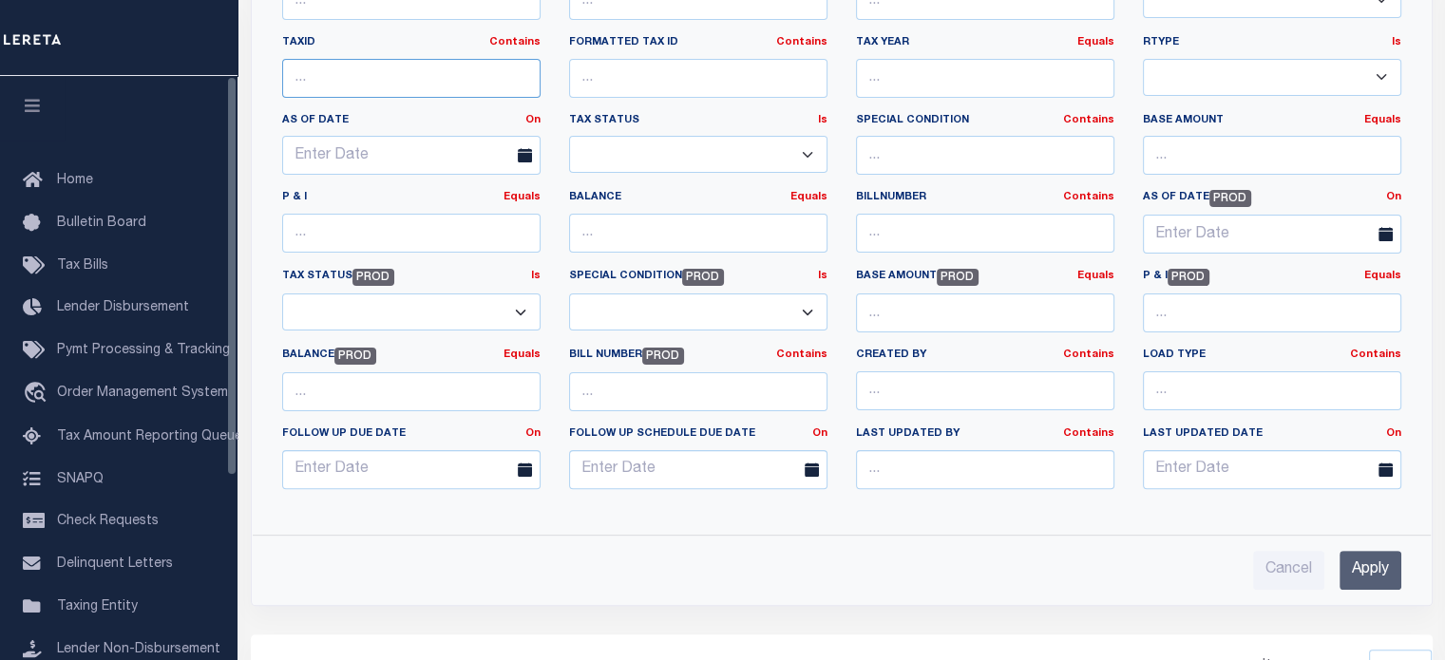
scroll to position [0, 0]
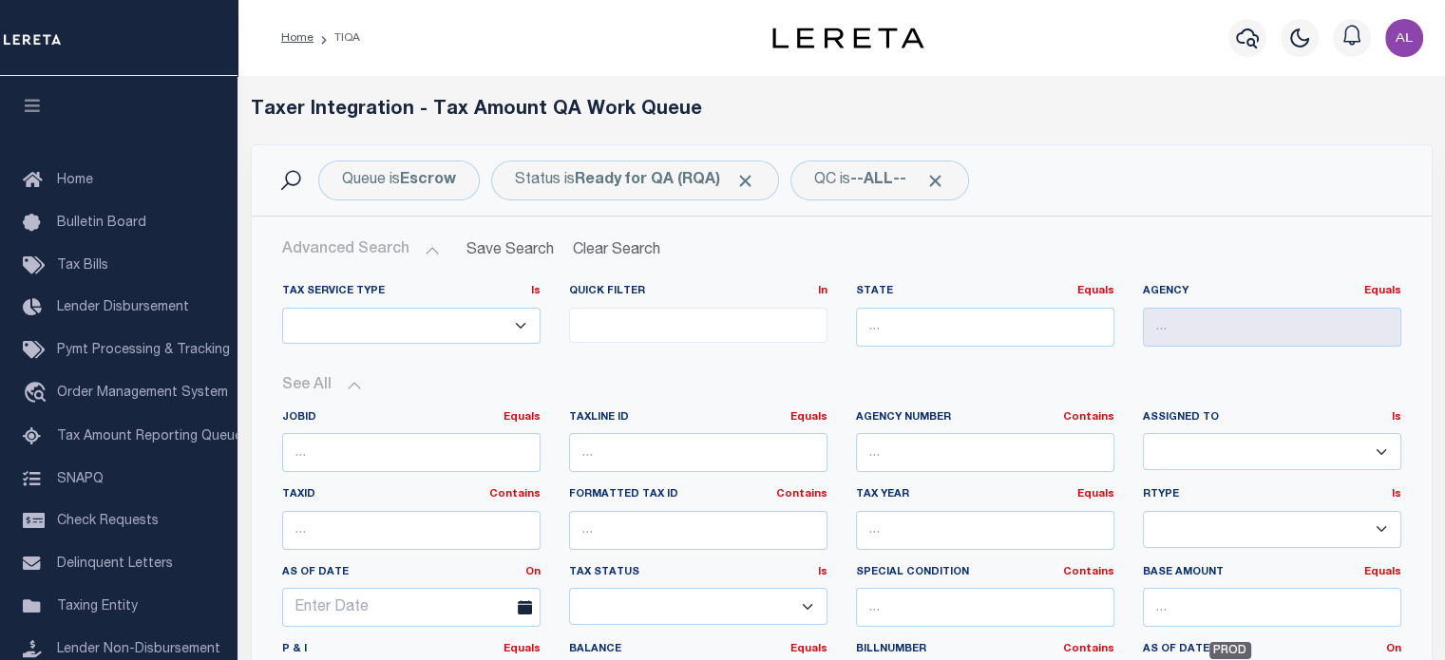
click at [425, 258] on button "Advanced Search" at bounding box center [361, 250] width 158 height 37
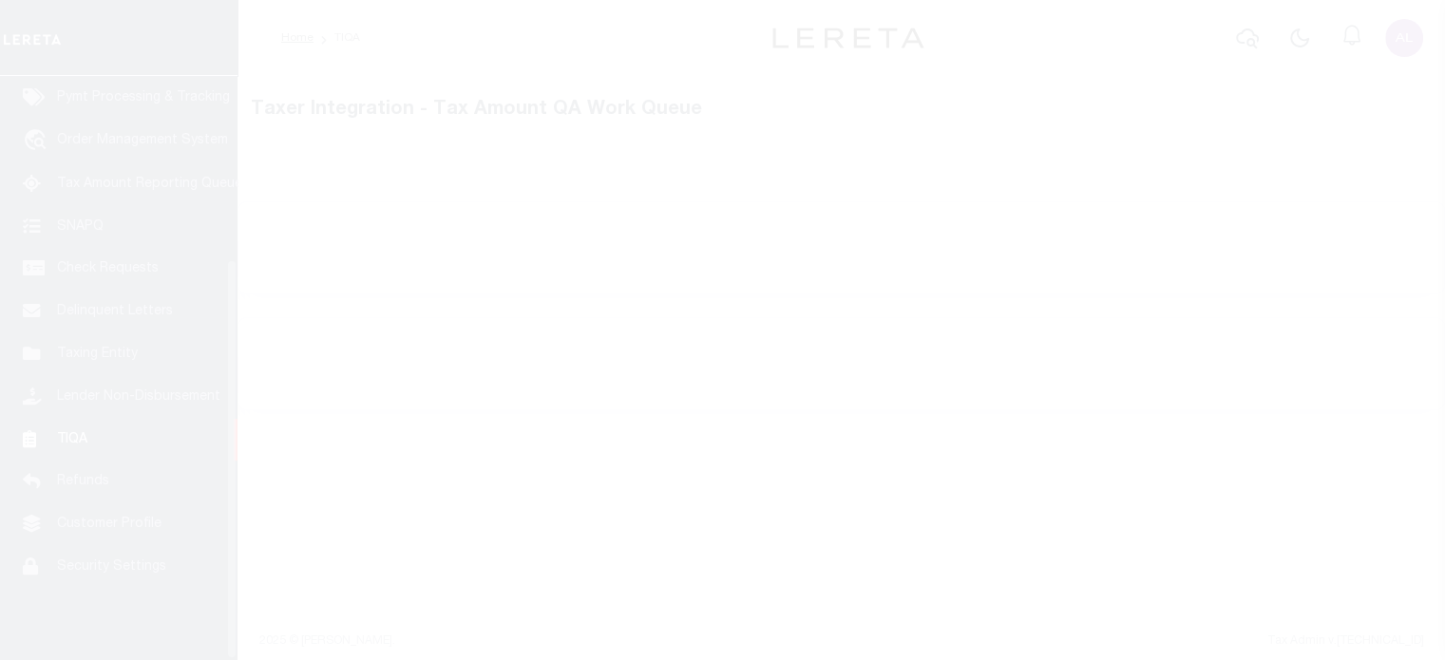
scroll to position [268, 0]
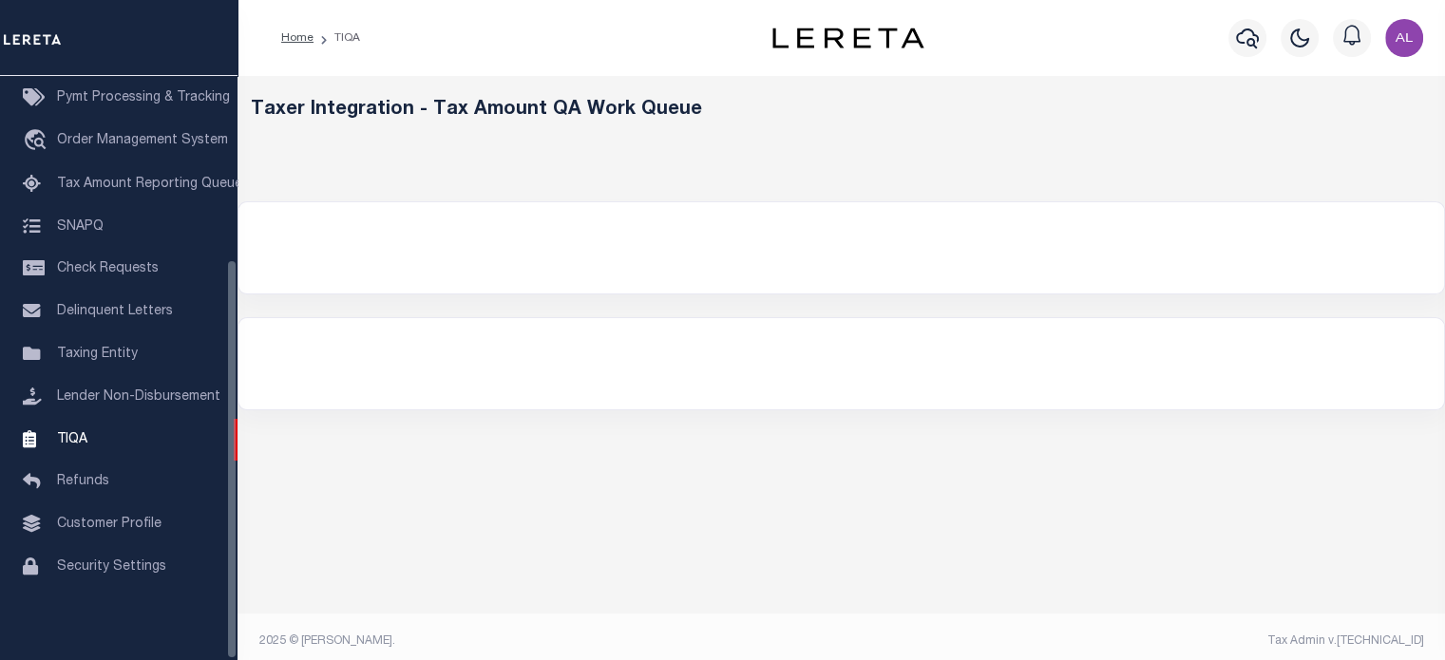
select select "200"
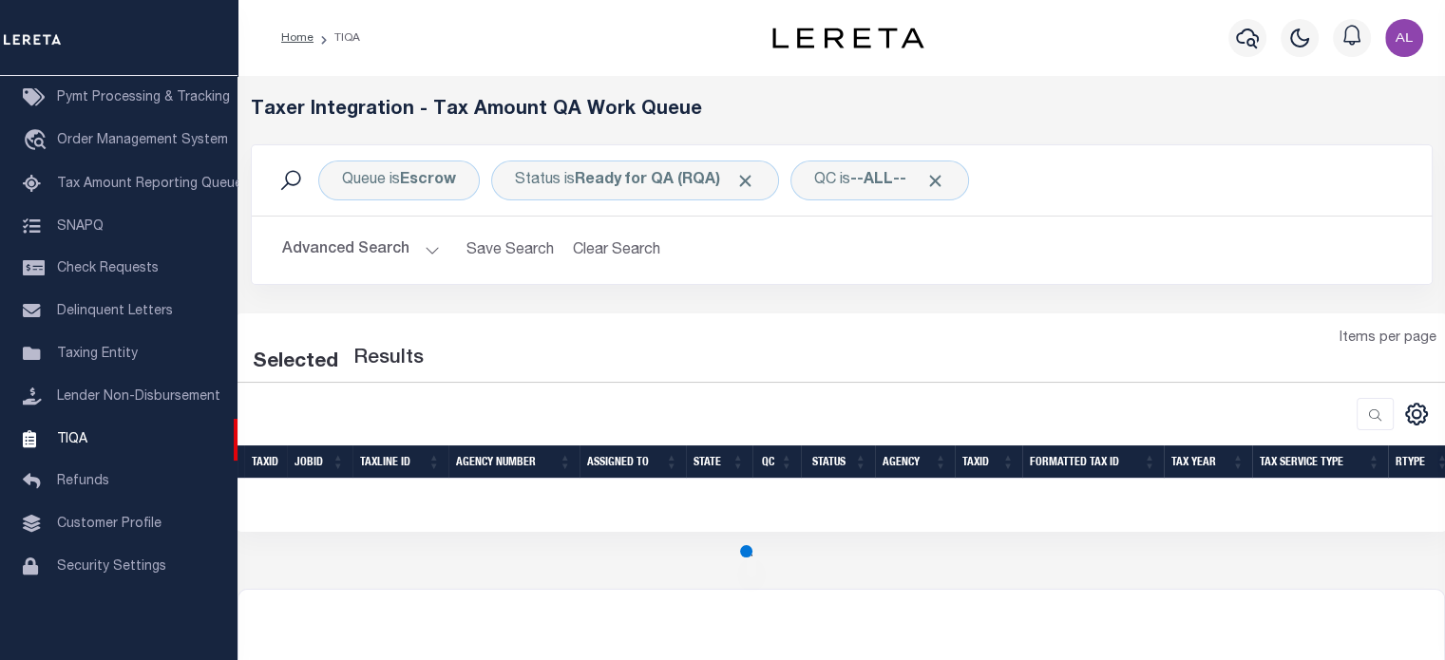
select select "200"
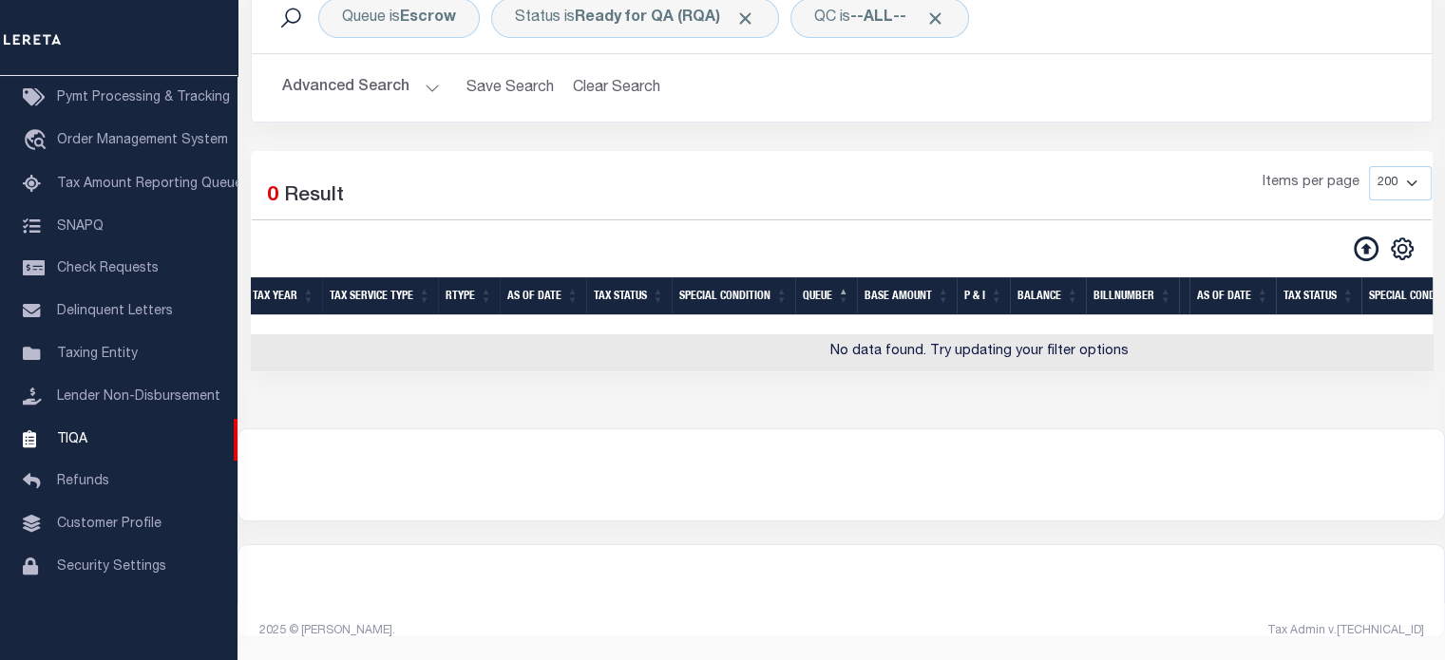
scroll to position [0, 0]
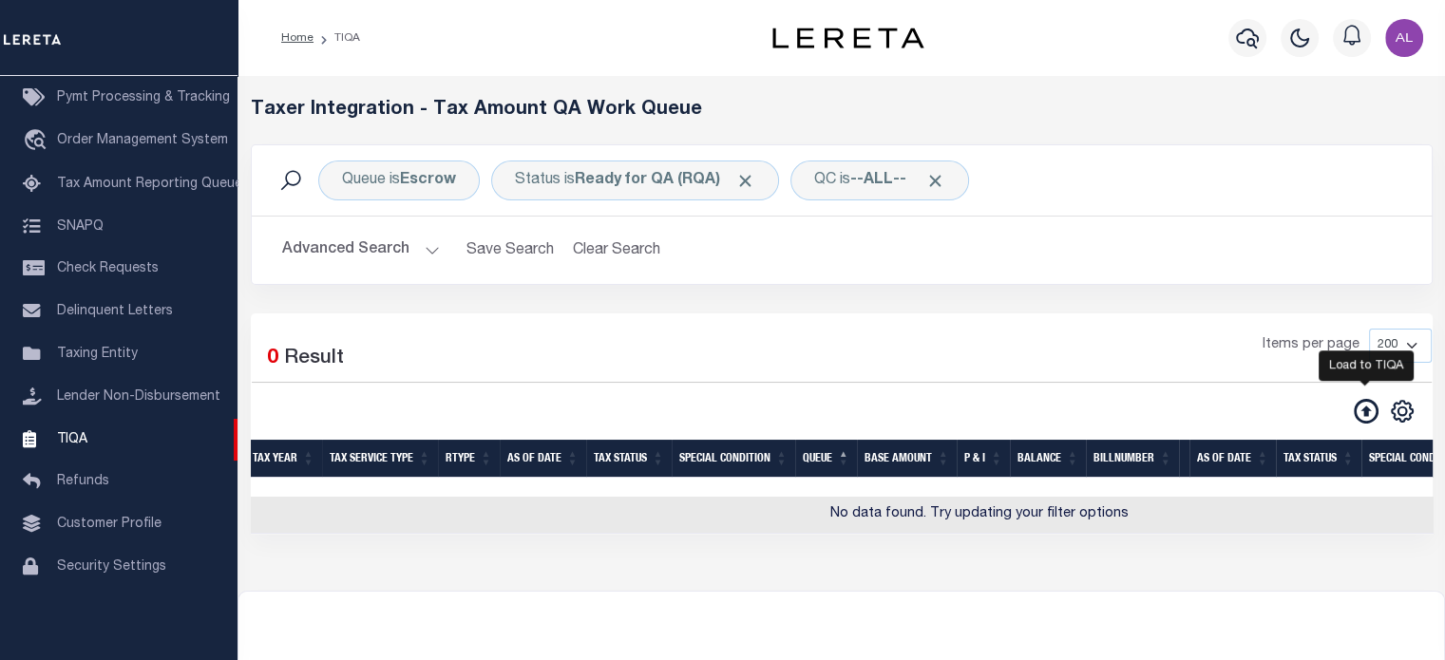
click at [1360, 408] on icon at bounding box center [1366, 411] width 25 height 25
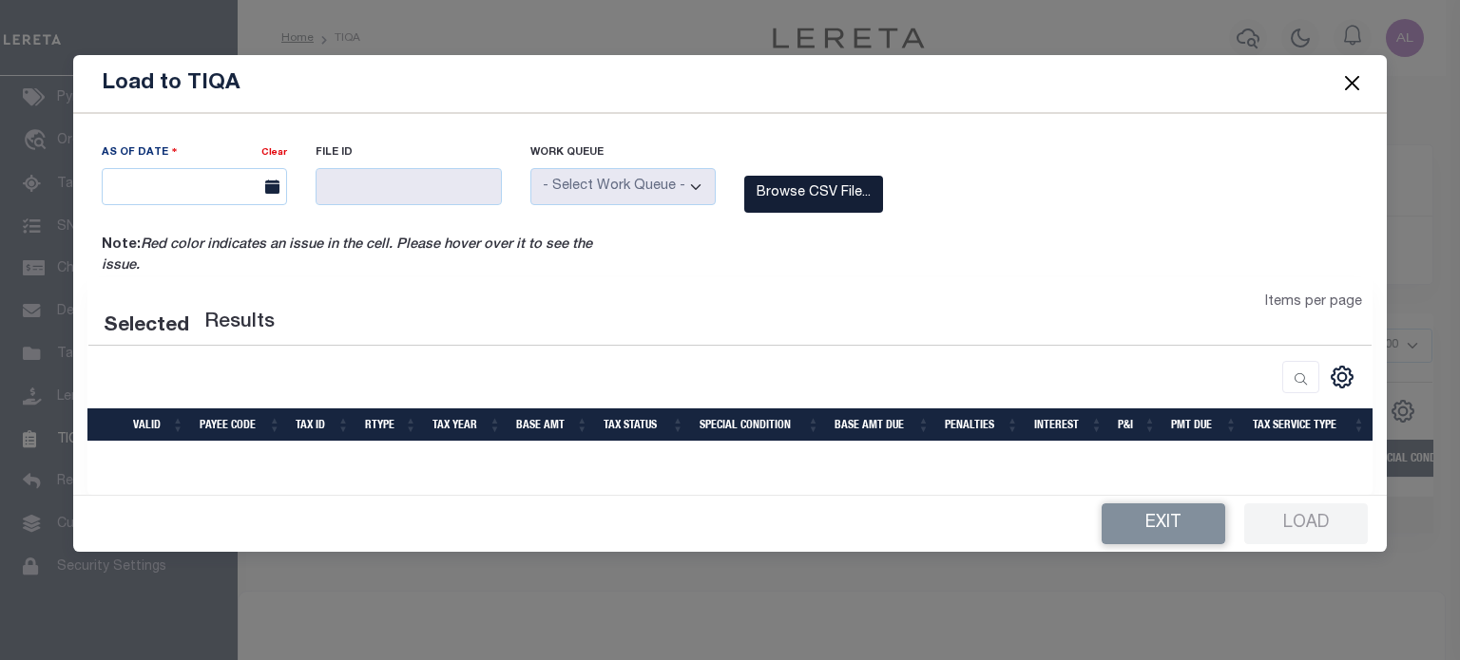
click at [794, 201] on label "Browse CSV File..." at bounding box center [813, 194] width 139 height 37
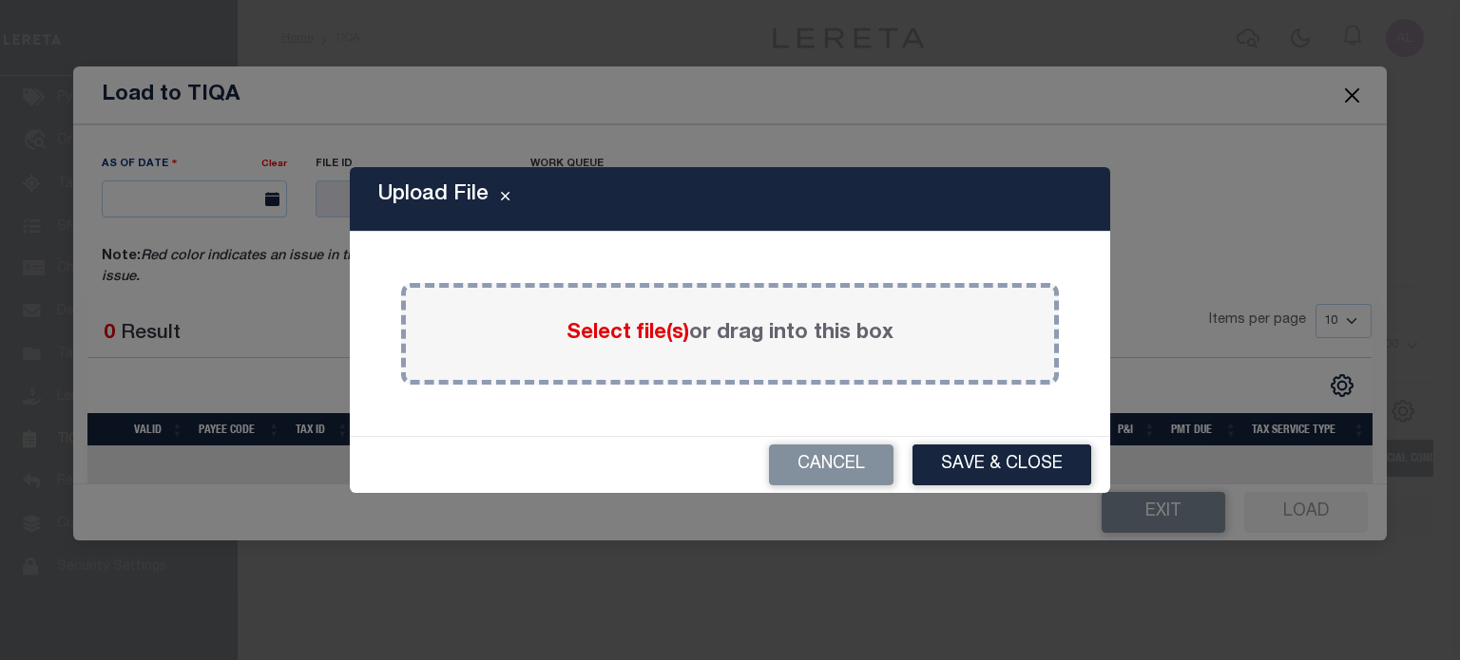
click at [642, 344] on span "Select file(s)" at bounding box center [627, 333] width 123 height 21
click at [0, 0] on input "Select file(s) or drag into this box" at bounding box center [0, 0] width 0 height 0
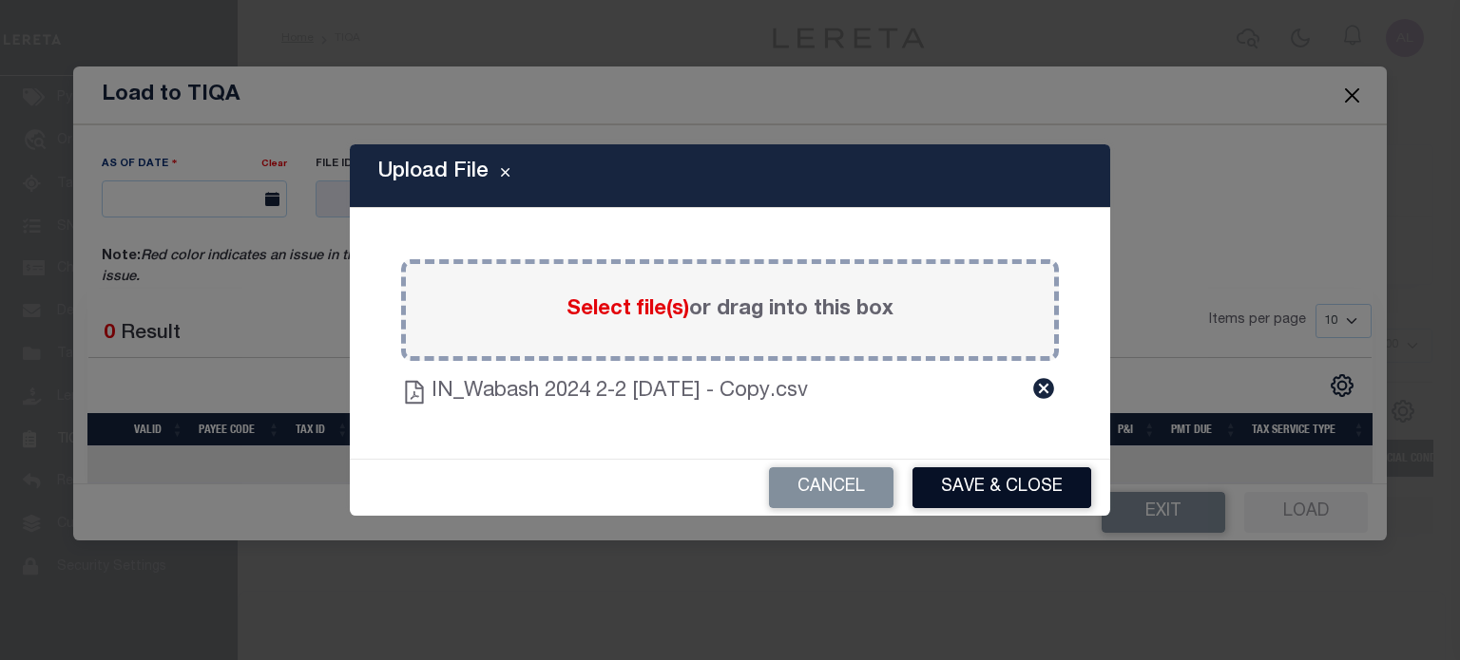
click at [1042, 497] on button "Save & Close" at bounding box center [1001, 488] width 179 height 41
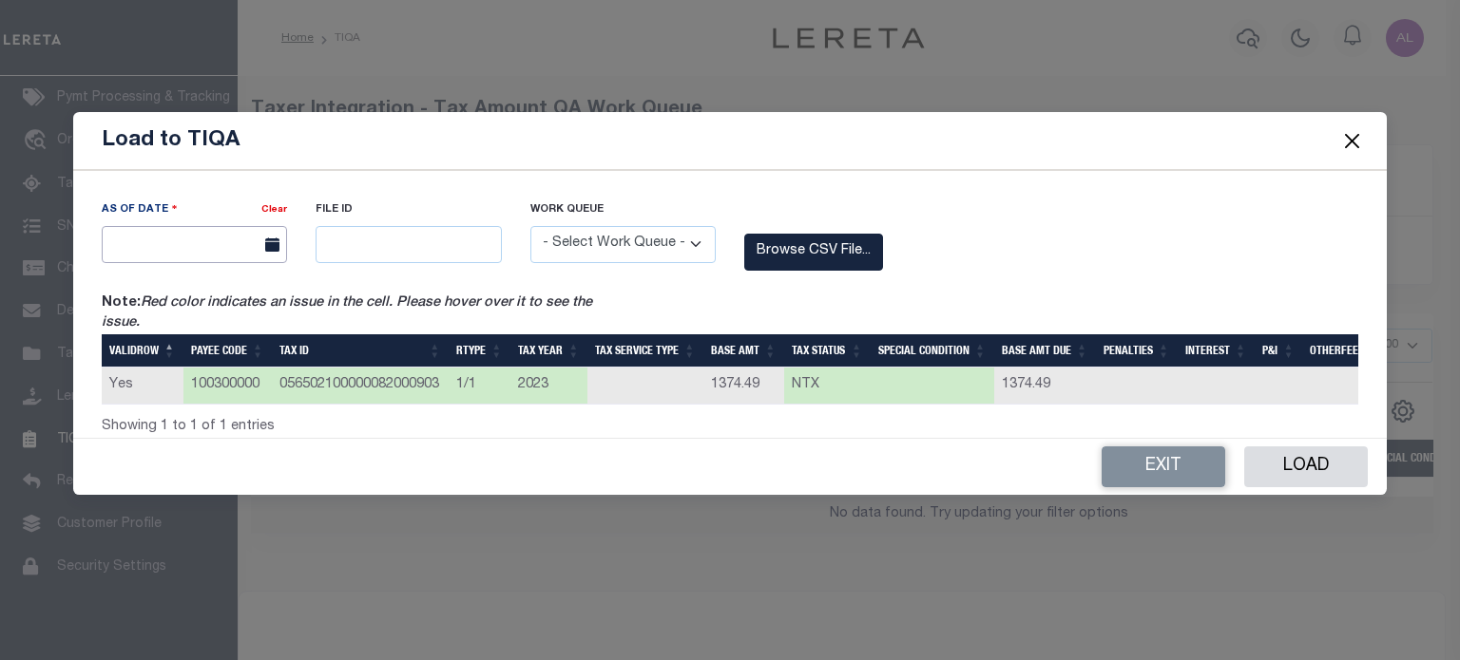
click at [224, 239] on input "text" at bounding box center [194, 244] width 185 height 37
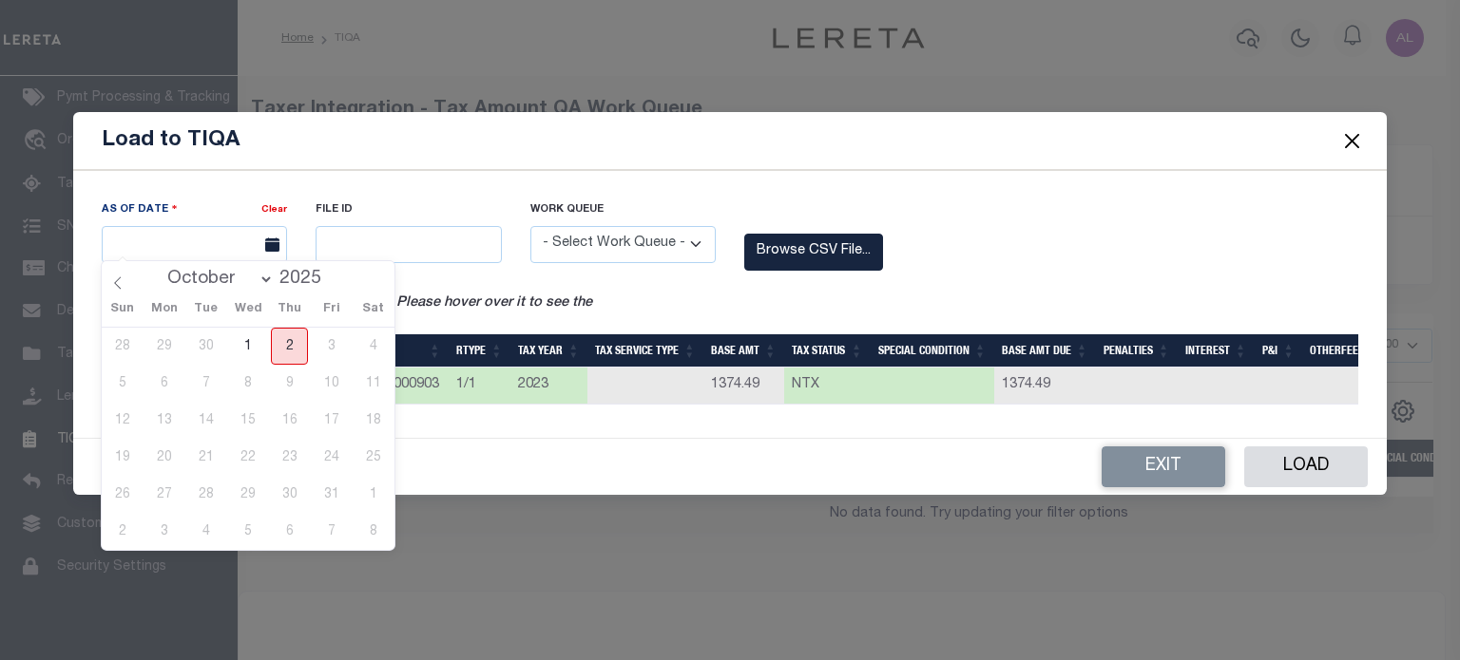
click at [286, 344] on span "2" at bounding box center [289, 346] width 37 height 37
type input "[DATE]"
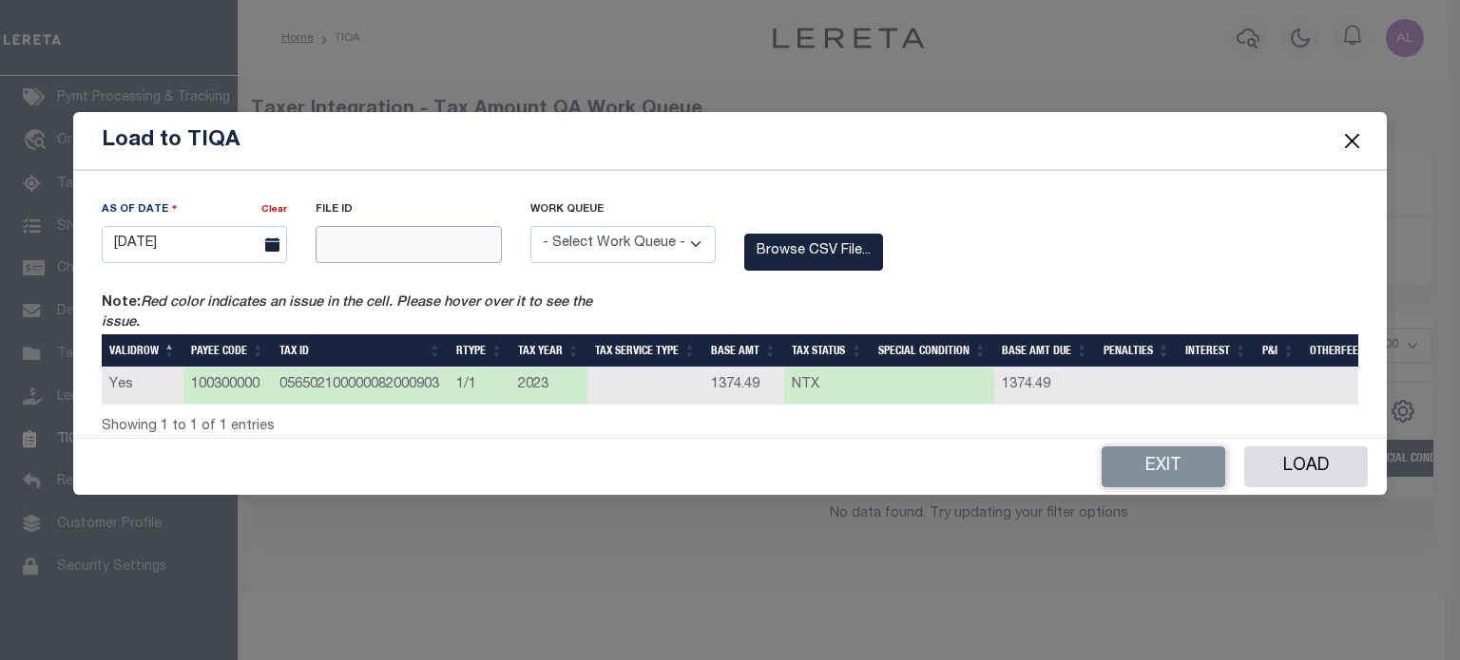
click at [366, 243] on input "text" at bounding box center [408, 244] width 185 height 37
type input "12345"
click at [583, 236] on select "- Select Work Queue - Delinquent Escrow" at bounding box center [622, 244] width 185 height 37
select select "ESC"
click at [530, 226] on select "- Select Work Queue - Delinquent Escrow" at bounding box center [622, 244] width 185 height 37
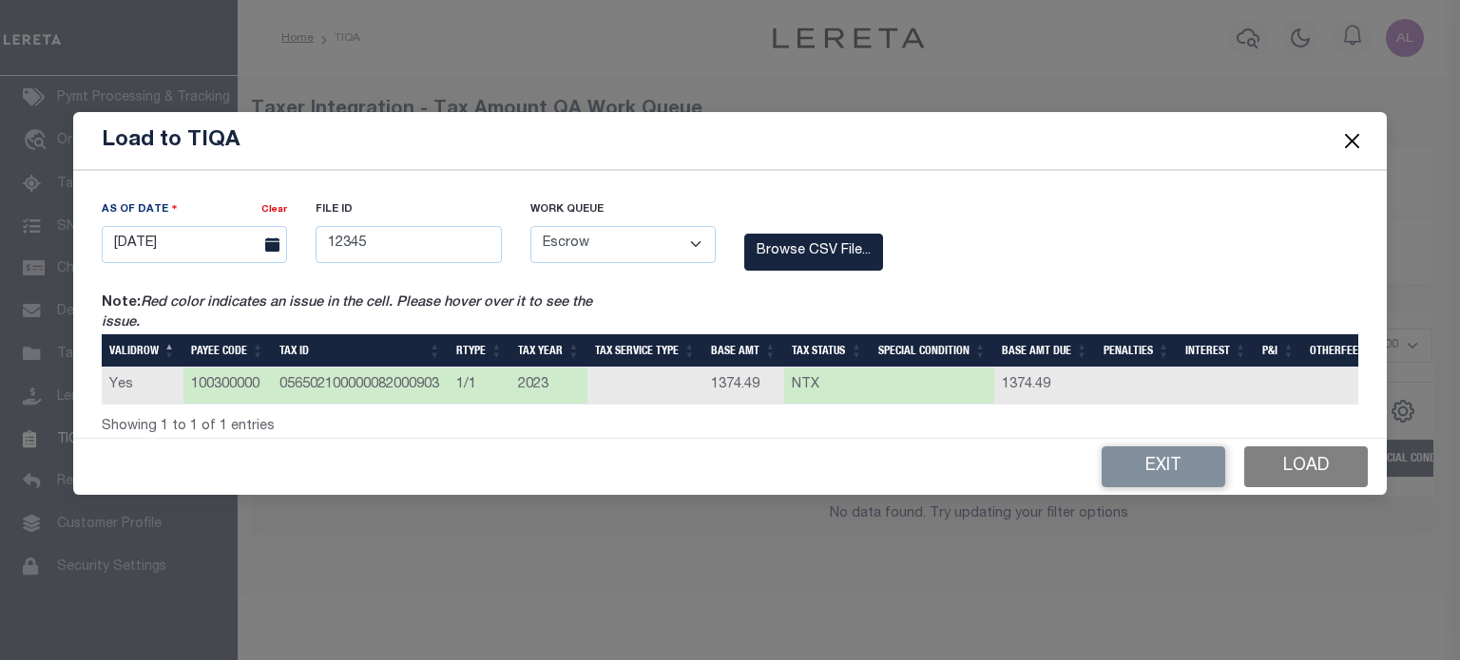
click at [1267, 466] on button "Load" at bounding box center [1306, 467] width 124 height 41
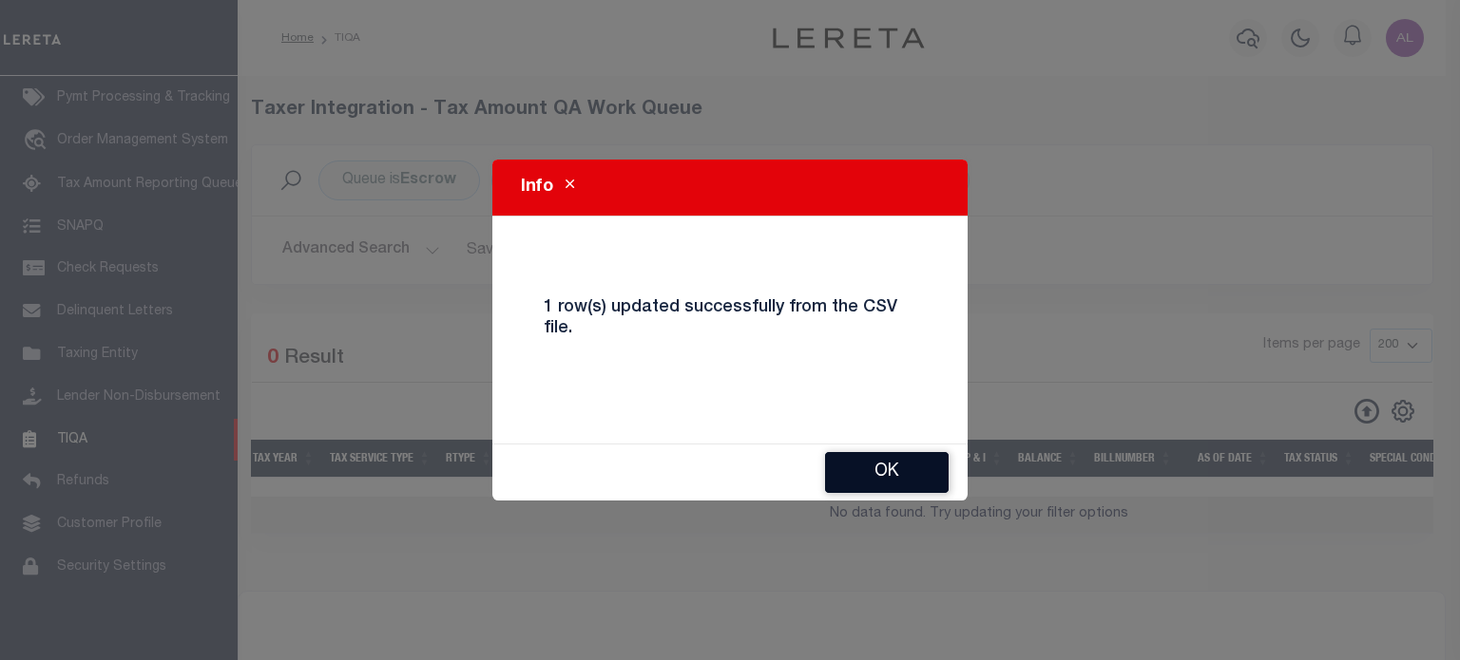
click at [916, 475] on button "Ok" at bounding box center [887, 472] width 124 height 41
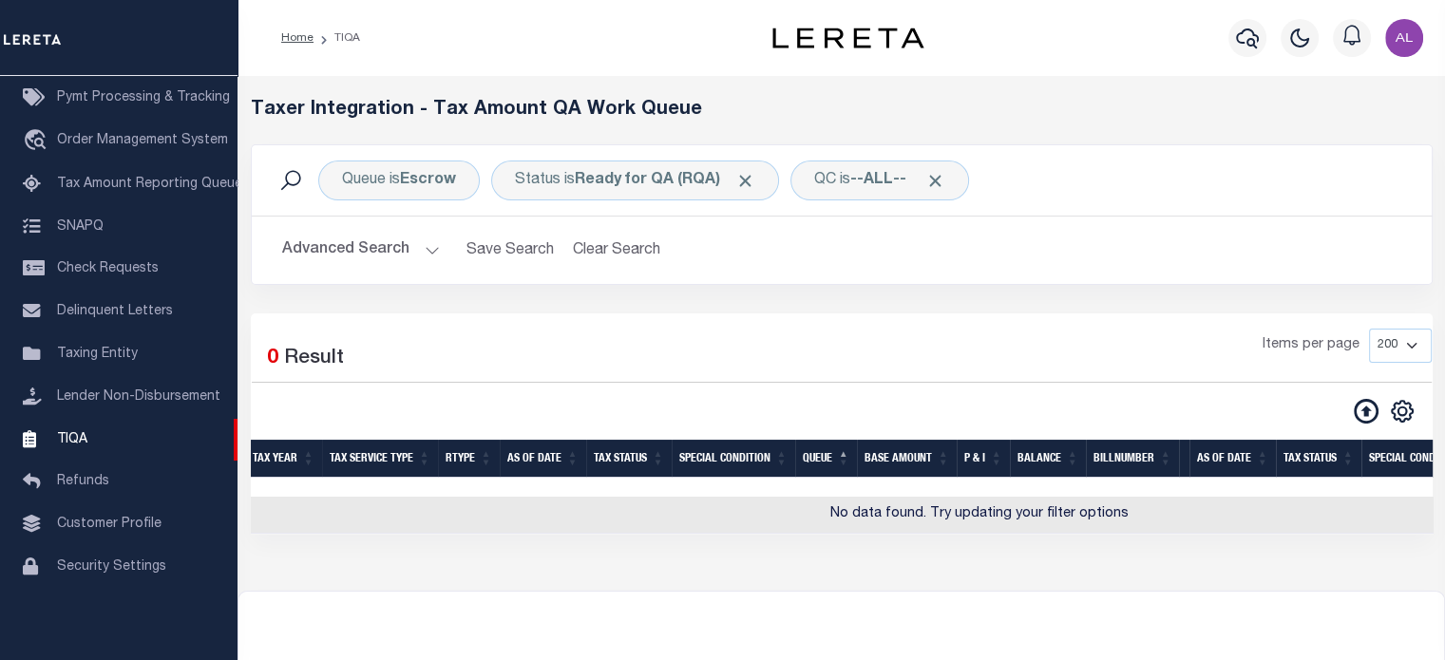
scroll to position [0, 813]
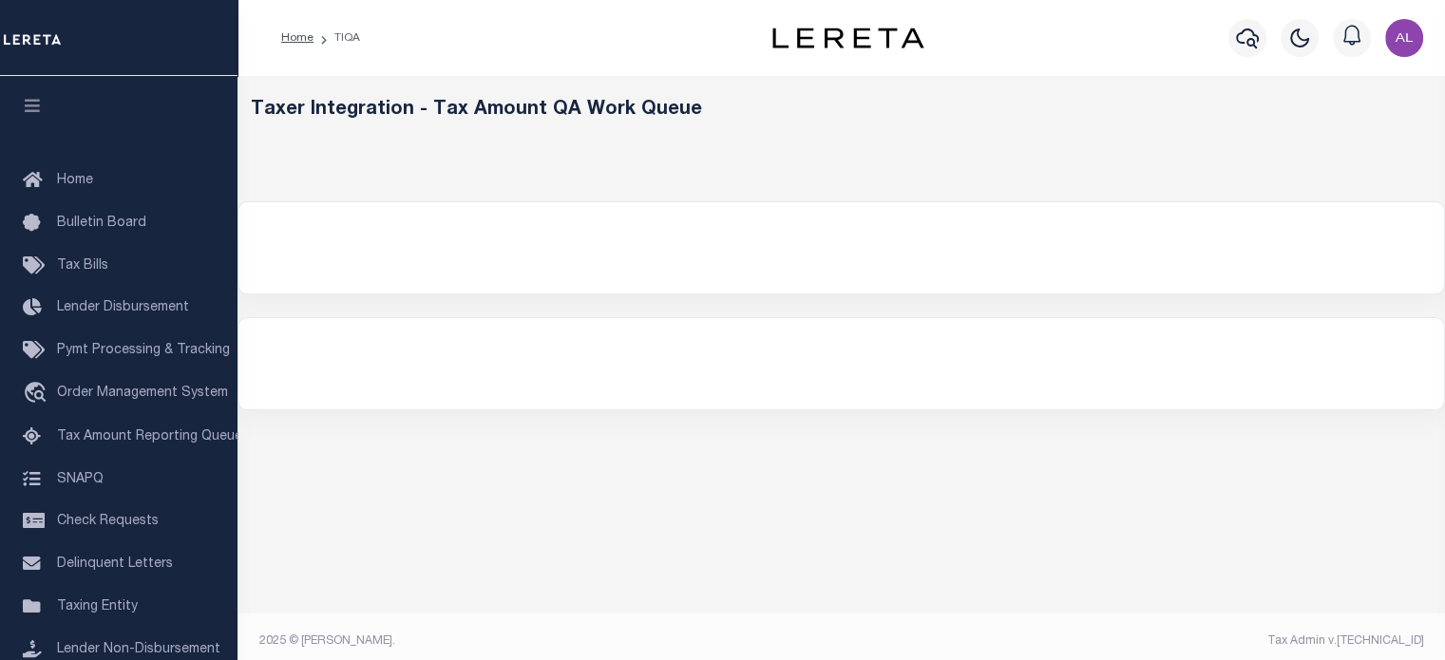
select select "200"
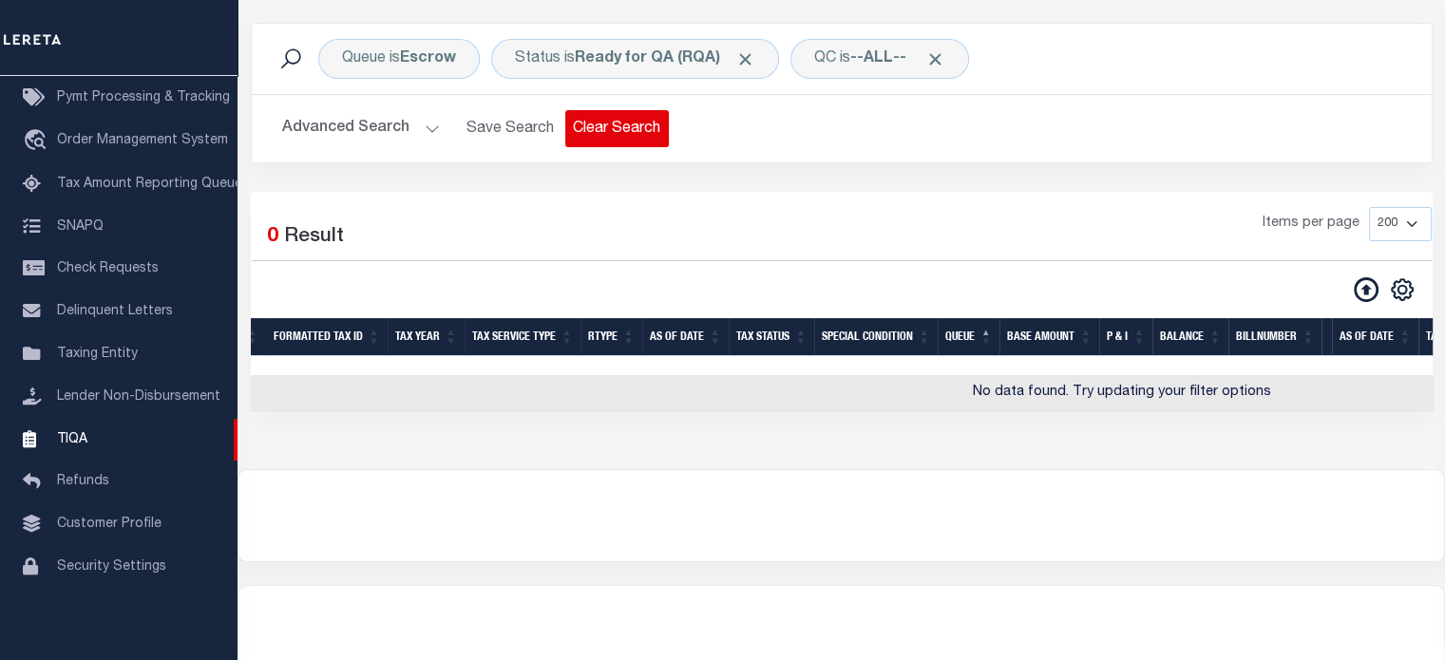
click at [570, 128] on button "Clear Search" at bounding box center [617, 128] width 104 height 37
select select
click at [414, 127] on button "Advanced Search" at bounding box center [361, 128] width 158 height 37
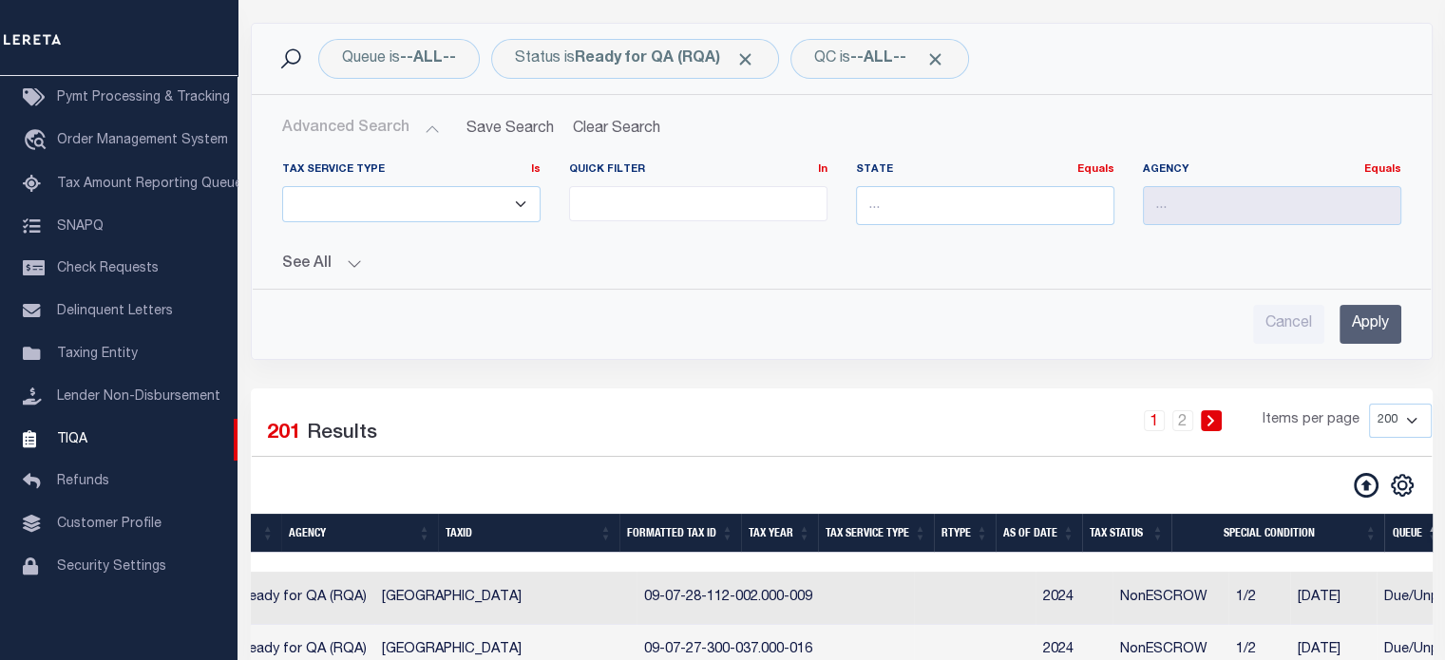
click at [402, 151] on div "Tax Service Type Is Is Contains ESCROW NonESCROW Quick Filter In In Is" at bounding box center [842, 210] width 1178 height 126
click at [423, 131] on button "Advanced Search" at bounding box center [361, 128] width 158 height 37
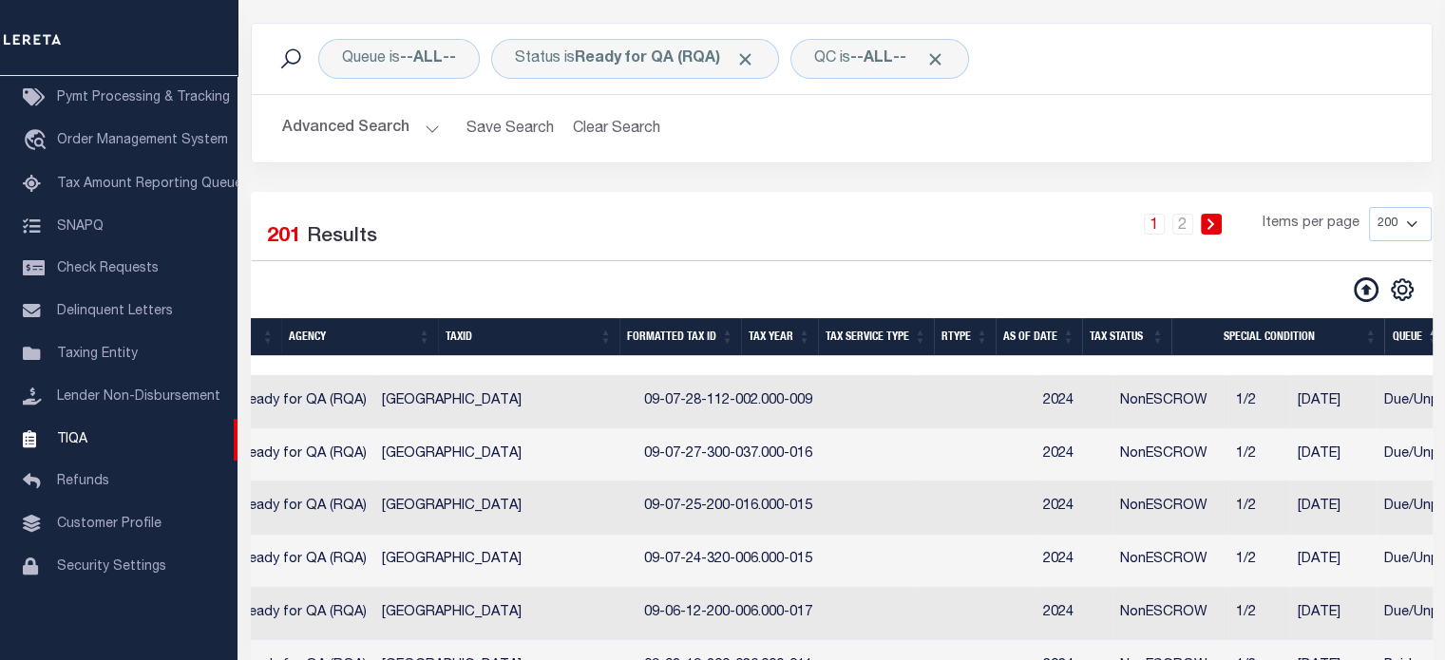
click at [422, 120] on button "Advanced Search" at bounding box center [361, 128] width 158 height 37
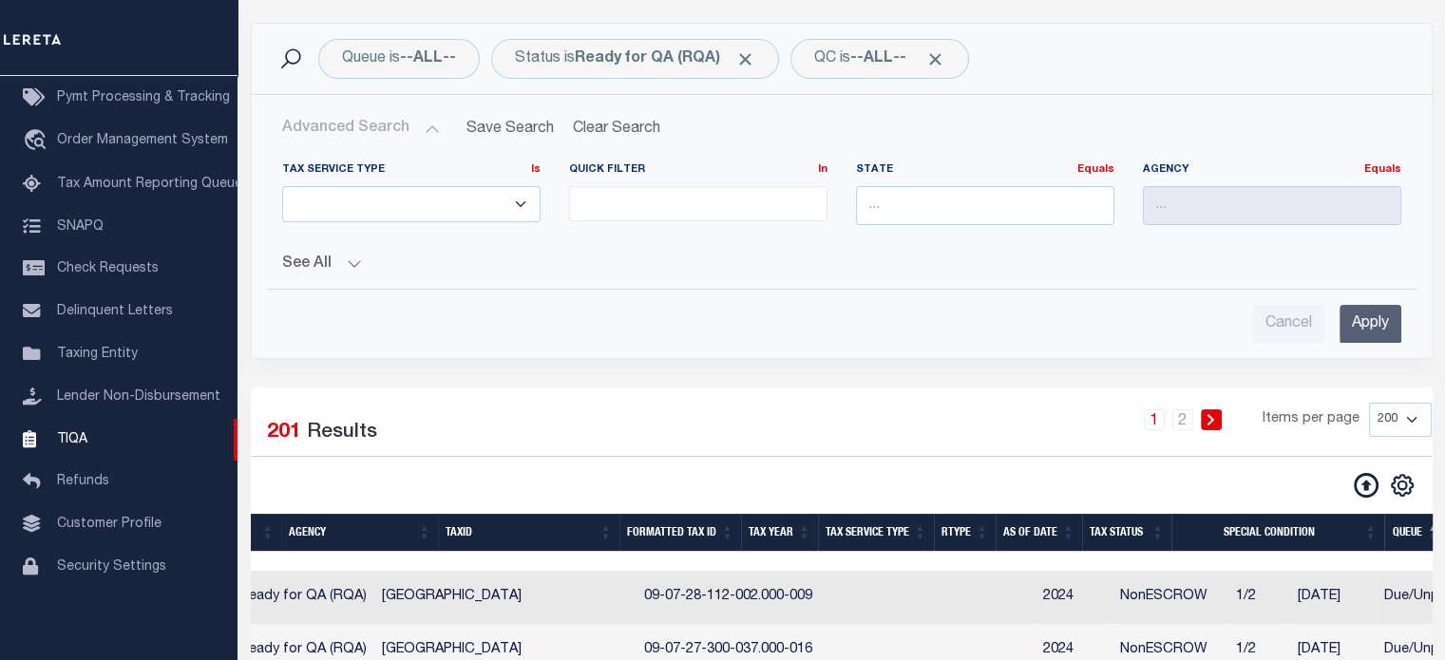
click at [357, 261] on button "See All" at bounding box center [841, 265] width 1119 height 18
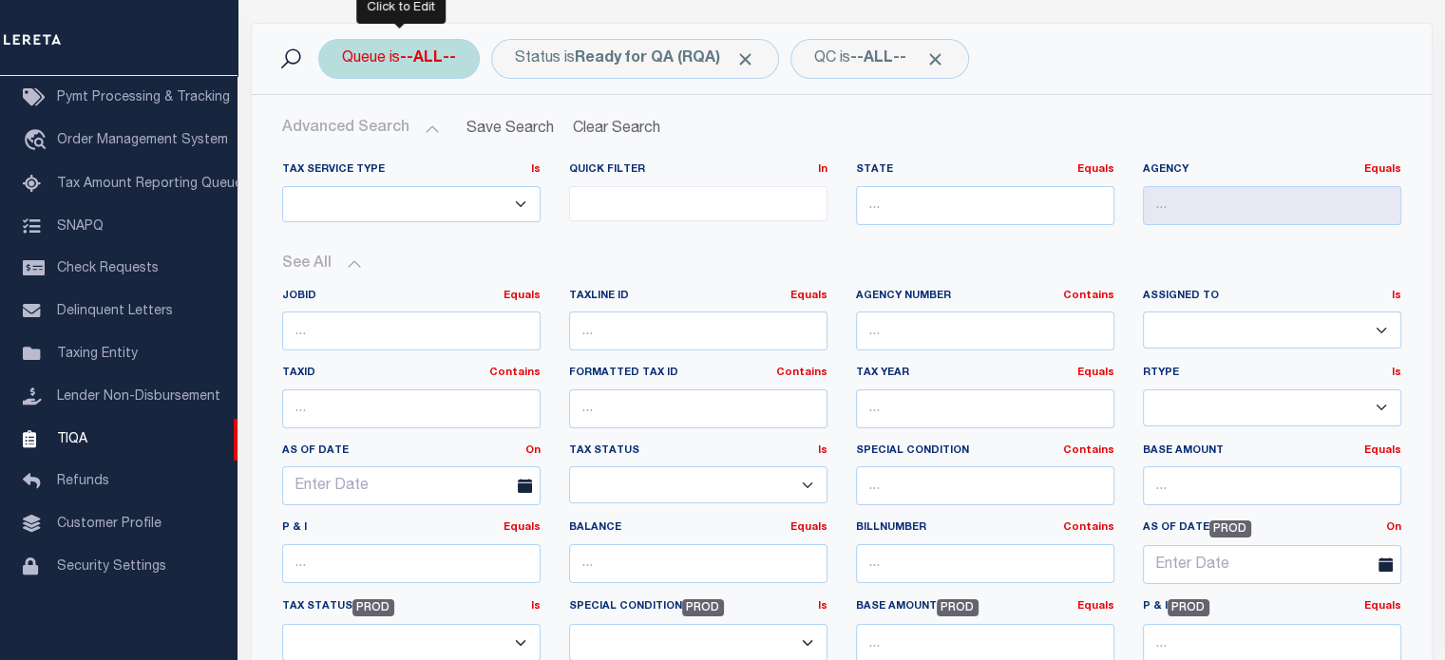
click at [398, 48] on div "Queue is --ALL--" at bounding box center [399, 59] width 162 height 40
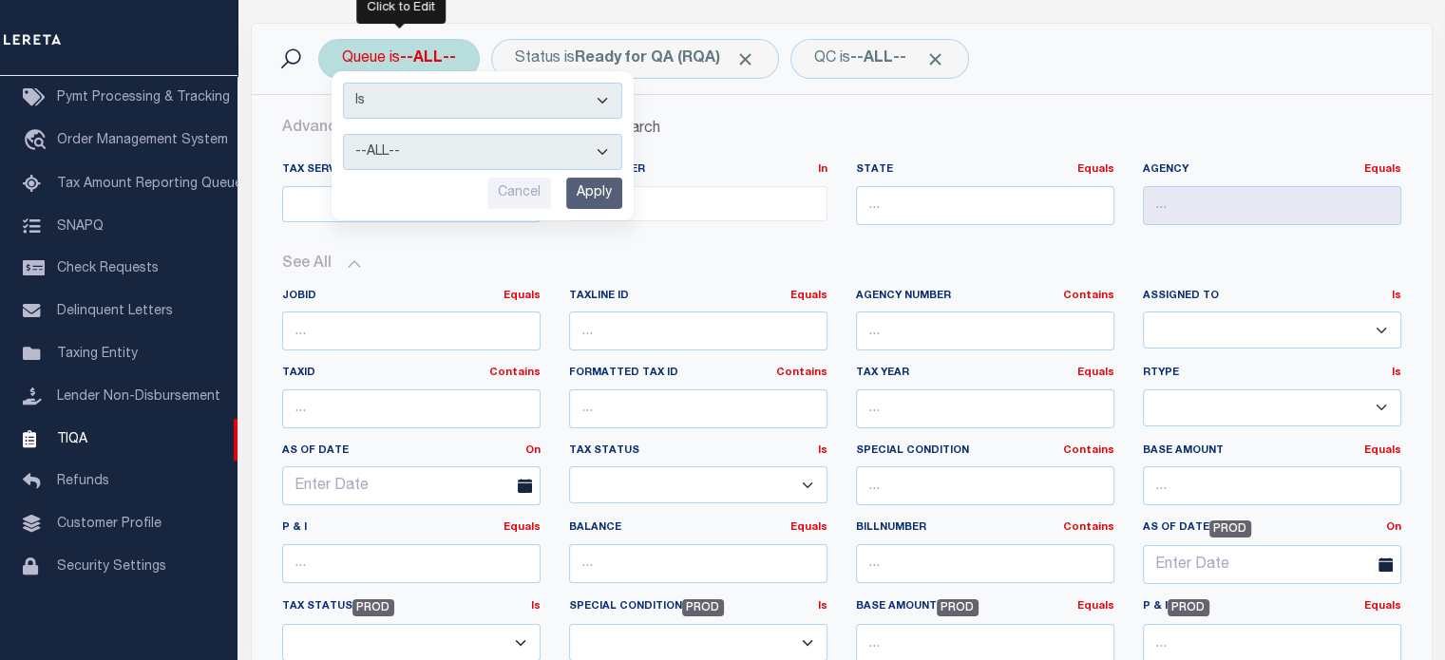
click at [439, 159] on select "--ALL-- Delinquent Escrow" at bounding box center [482, 152] width 279 height 36
select select "ESC"
click at [343, 134] on select "--ALL-- Delinquent Escrow" at bounding box center [482, 152] width 279 height 36
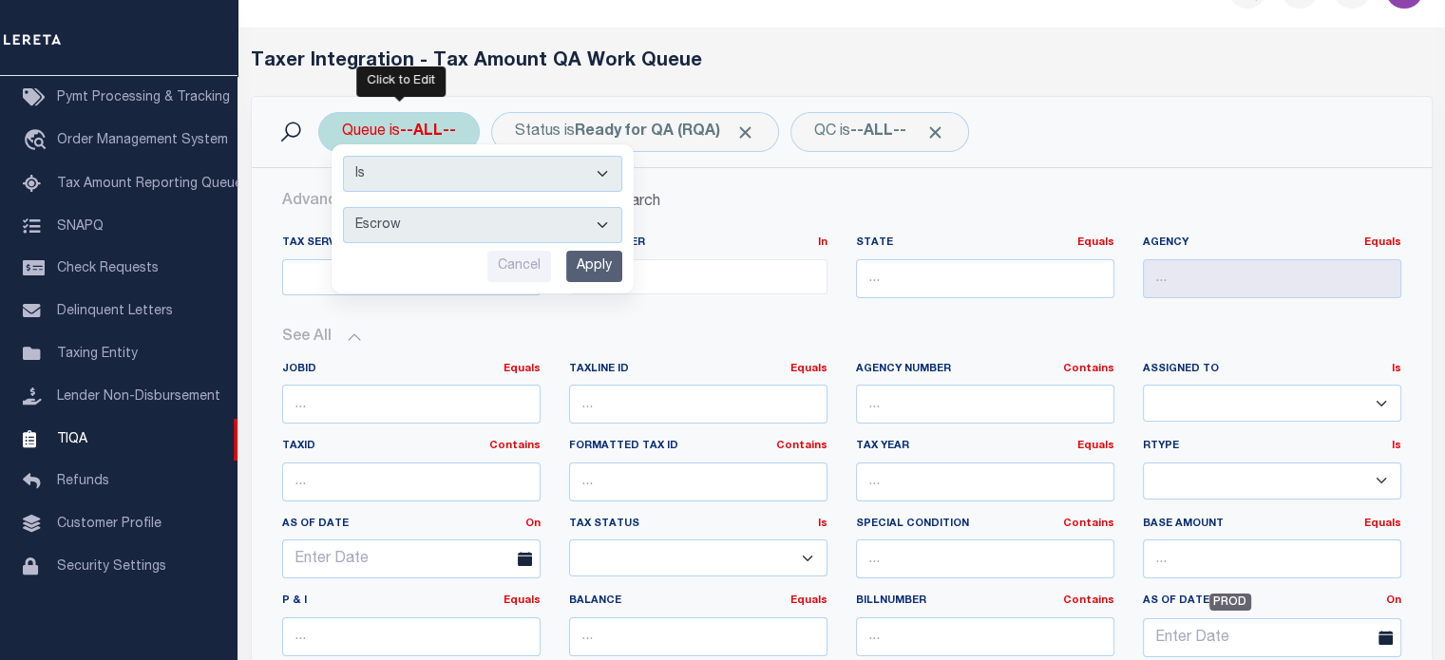
scroll to position [0, 0]
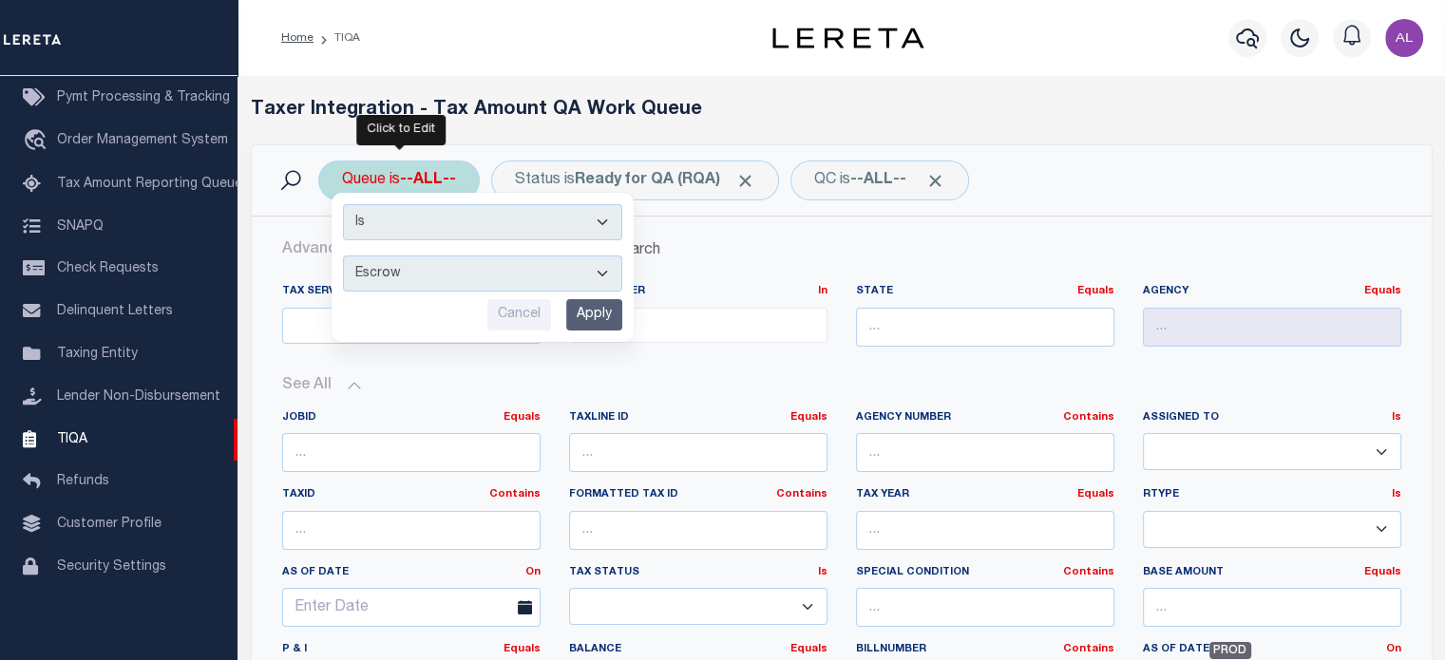
click at [606, 304] on input "Apply" at bounding box center [594, 314] width 56 height 31
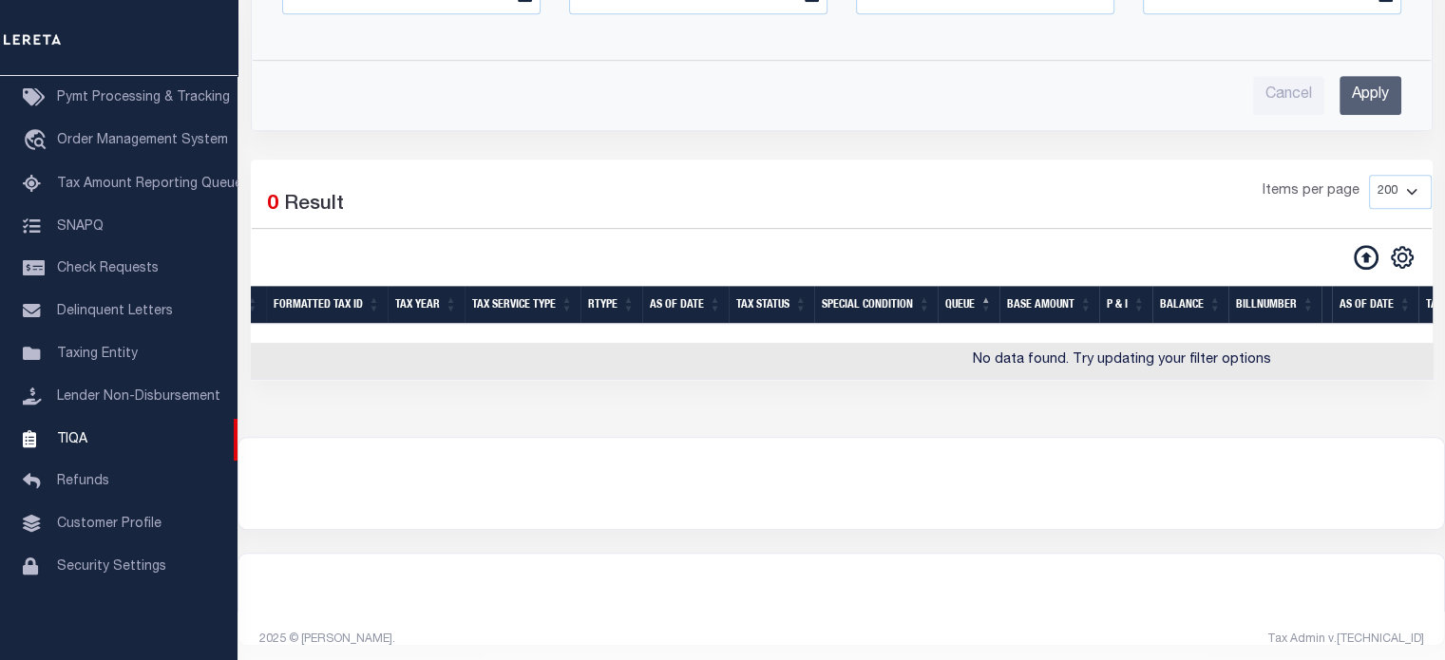
scroll to position [859, 0]
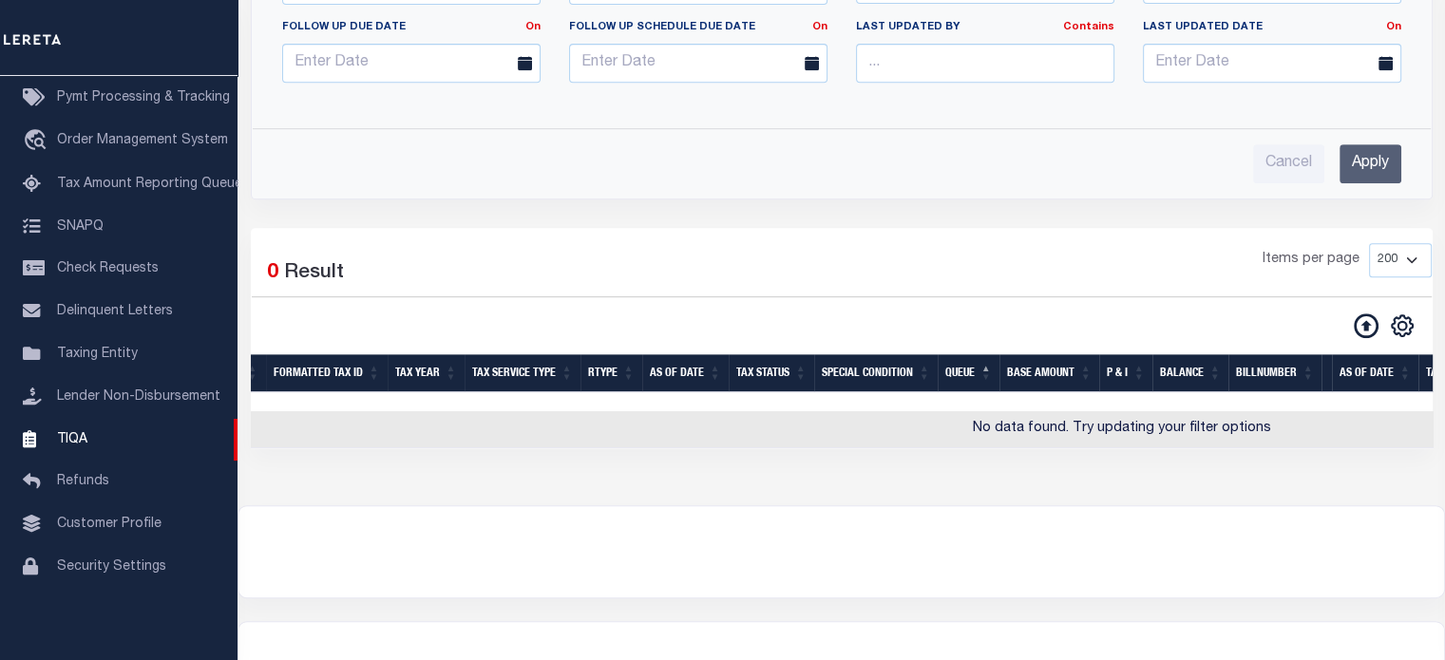
click at [1364, 162] on input "Apply" at bounding box center [1371, 163] width 62 height 39
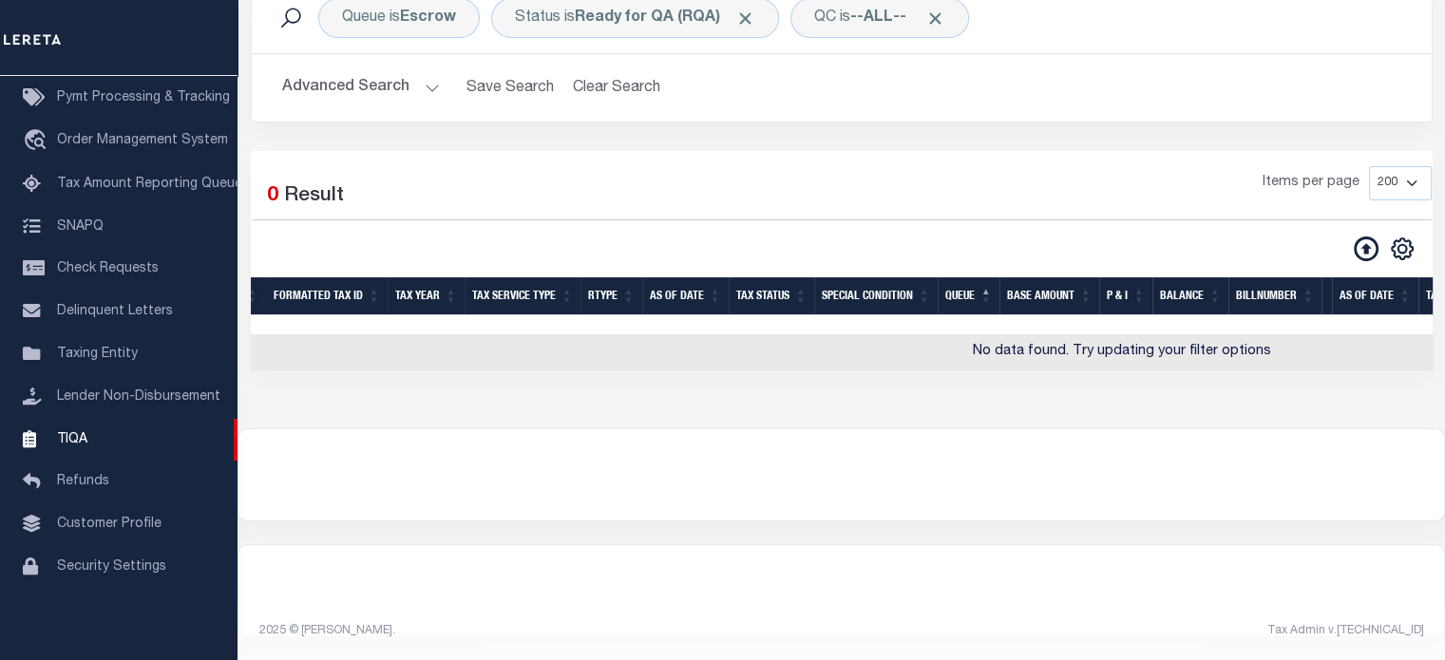
scroll to position [175, 0]
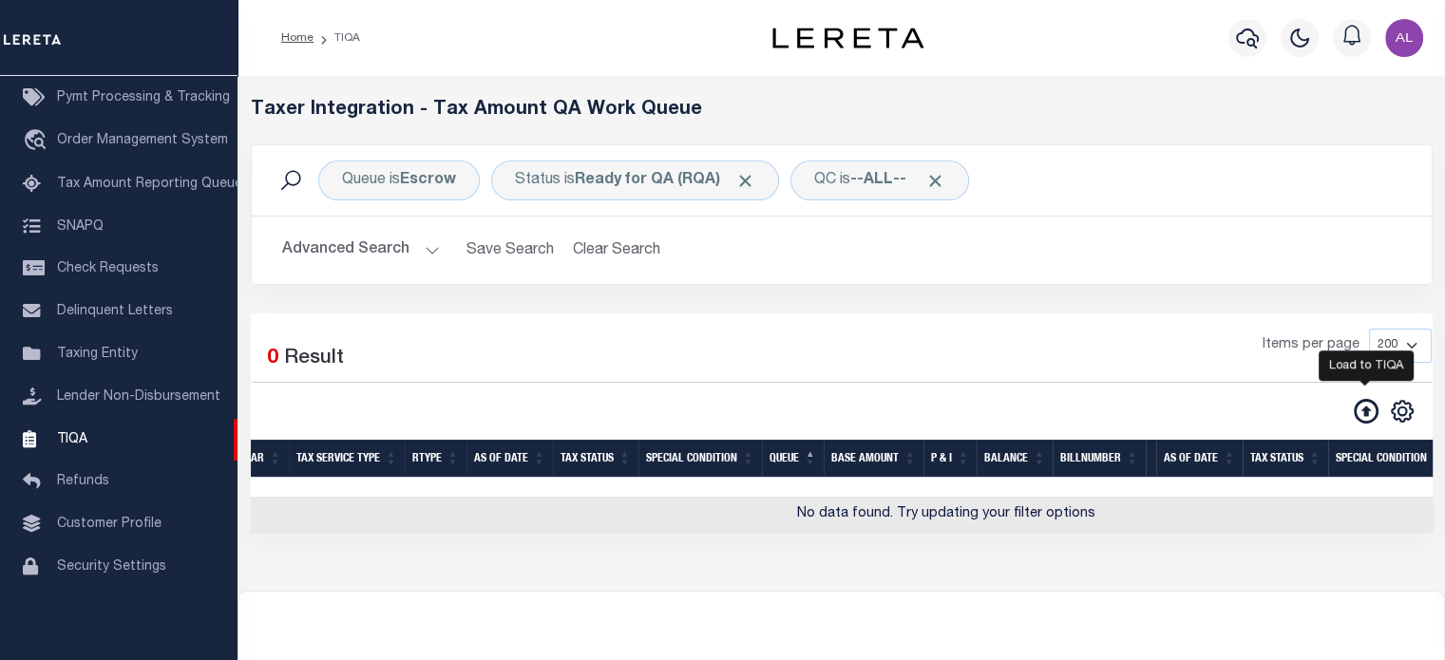
click at [1361, 401] on icon at bounding box center [1366, 411] width 25 height 25
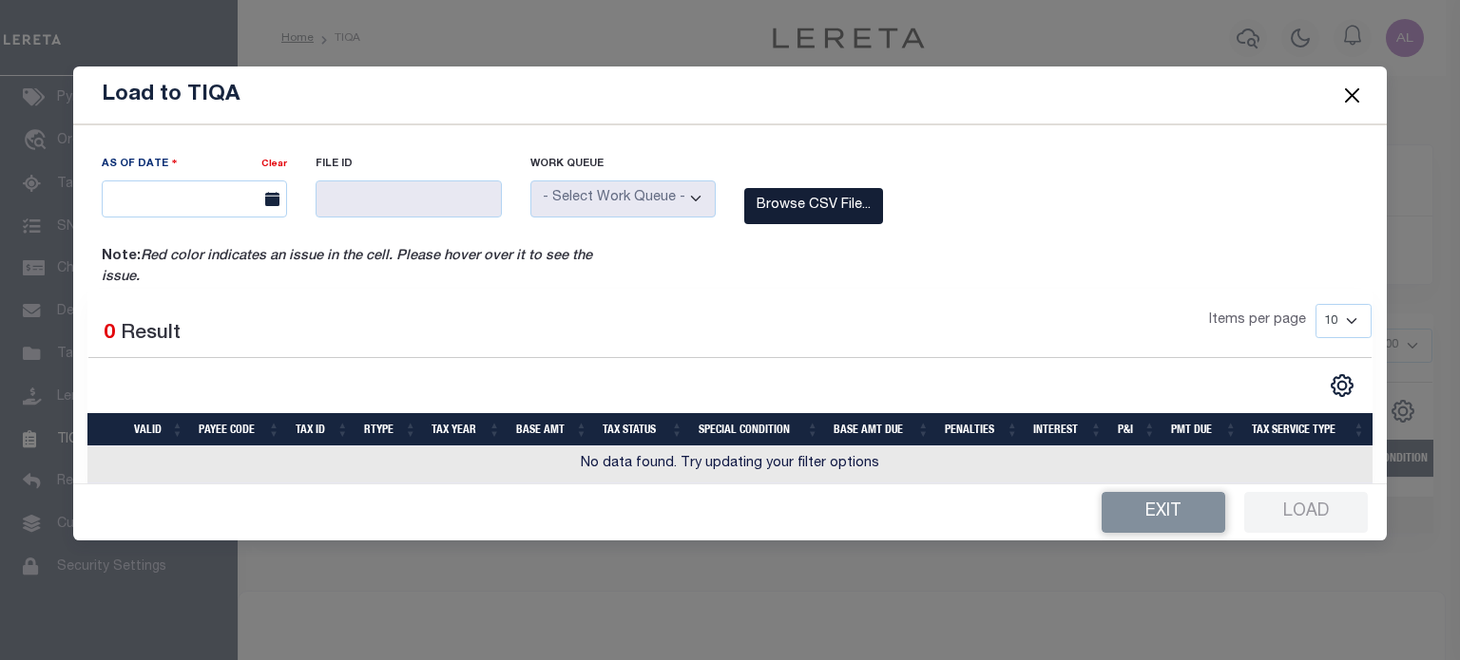
click at [812, 204] on label "Browse CSV File..." at bounding box center [813, 206] width 139 height 37
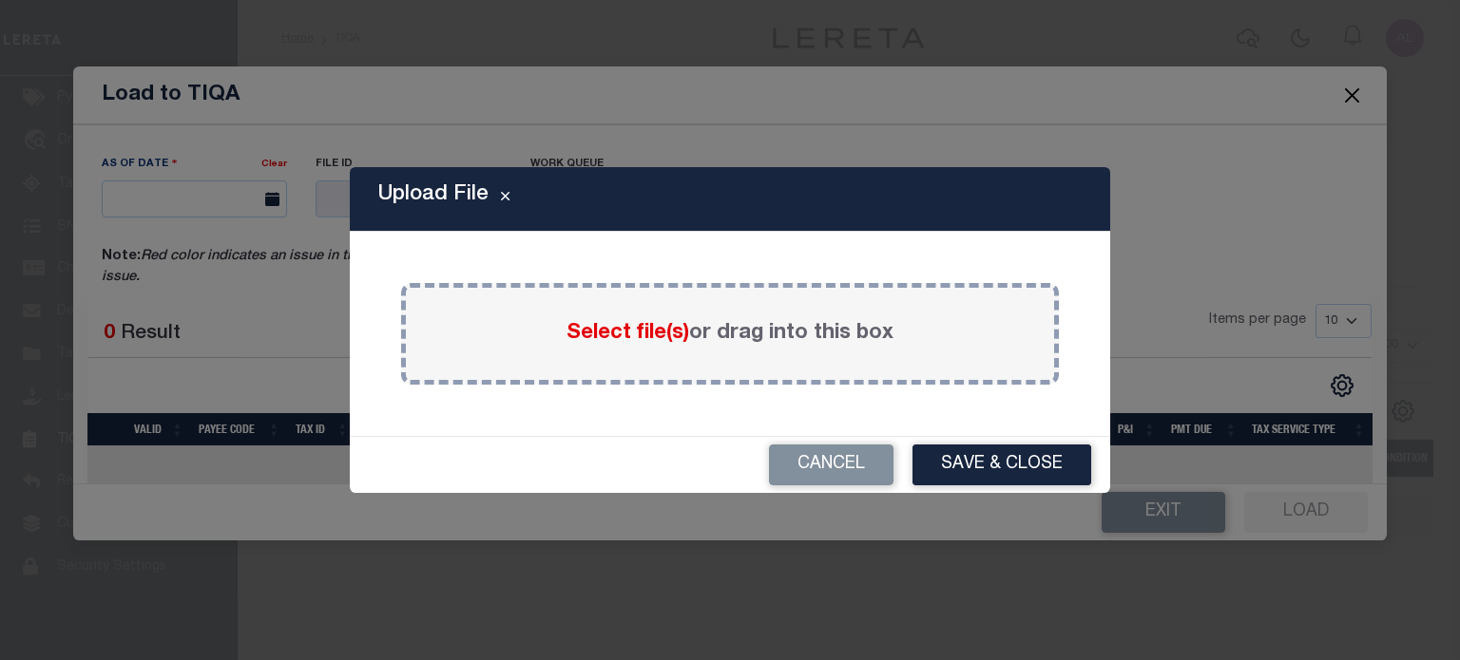
click at [639, 326] on span "Select file(s)" at bounding box center [627, 333] width 123 height 21
click at [0, 0] on input "Select file(s) or drag into this box" at bounding box center [0, 0] width 0 height 0
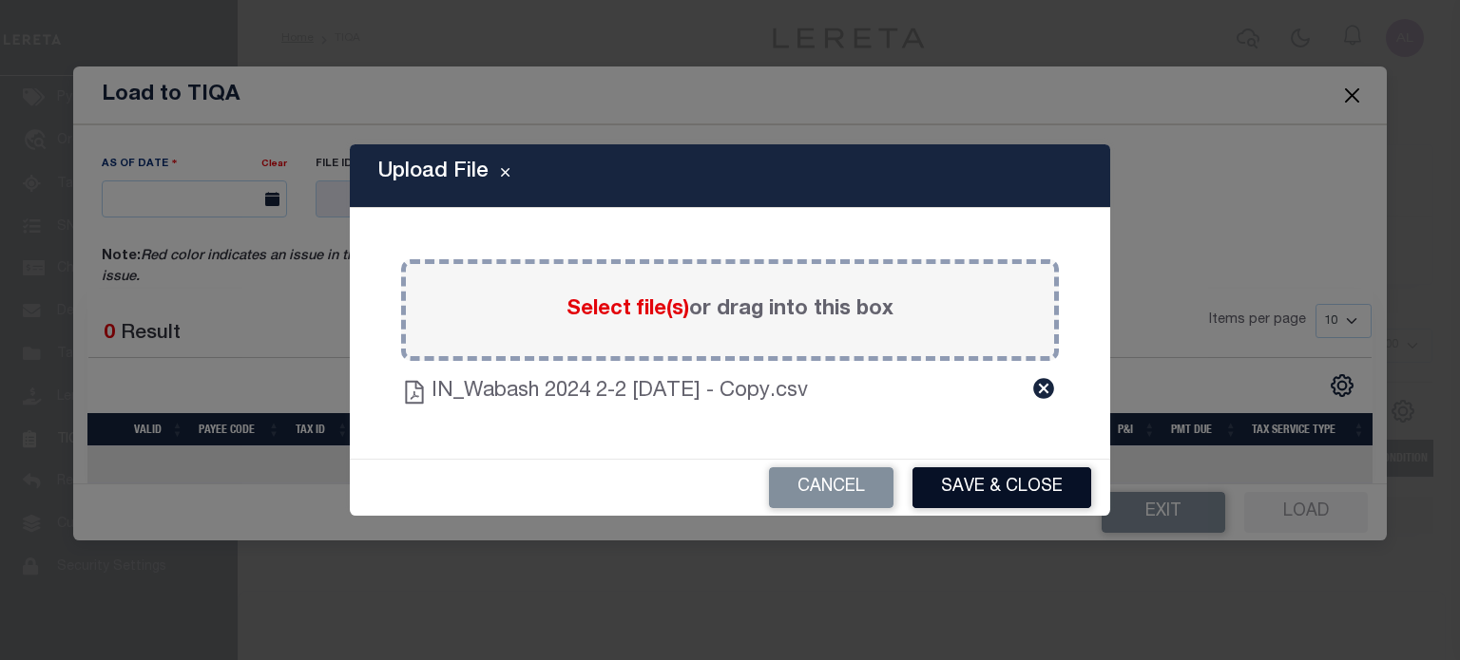
click at [973, 477] on button "Save & Close" at bounding box center [1001, 488] width 179 height 41
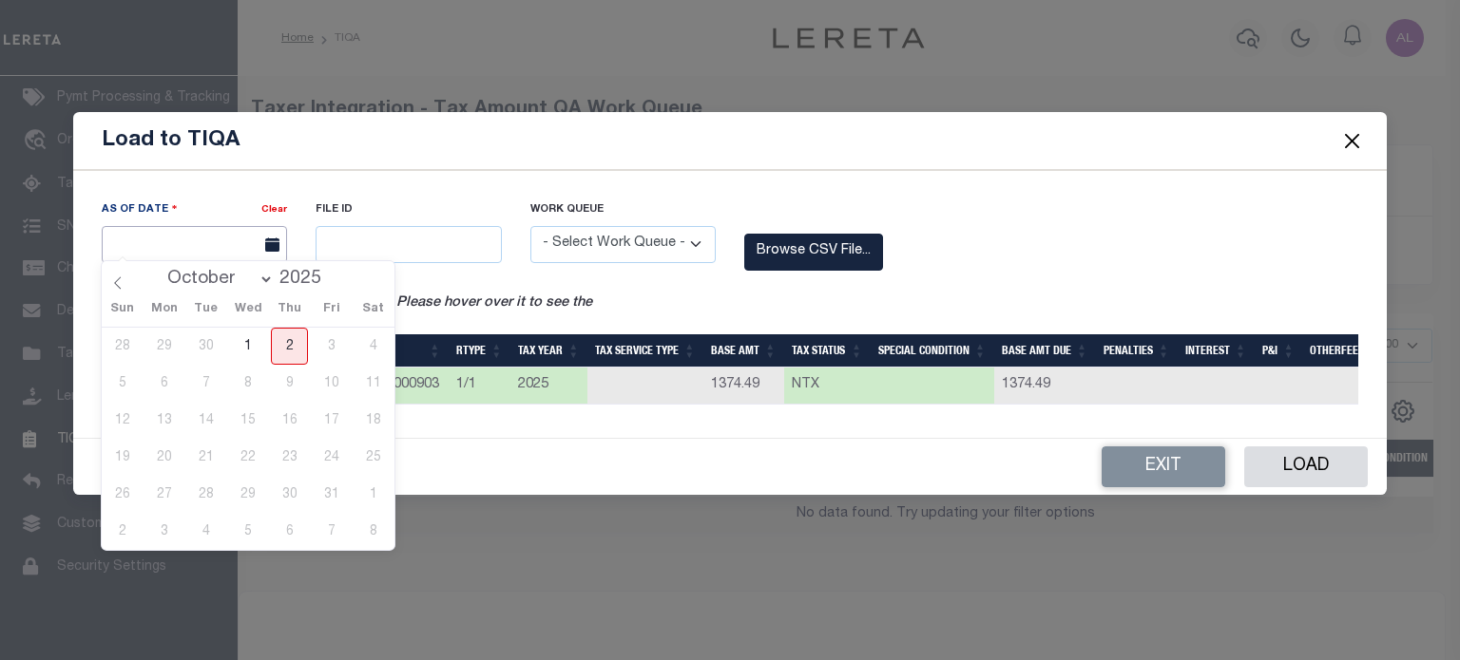
click at [228, 246] on input "text" at bounding box center [194, 244] width 185 height 37
click at [280, 335] on span "2" at bounding box center [289, 346] width 37 height 37
type input "[DATE]"
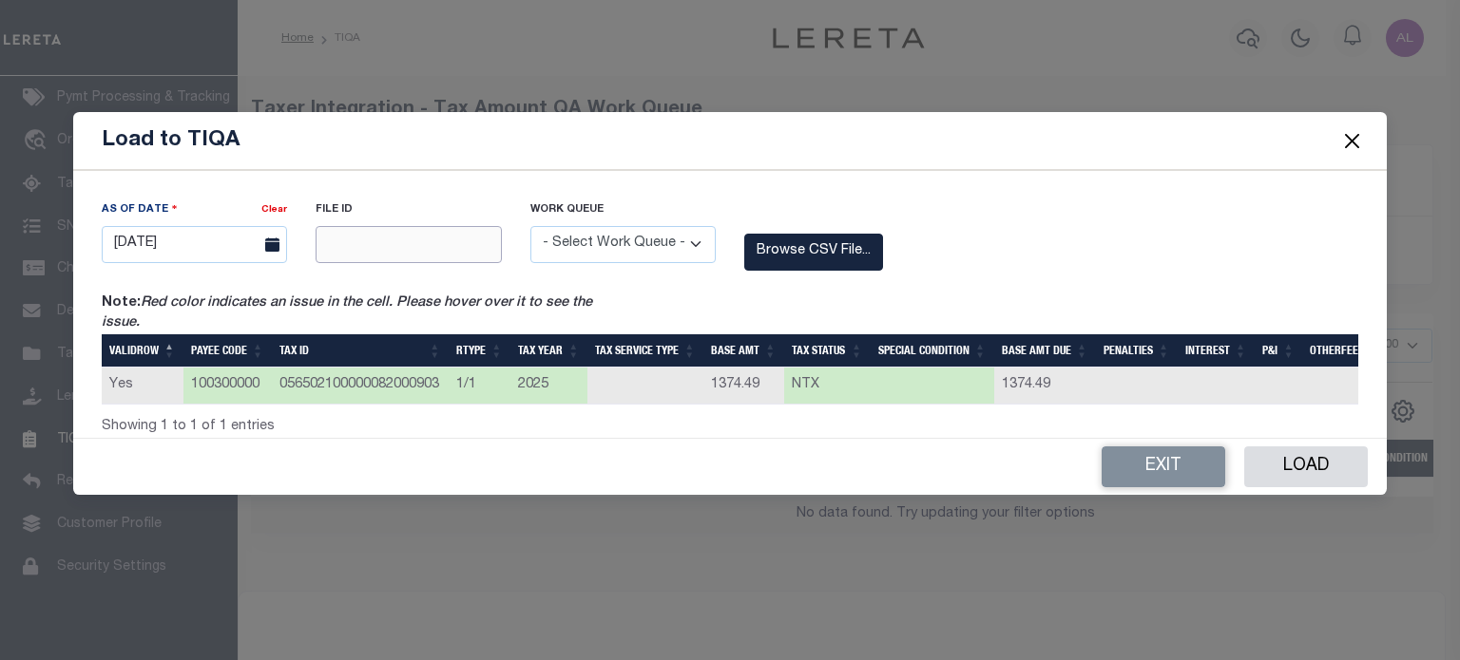
click at [398, 232] on input "text" at bounding box center [408, 244] width 185 height 37
type input "12345"
click at [632, 231] on select "- Select Work Queue - Delinquent Escrow" at bounding box center [622, 244] width 185 height 37
select select "ESC"
click at [530, 226] on select "- Select Work Queue - Delinquent Escrow" at bounding box center [622, 244] width 185 height 37
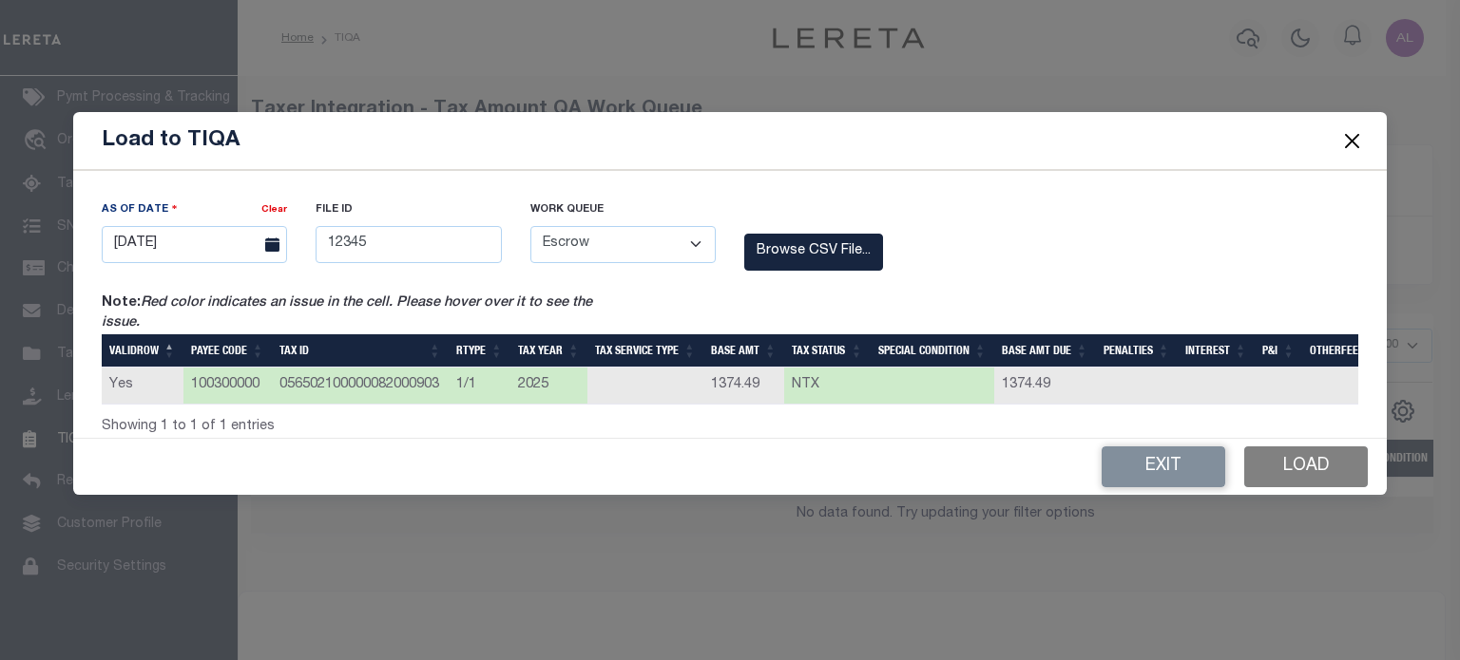
click at [1333, 470] on button "Load" at bounding box center [1306, 467] width 124 height 41
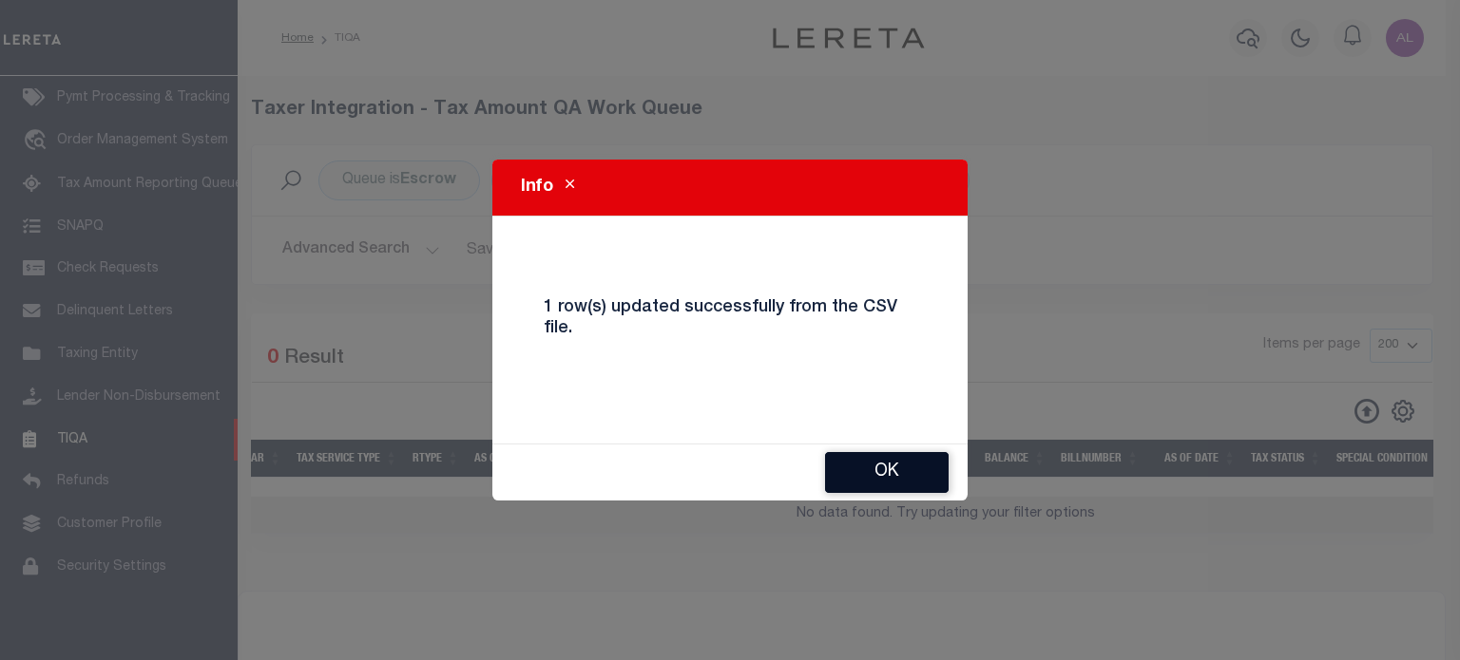
click at [897, 486] on button "Ok" at bounding box center [887, 472] width 124 height 41
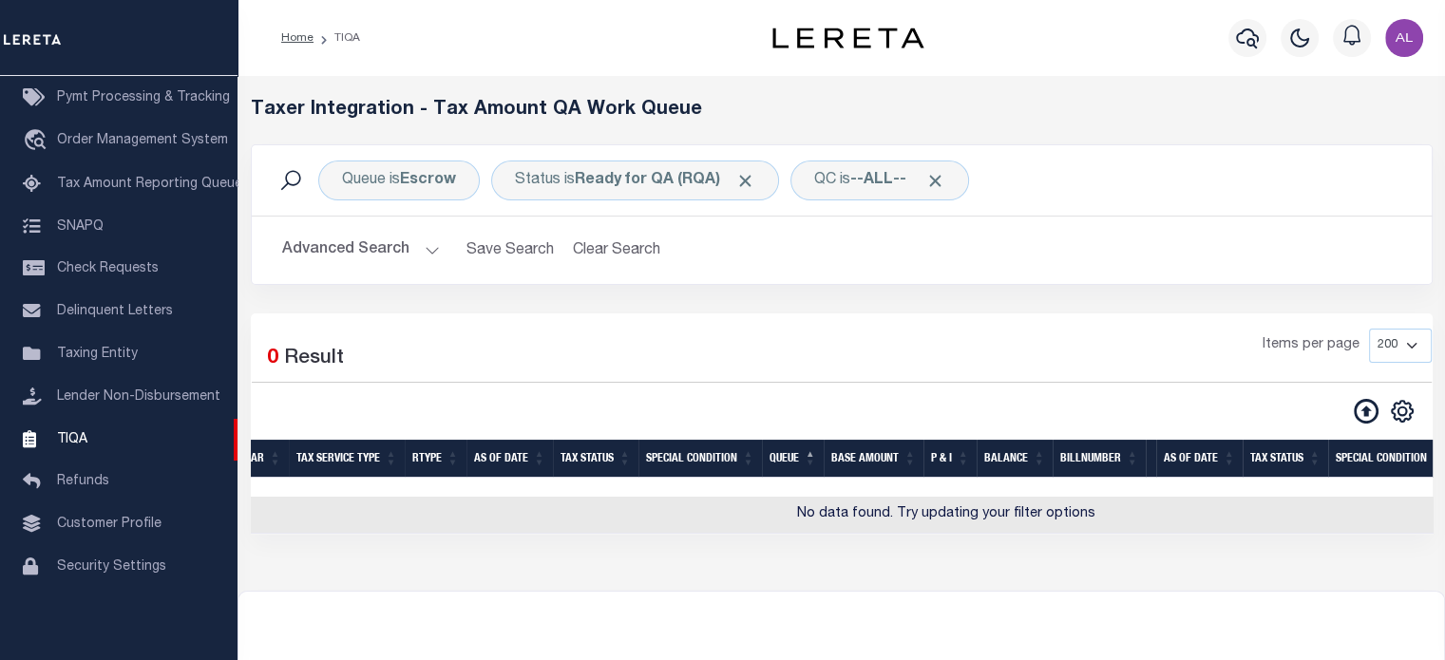
scroll to position [0, 847]
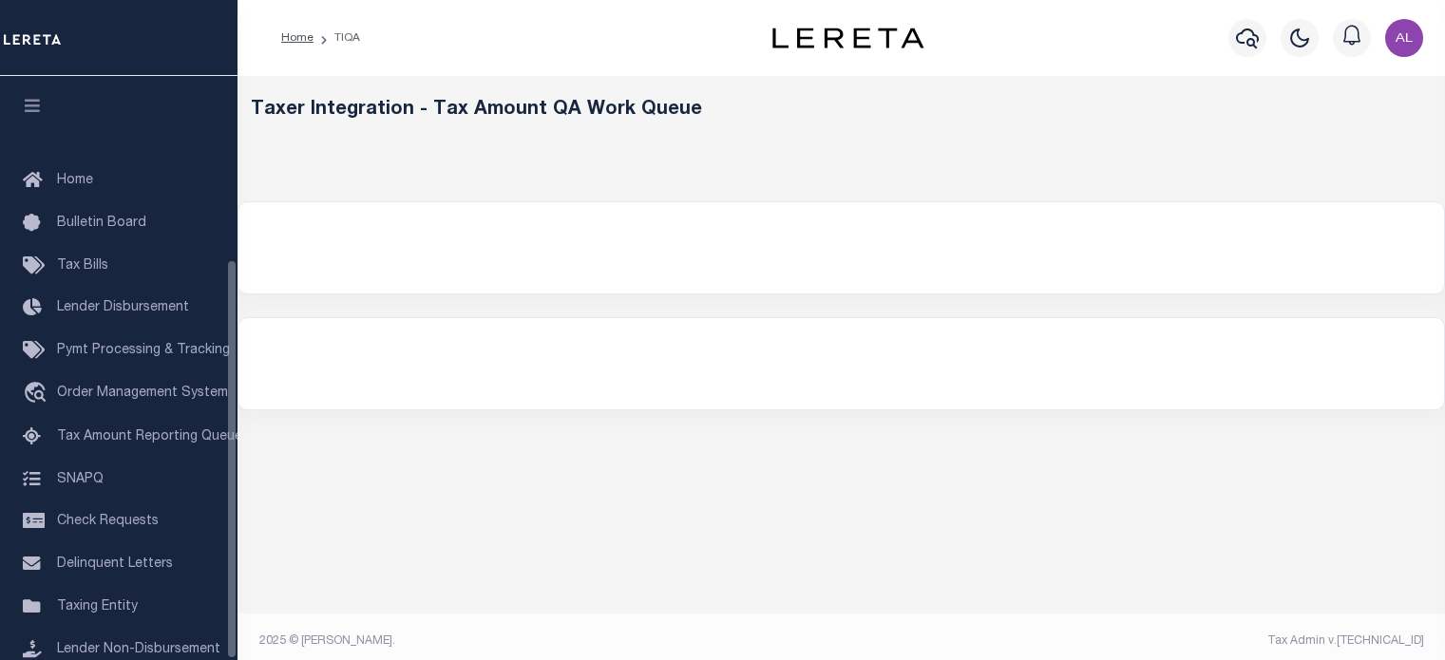
select select "200"
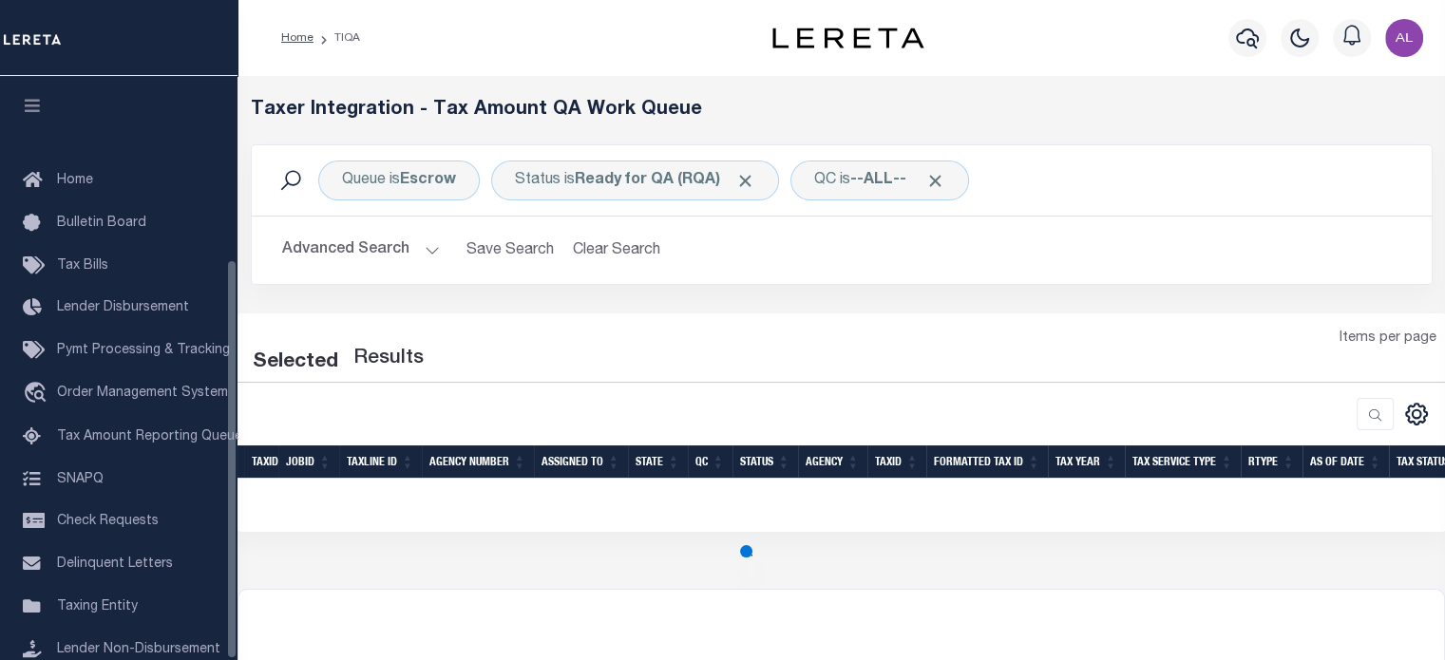
scroll to position [268, 0]
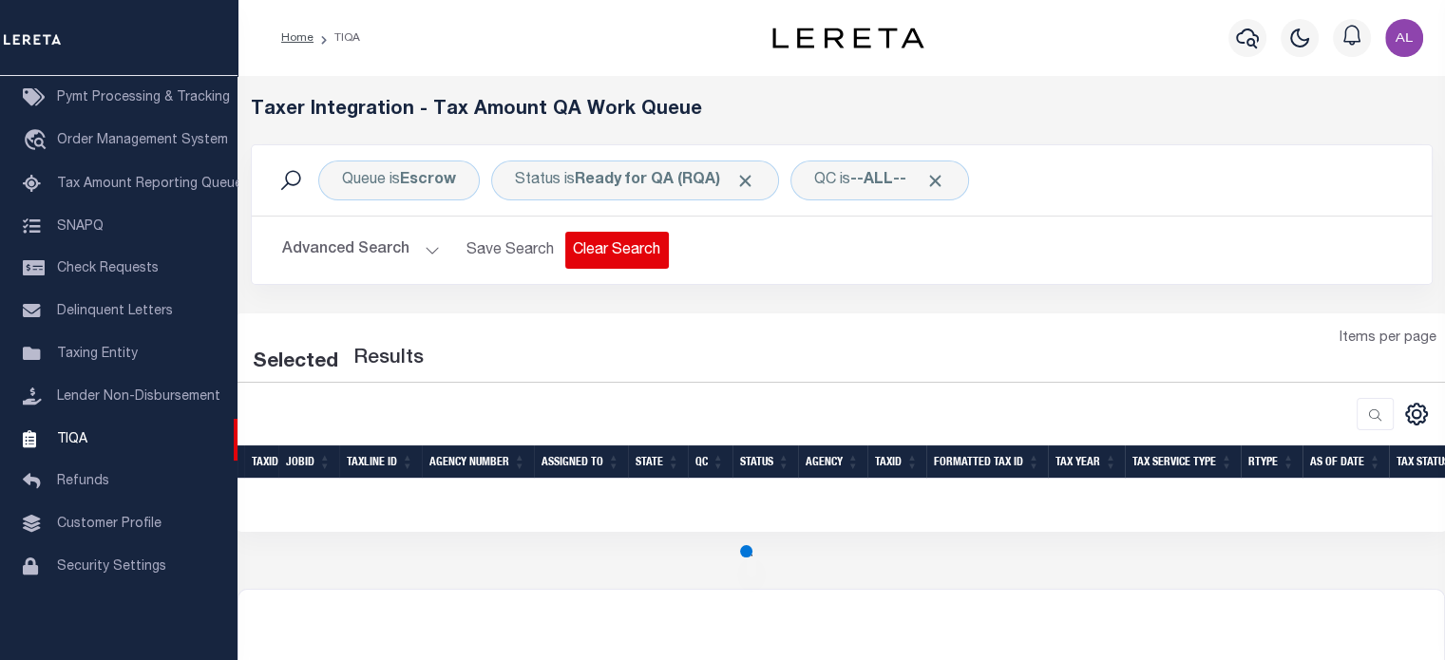
select select "200"
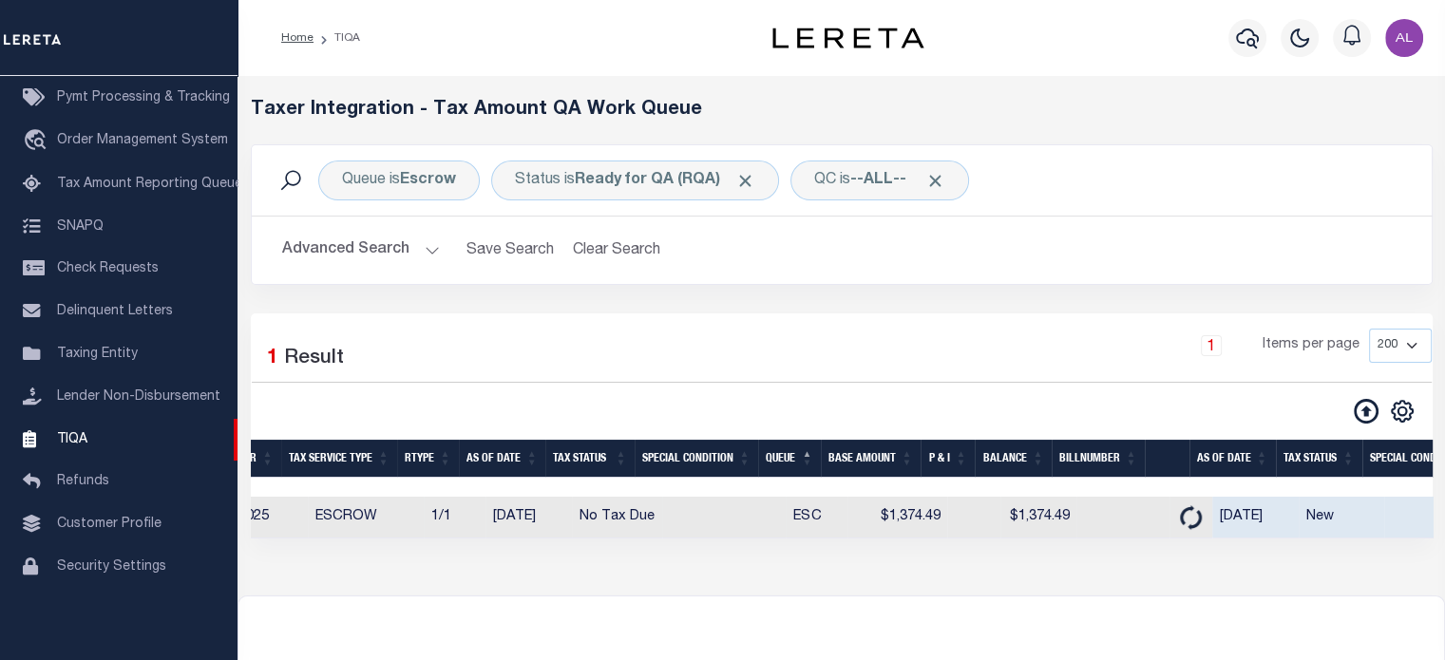
scroll to position [0, 327]
